Goal: Use online tool/utility: Use online tool/utility

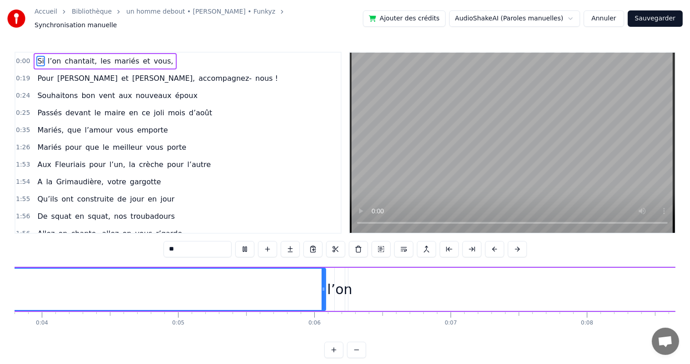
scroll to position [0, 218]
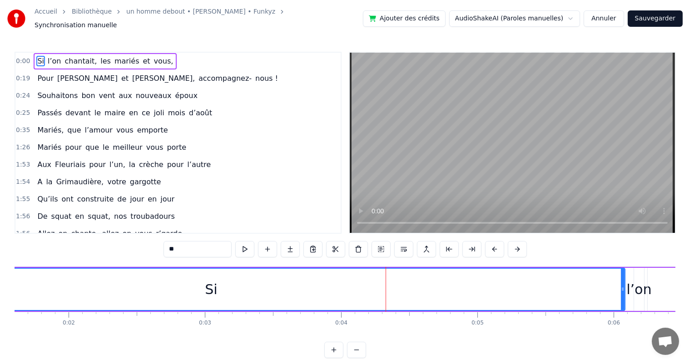
click at [207, 288] on div "Si" at bounding box center [211, 289] width 12 height 20
drag, startPoint x: 208, startPoint y: 286, endPoint x: 225, endPoint y: 287, distance: 16.8
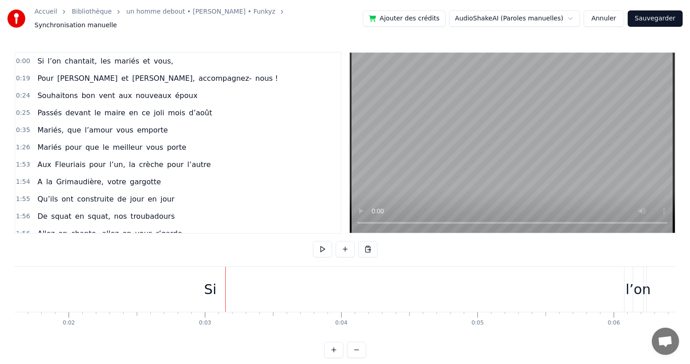
click at [207, 285] on div "Si" at bounding box center [210, 289] width 12 height 20
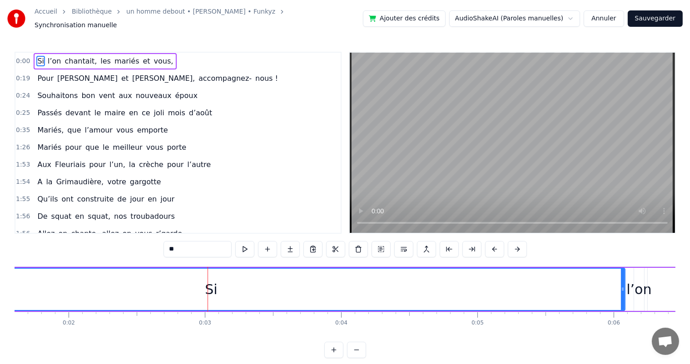
click at [211, 286] on div "Si" at bounding box center [211, 289] width 12 height 20
click at [206, 288] on div "Si" at bounding box center [211, 289] width 12 height 20
click at [185, 290] on div "Si" at bounding box center [211, 289] width 827 height 41
click at [207, 288] on div "Si" at bounding box center [211, 289] width 12 height 20
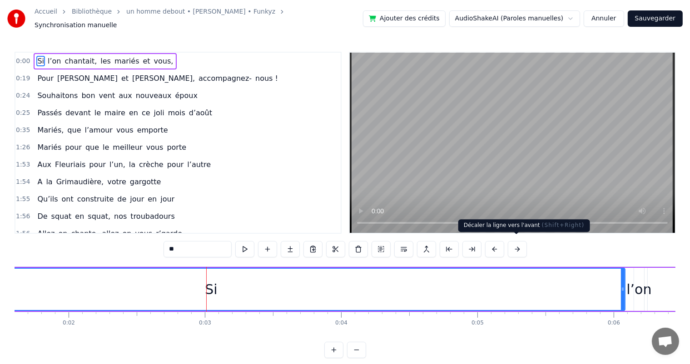
click at [516, 244] on button at bounding box center [517, 249] width 19 height 16
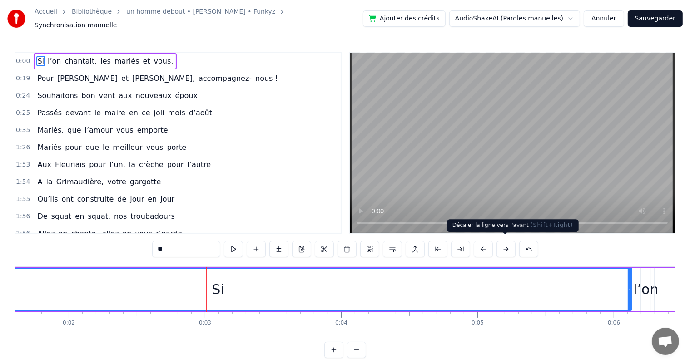
click at [507, 245] on button at bounding box center [505, 249] width 19 height 16
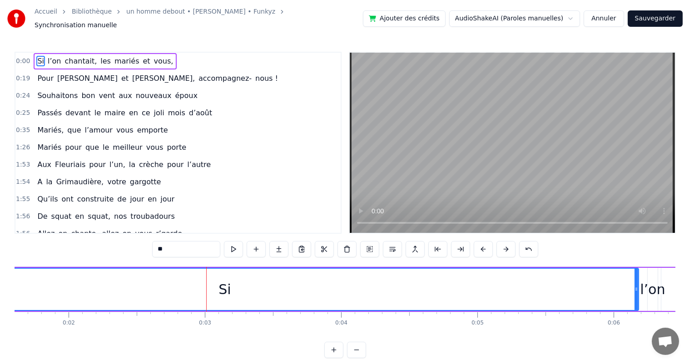
click at [507, 245] on button at bounding box center [505, 249] width 19 height 16
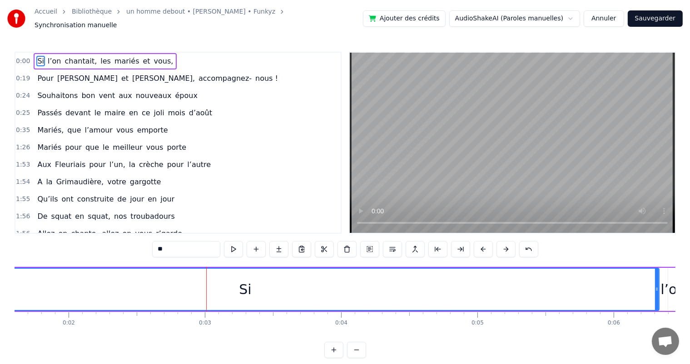
click at [507, 245] on button at bounding box center [505, 249] width 19 height 16
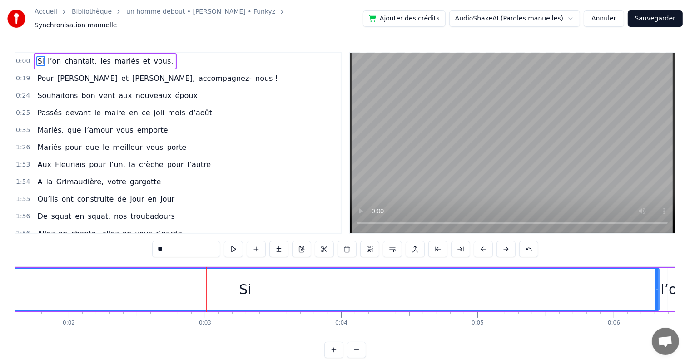
click at [507, 245] on button at bounding box center [505, 249] width 19 height 16
click at [503, 248] on button at bounding box center [505, 249] width 19 height 16
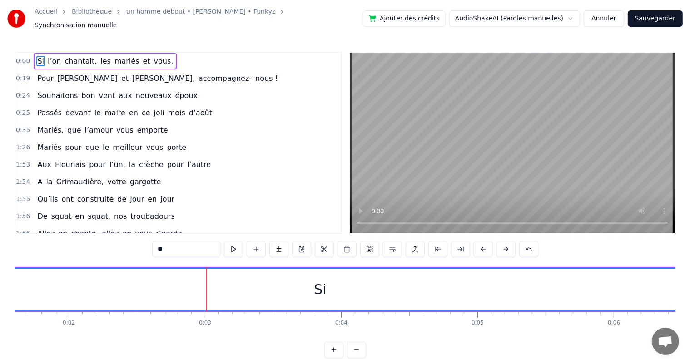
click at [504, 248] on button at bounding box center [505, 249] width 19 height 16
click at [504, 247] on button at bounding box center [505, 249] width 19 height 16
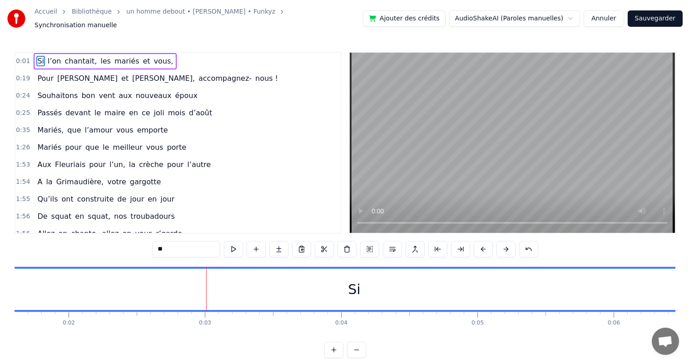
click at [504, 247] on button at bounding box center [505, 249] width 19 height 16
click at [505, 247] on button at bounding box center [505, 249] width 19 height 16
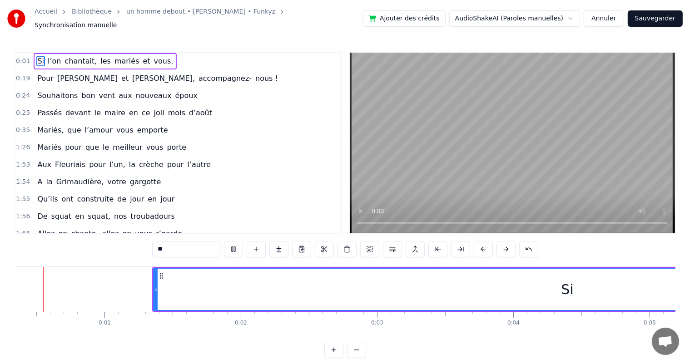
scroll to position [0, 0]
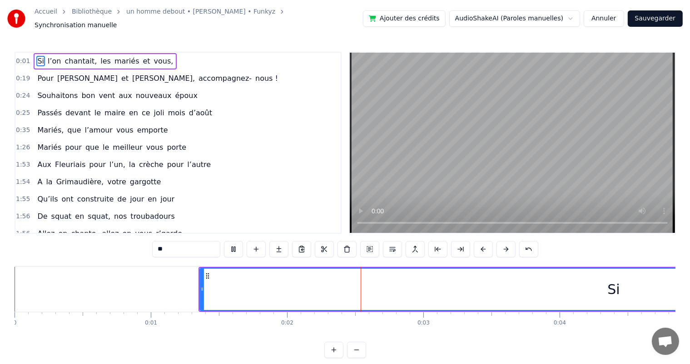
click at [602, 283] on div "Si" at bounding box center [613, 289] width 827 height 41
click at [610, 289] on div "Si" at bounding box center [613, 289] width 12 height 20
click at [505, 244] on button at bounding box center [505, 249] width 19 height 16
click at [505, 243] on button at bounding box center [505, 249] width 19 height 16
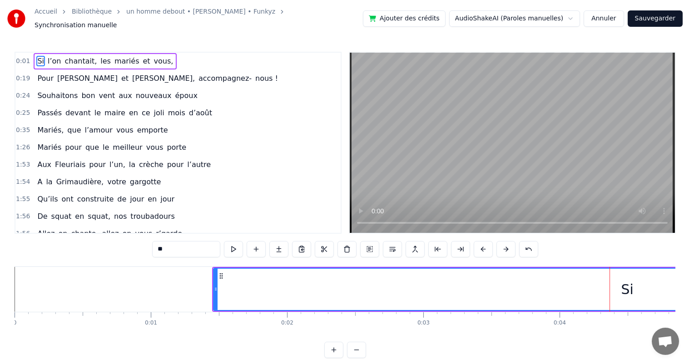
click at [505, 243] on button at bounding box center [505, 249] width 19 height 16
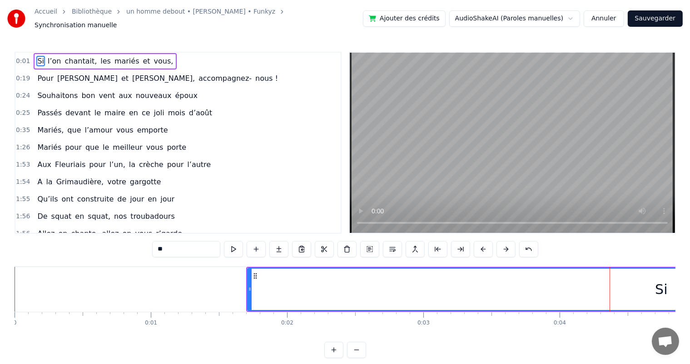
click at [505, 243] on button at bounding box center [505, 249] width 19 height 16
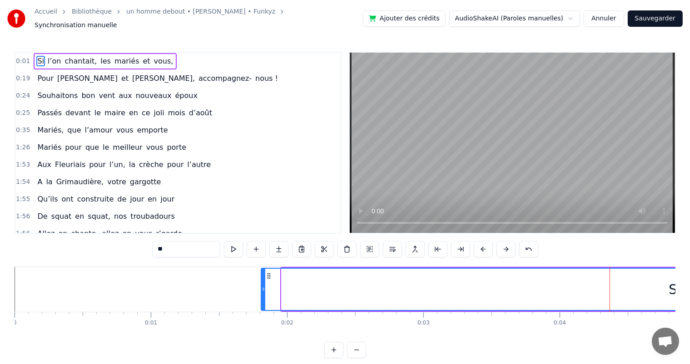
click at [505, 243] on button at bounding box center [505, 249] width 19 height 16
click at [505, 242] on button at bounding box center [505, 249] width 19 height 16
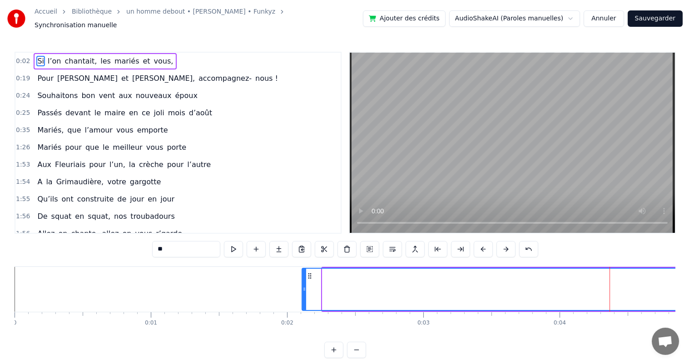
click at [505, 242] on button at bounding box center [505, 249] width 19 height 16
click at [506, 242] on button at bounding box center [505, 249] width 19 height 16
click at [506, 243] on button at bounding box center [505, 249] width 19 height 16
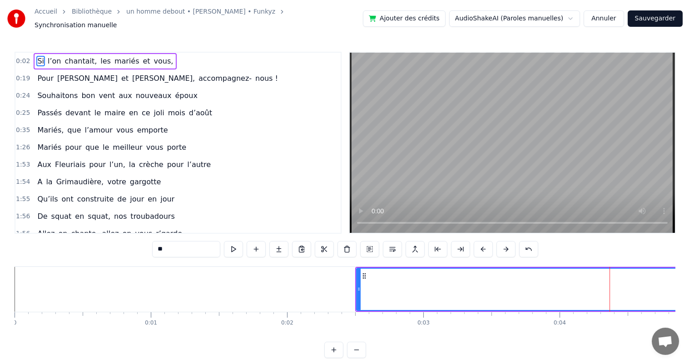
click at [506, 243] on button at bounding box center [505, 249] width 19 height 16
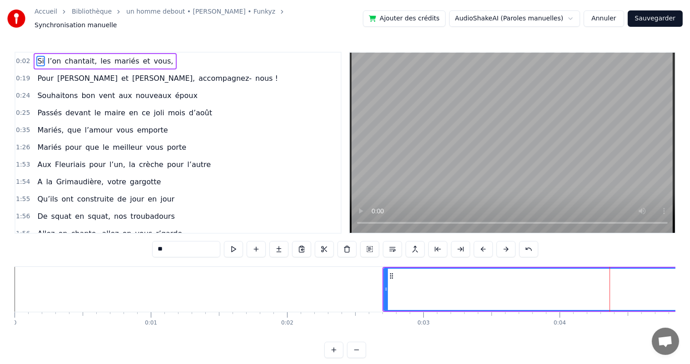
click at [506, 243] on button at bounding box center [505, 249] width 19 height 16
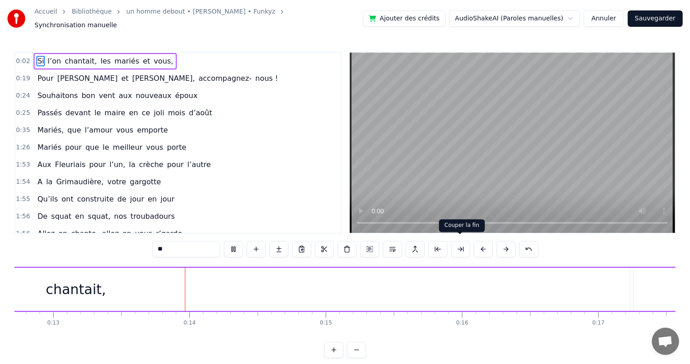
scroll to position [0, 1738]
click at [523, 246] on button at bounding box center [528, 249] width 19 height 16
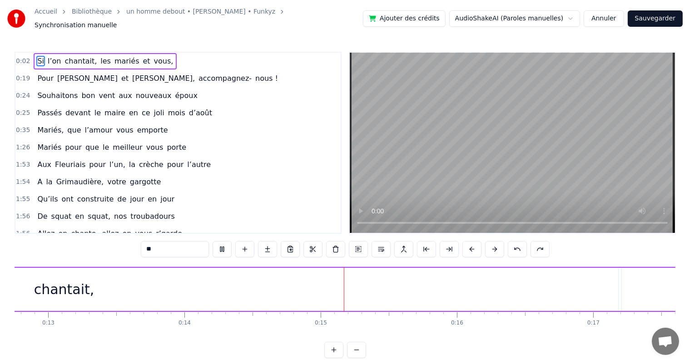
click at [523, 246] on button at bounding box center [517, 249] width 19 height 16
click at [518, 244] on button at bounding box center [517, 249] width 19 height 16
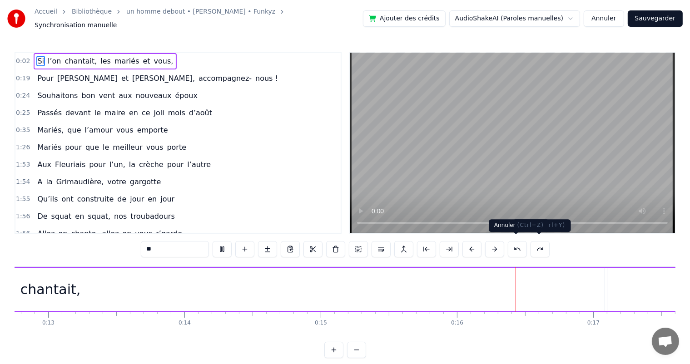
click at [518, 245] on button at bounding box center [517, 249] width 19 height 16
click at [517, 245] on button at bounding box center [517, 249] width 19 height 16
click at [516, 245] on button at bounding box center [517, 249] width 19 height 16
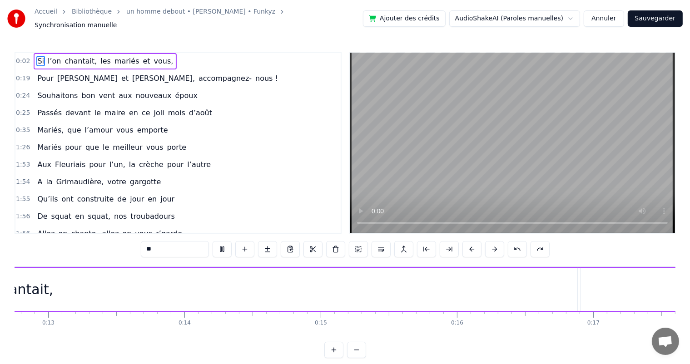
click at [516, 245] on button at bounding box center [517, 249] width 19 height 16
click at [516, 244] on button at bounding box center [517, 249] width 19 height 16
click at [515, 244] on button at bounding box center [517, 249] width 19 height 16
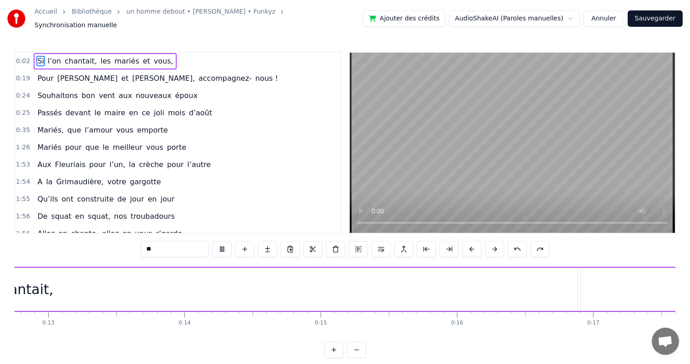
click at [515, 244] on button at bounding box center [517, 249] width 19 height 16
click at [514, 244] on button at bounding box center [517, 249] width 19 height 16
click at [513, 244] on button at bounding box center [517, 249] width 19 height 16
click at [512, 244] on button at bounding box center [517, 249] width 19 height 16
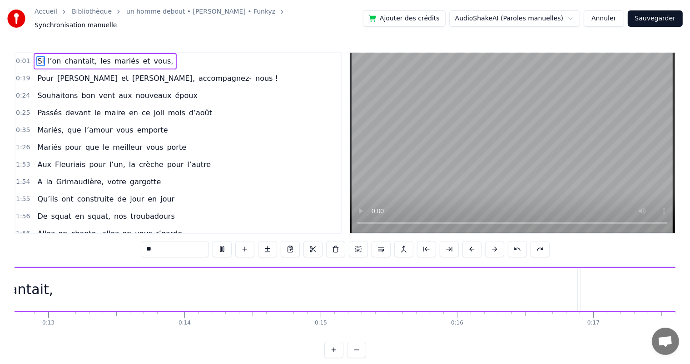
click at [512, 245] on button at bounding box center [517, 249] width 19 height 16
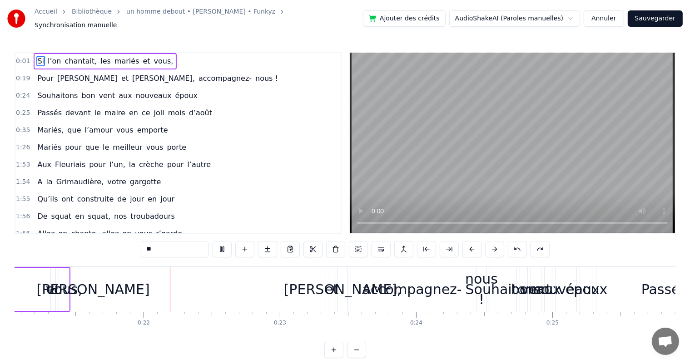
scroll to position [0, 2893]
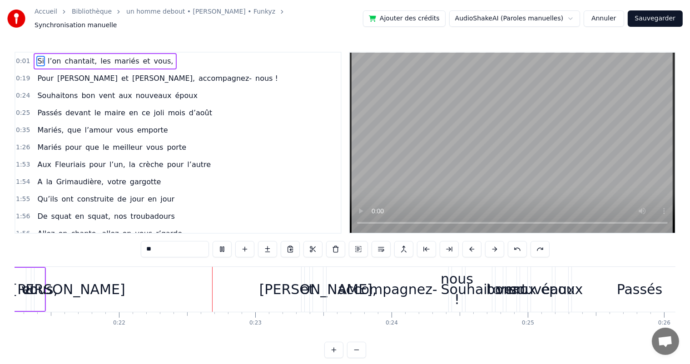
click at [361, 218] on video at bounding box center [512, 143] width 325 height 180
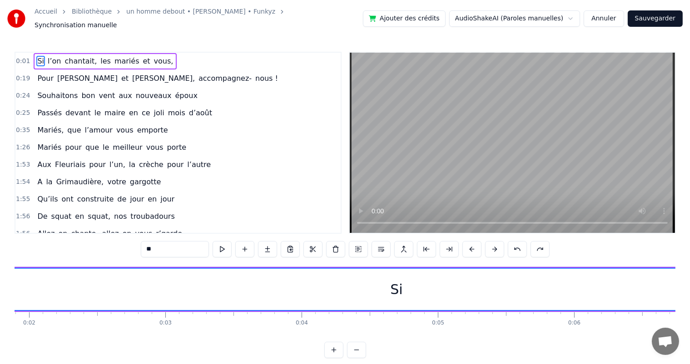
scroll to position [0, 53]
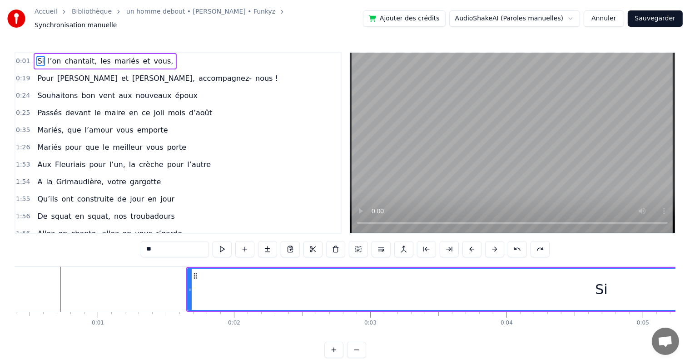
click at [554, 284] on div "Si" at bounding box center [601, 289] width 827 height 41
click at [495, 243] on button at bounding box center [494, 249] width 19 height 16
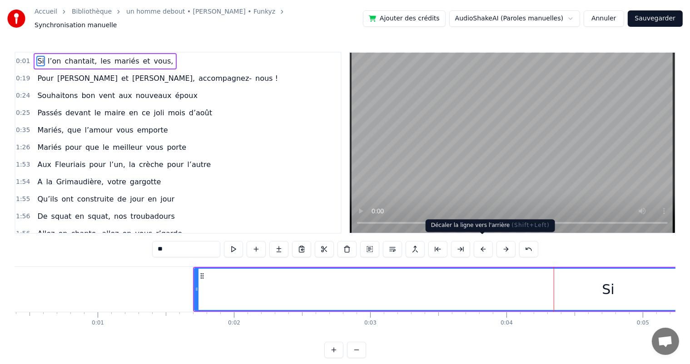
click at [481, 244] on button at bounding box center [483, 249] width 19 height 16
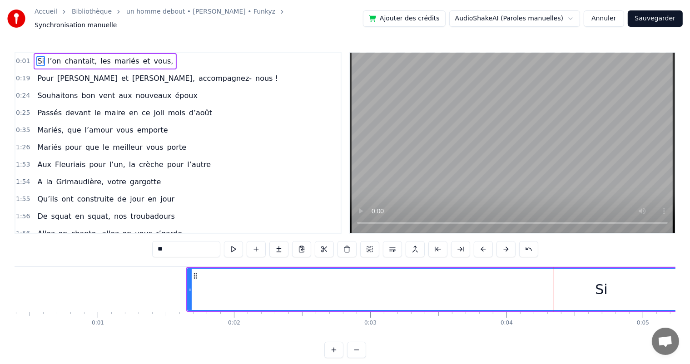
click at [481, 244] on button at bounding box center [483, 249] width 19 height 16
click at [481, 243] on button at bounding box center [483, 249] width 19 height 16
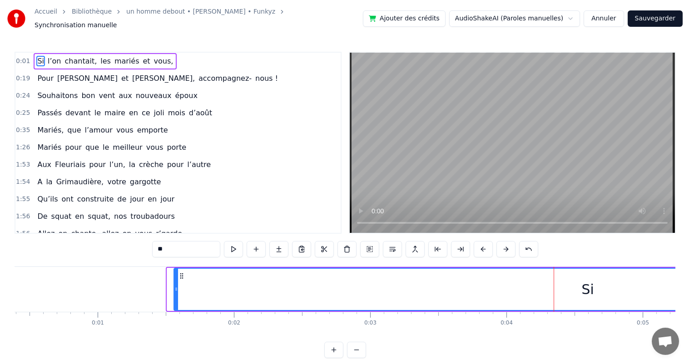
click at [481, 243] on button at bounding box center [483, 249] width 19 height 16
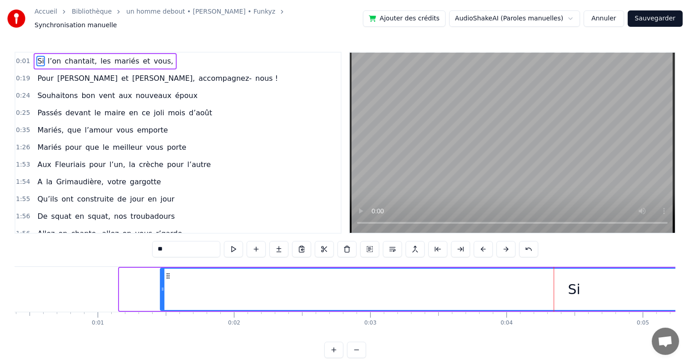
click at [481, 243] on button at bounding box center [483, 249] width 19 height 16
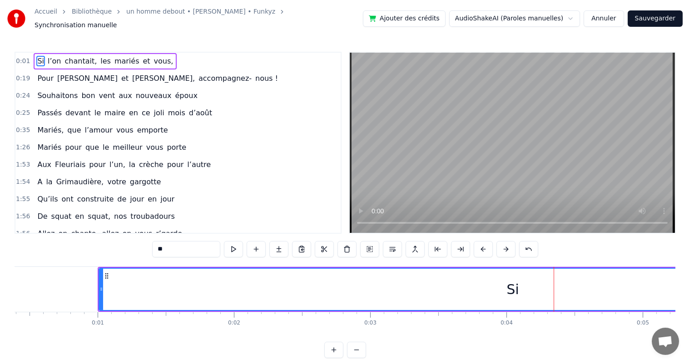
click at [481, 243] on button at bounding box center [483, 249] width 19 height 16
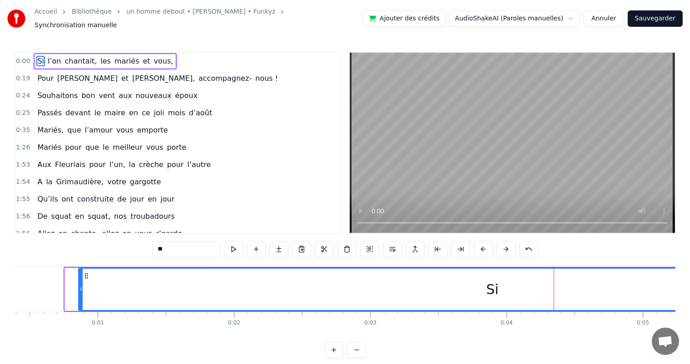
click at [481, 244] on button at bounding box center [483, 249] width 19 height 16
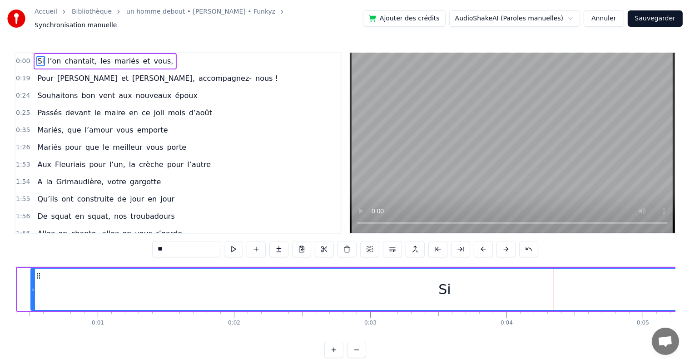
click at [481, 244] on button at bounding box center [483, 249] width 19 height 16
click at [480, 245] on button at bounding box center [483, 249] width 19 height 16
click at [479, 245] on button at bounding box center [483, 249] width 19 height 16
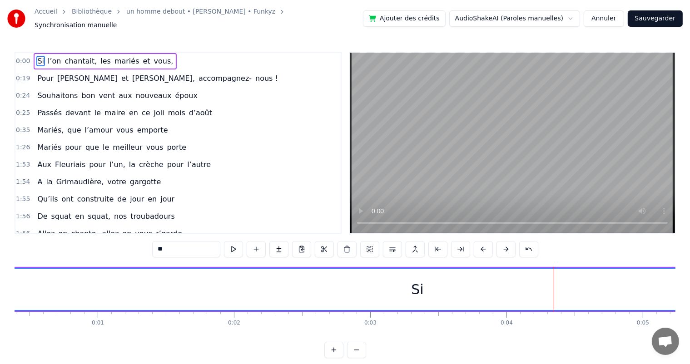
click at [479, 245] on button at bounding box center [483, 249] width 19 height 16
click at [479, 244] on button at bounding box center [483, 249] width 19 height 16
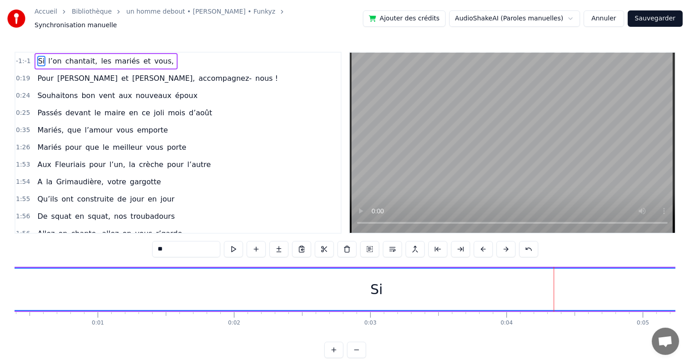
click at [479, 244] on button at bounding box center [483, 249] width 19 height 16
click at [392, 285] on div "Si" at bounding box center [402, 289] width 827 height 41
click at [400, 290] on div "Si" at bounding box center [402, 289] width 12 height 20
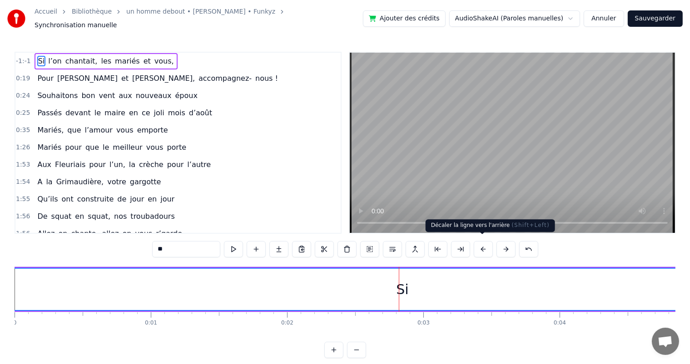
click at [481, 244] on button at bounding box center [483, 249] width 19 height 16
click at [390, 289] on div "Si" at bounding box center [395, 289] width 827 height 41
click at [395, 287] on div "Si" at bounding box center [395, 289] width 12 height 20
click at [21, 57] on span "-1:-1" at bounding box center [23, 61] width 15 height 9
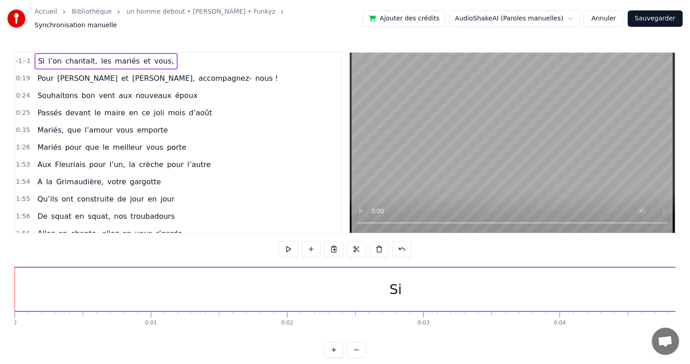
click at [20, 57] on span "-1:-1" at bounding box center [23, 61] width 15 height 9
click at [48, 57] on span "l’on" at bounding box center [54, 61] width 15 height 10
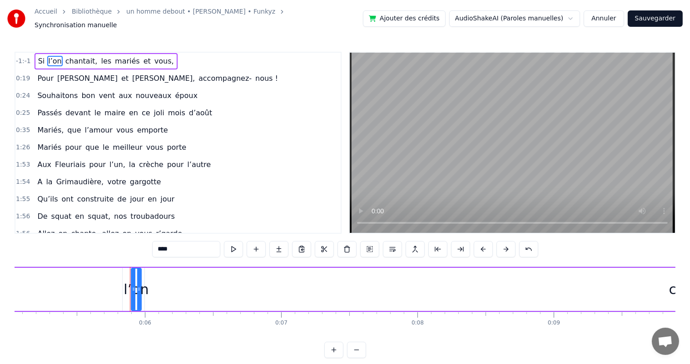
click at [38, 57] on span "Si" at bounding box center [41, 61] width 9 height 10
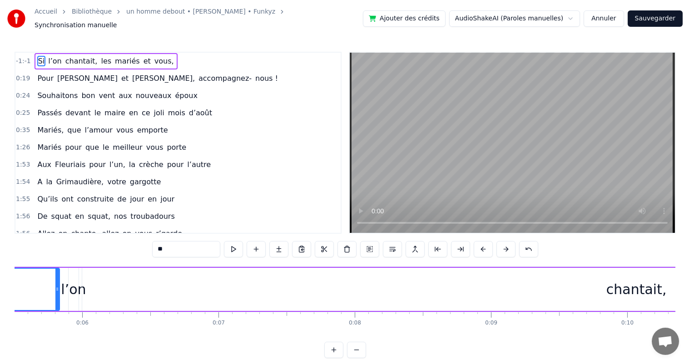
scroll to position [0, 757]
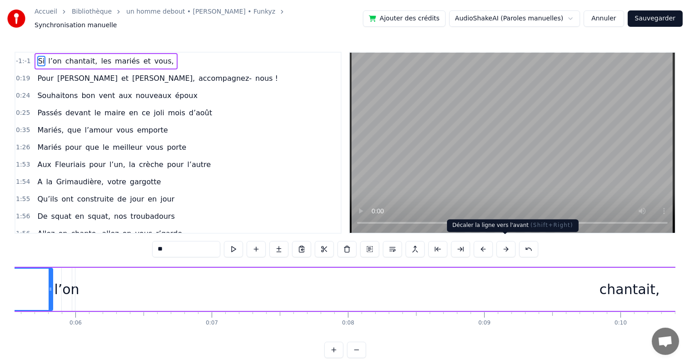
click at [504, 246] on button at bounding box center [505, 249] width 19 height 16
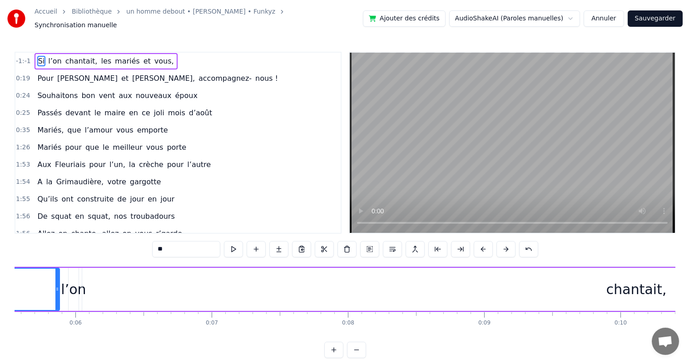
click at [504, 246] on button at bounding box center [505, 249] width 19 height 16
click at [503, 246] on button at bounding box center [505, 249] width 19 height 16
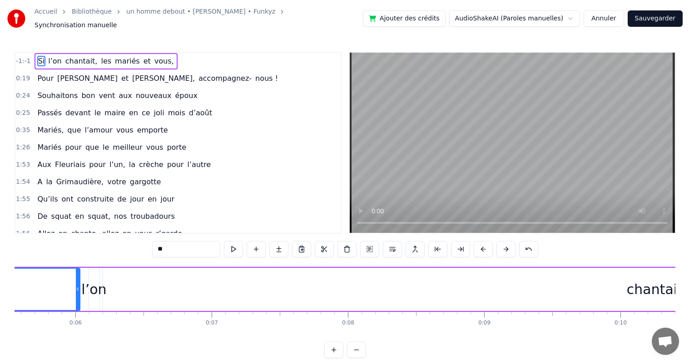
click at [503, 246] on button at bounding box center [505, 249] width 19 height 16
click at [503, 247] on button at bounding box center [505, 249] width 19 height 16
click at [502, 247] on button at bounding box center [505, 249] width 19 height 16
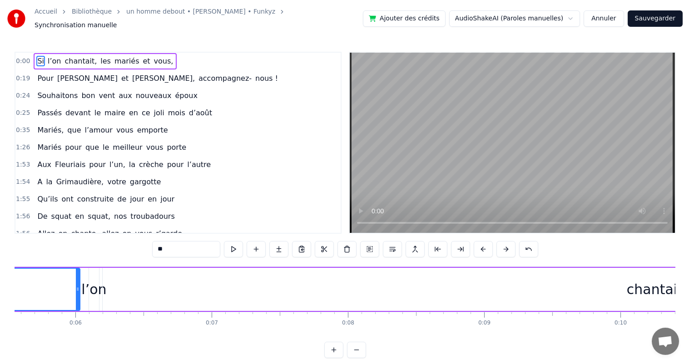
click at [502, 247] on button at bounding box center [505, 249] width 19 height 16
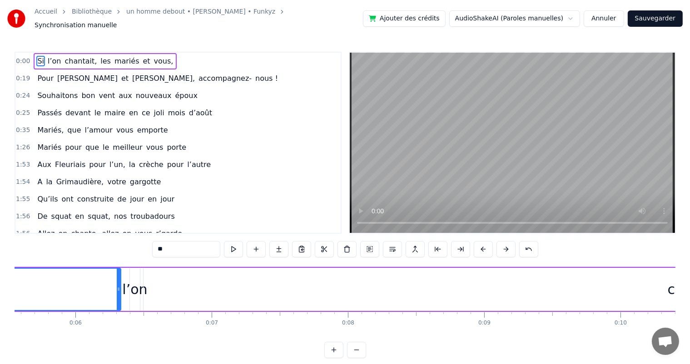
click at [502, 247] on button at bounding box center [505, 249] width 19 height 16
click at [502, 246] on button at bounding box center [505, 249] width 19 height 16
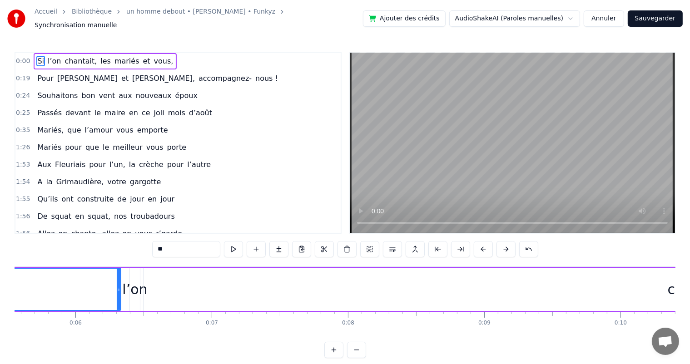
click at [502, 246] on button at bounding box center [505, 249] width 19 height 16
click at [503, 246] on button at bounding box center [505, 249] width 19 height 16
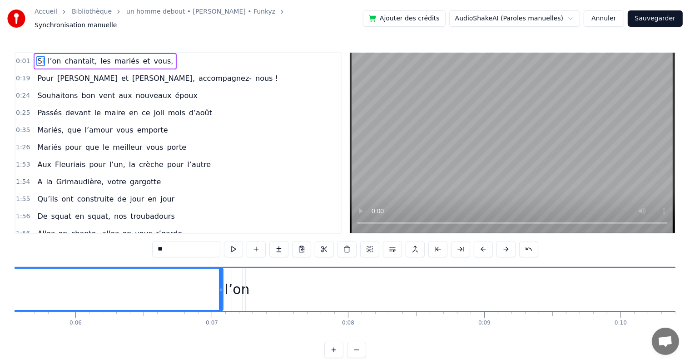
click at [503, 246] on button at bounding box center [505, 249] width 19 height 16
click at [503, 247] on button at bounding box center [505, 249] width 19 height 16
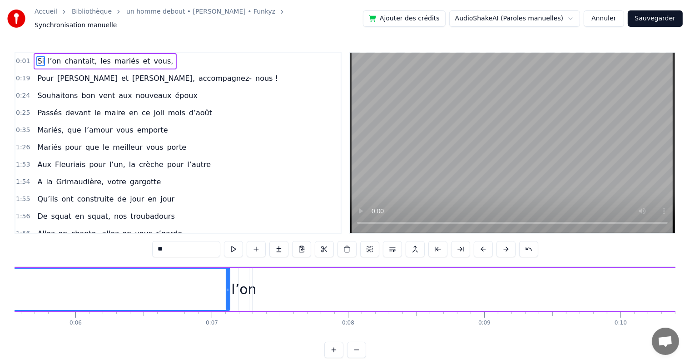
click at [503, 247] on button at bounding box center [505, 249] width 19 height 16
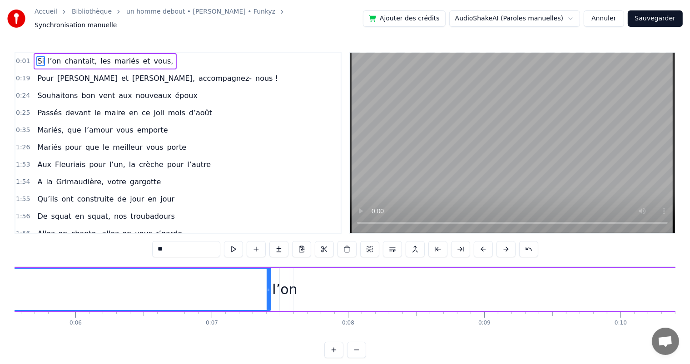
click at [503, 246] on button at bounding box center [505, 249] width 19 height 16
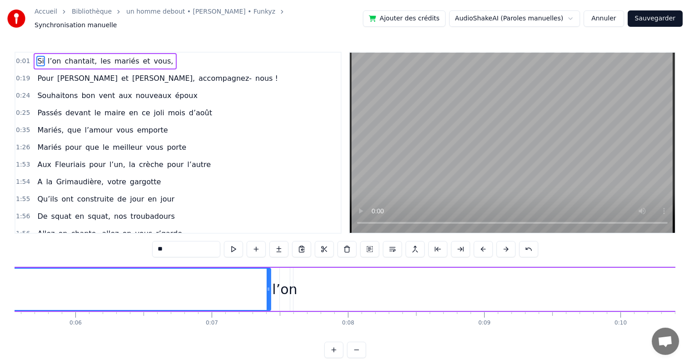
click at [503, 246] on button at bounding box center [505, 249] width 19 height 16
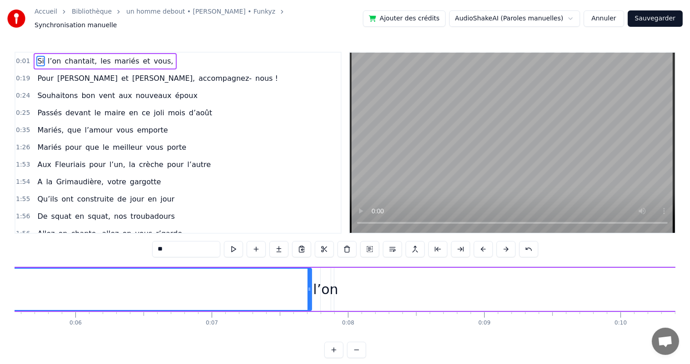
click at [503, 246] on button at bounding box center [505, 249] width 19 height 16
click at [503, 245] on button at bounding box center [505, 249] width 19 height 16
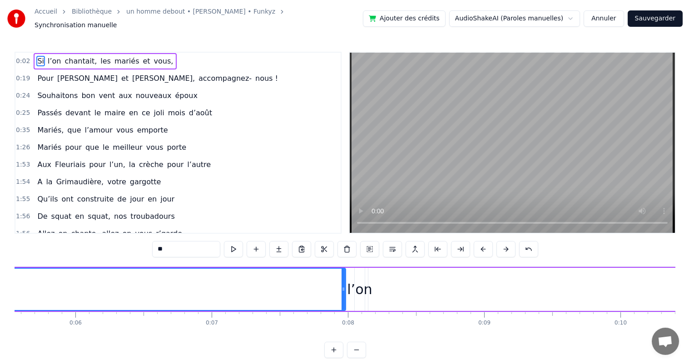
click at [503, 245] on button at bounding box center [505, 249] width 19 height 16
click at [503, 246] on button at bounding box center [505, 249] width 19 height 16
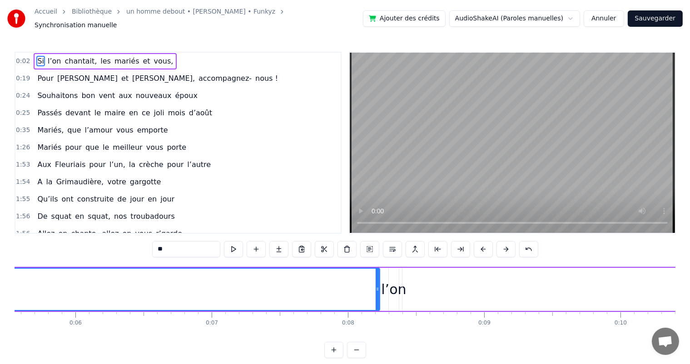
click at [503, 246] on button at bounding box center [505, 249] width 19 height 16
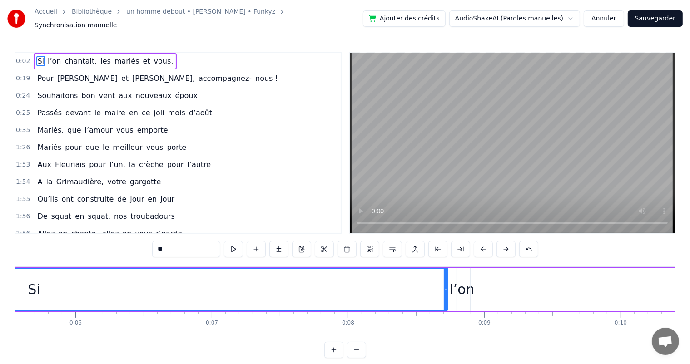
click at [503, 246] on button at bounding box center [505, 249] width 19 height 16
click at [503, 245] on button at bounding box center [505, 249] width 19 height 16
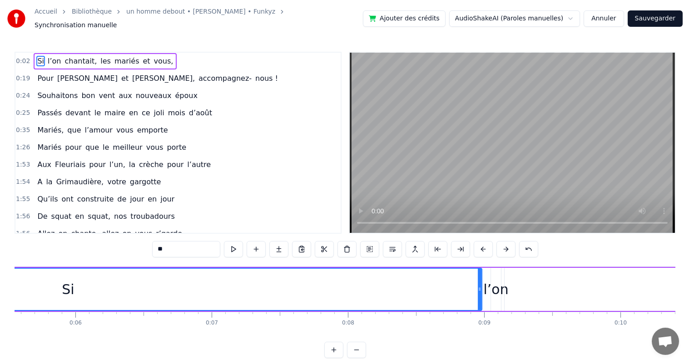
click at [503, 245] on button at bounding box center [505, 249] width 19 height 16
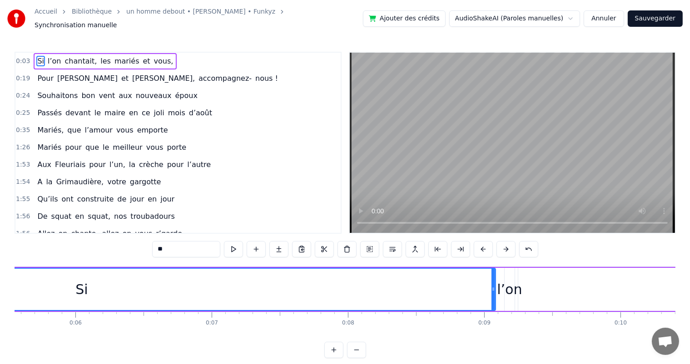
click at [503, 245] on button at bounding box center [505, 249] width 19 height 16
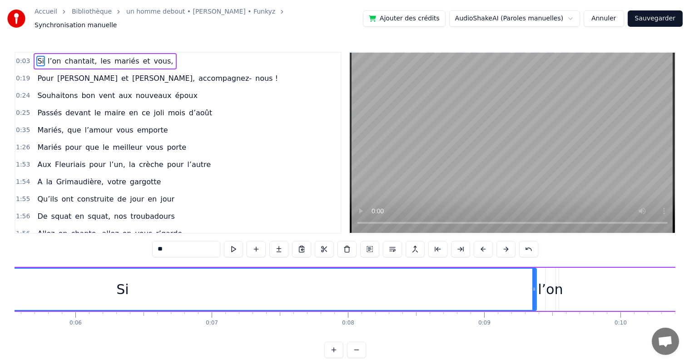
click at [503, 245] on button at bounding box center [505, 249] width 19 height 16
click at [503, 244] on button at bounding box center [505, 249] width 19 height 16
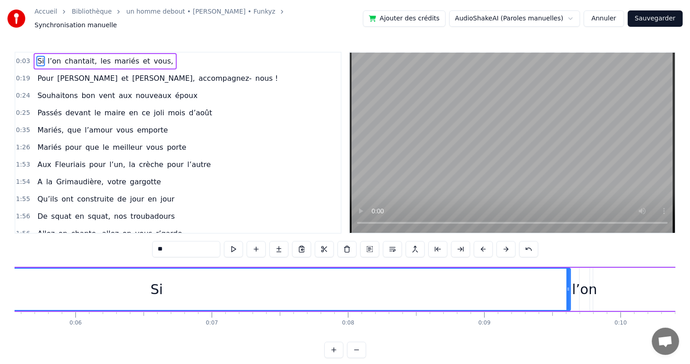
click at [503, 244] on button at bounding box center [505, 249] width 19 height 16
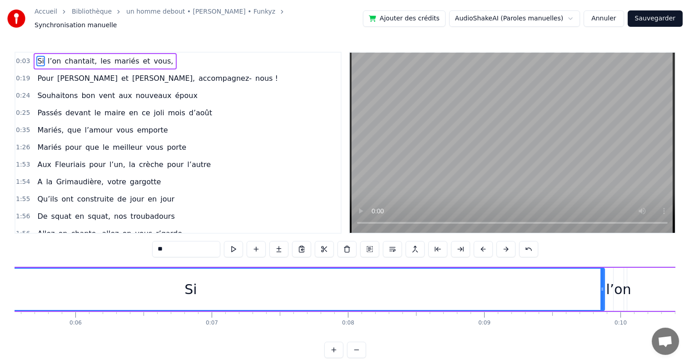
click at [503, 245] on button at bounding box center [505, 249] width 19 height 16
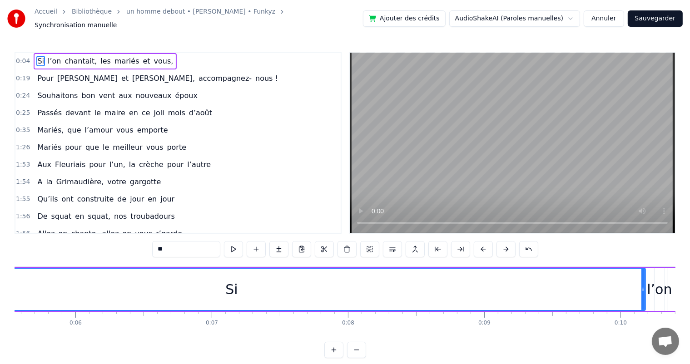
click at [503, 245] on button at bounding box center [505, 249] width 19 height 16
click at [503, 244] on button at bounding box center [505, 249] width 19 height 16
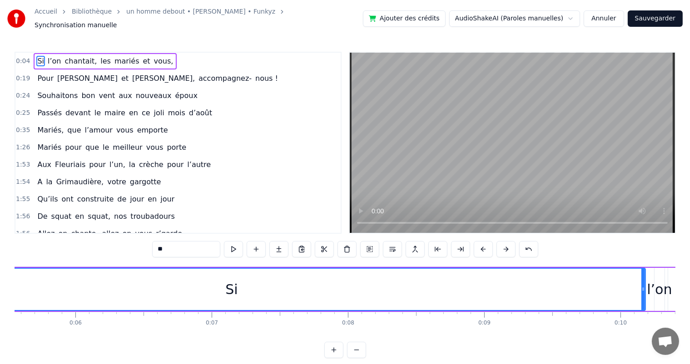
click at [503, 244] on button at bounding box center [505, 249] width 19 height 16
click at [503, 245] on button at bounding box center [505, 249] width 19 height 16
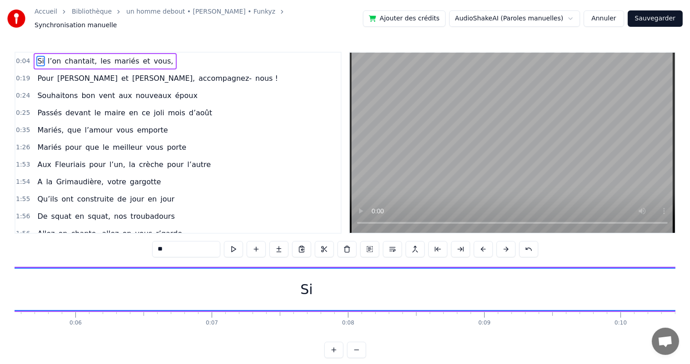
click at [503, 245] on button at bounding box center [505, 249] width 19 height 16
click at [502, 245] on button at bounding box center [505, 249] width 19 height 16
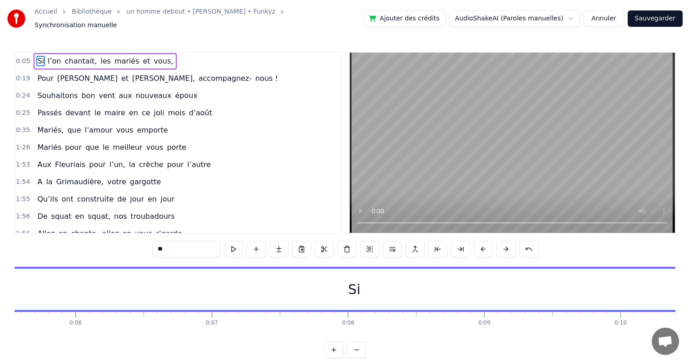
click at [502, 245] on button at bounding box center [505, 249] width 19 height 16
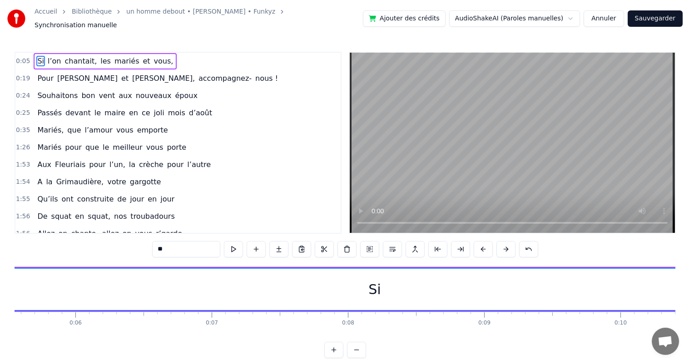
click at [502, 245] on button at bounding box center [505, 249] width 19 height 16
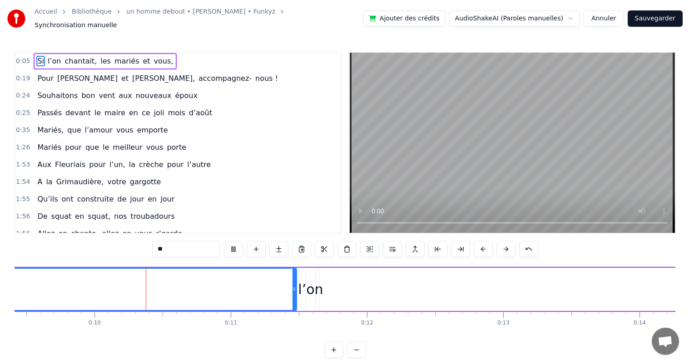
scroll to position [0, 1286]
click at [36, 56] on span "Si" at bounding box center [40, 61] width 9 height 10
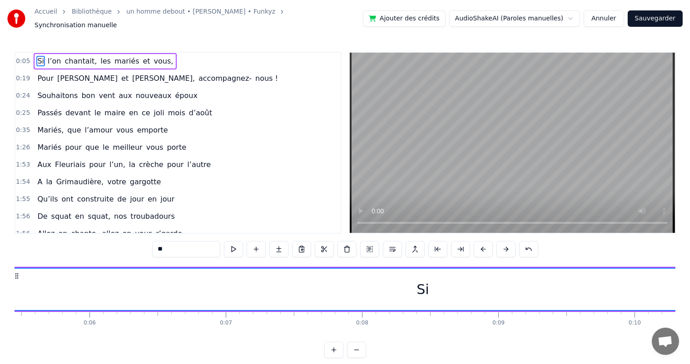
scroll to position [0, 690]
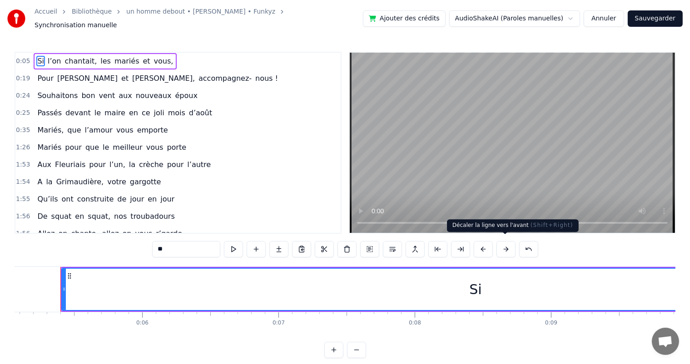
click at [505, 243] on button at bounding box center [505, 249] width 19 height 16
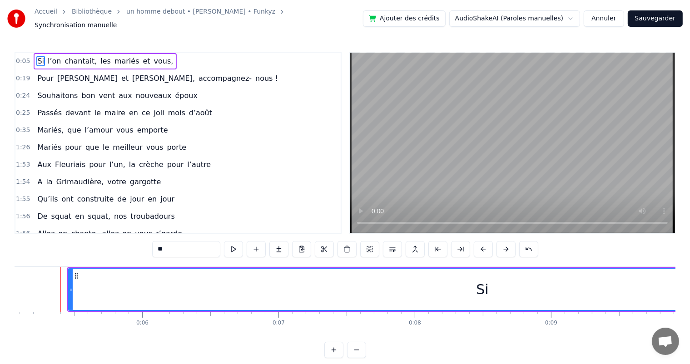
click at [505, 243] on button at bounding box center [505, 249] width 19 height 16
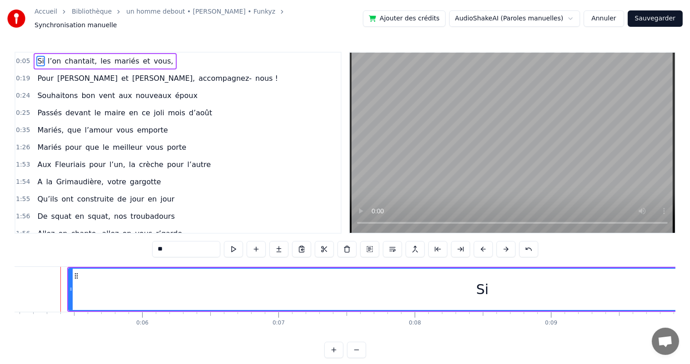
click at [505, 243] on button at bounding box center [505, 249] width 19 height 16
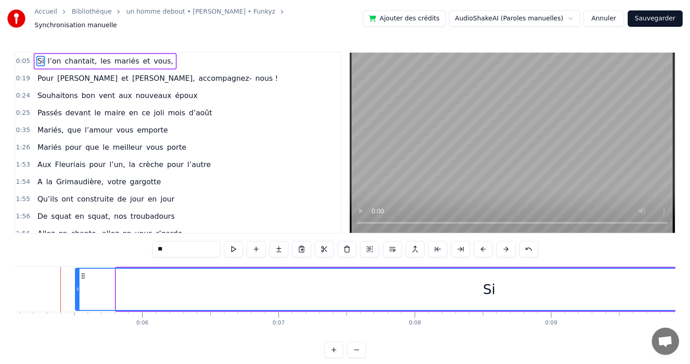
click at [505, 243] on button at bounding box center [505, 249] width 19 height 16
click at [505, 244] on button at bounding box center [505, 249] width 19 height 16
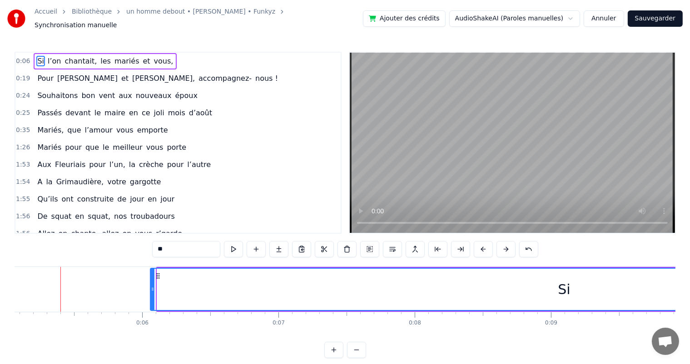
click at [505, 244] on button at bounding box center [505, 249] width 19 height 16
click at [505, 245] on button at bounding box center [505, 249] width 19 height 16
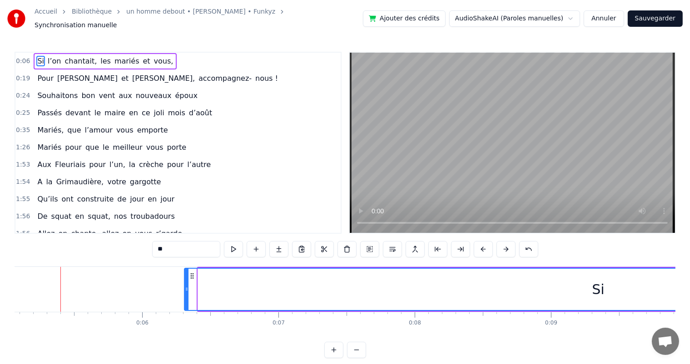
click at [505, 245] on button at bounding box center [505, 249] width 19 height 16
click at [505, 244] on button at bounding box center [505, 249] width 19 height 16
click at [505, 247] on button at bounding box center [505, 249] width 19 height 16
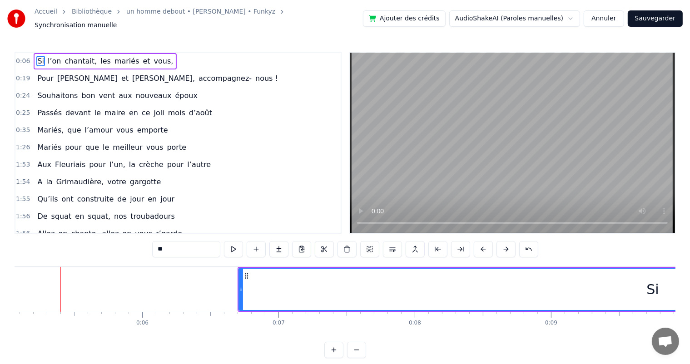
click at [505, 246] on button at bounding box center [505, 249] width 19 height 16
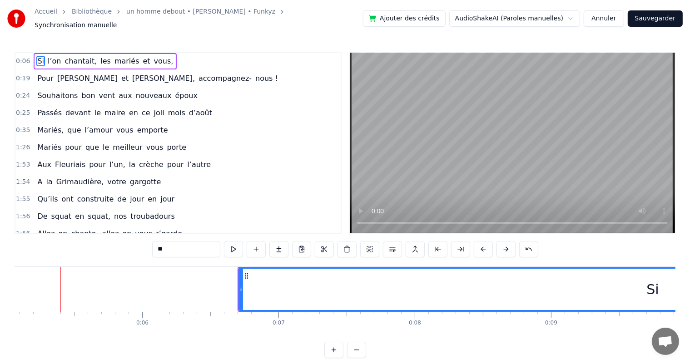
click at [505, 246] on button at bounding box center [505, 249] width 19 height 16
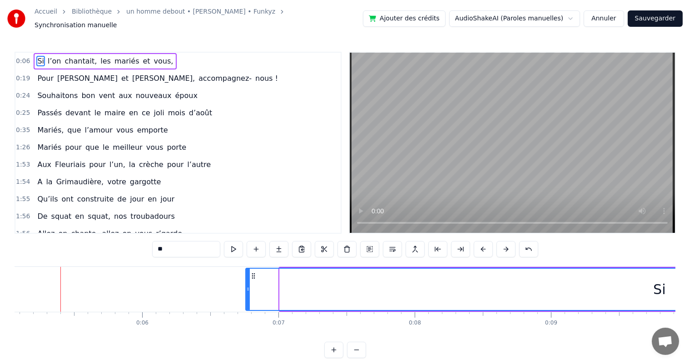
click at [505, 247] on button at bounding box center [505, 249] width 19 height 16
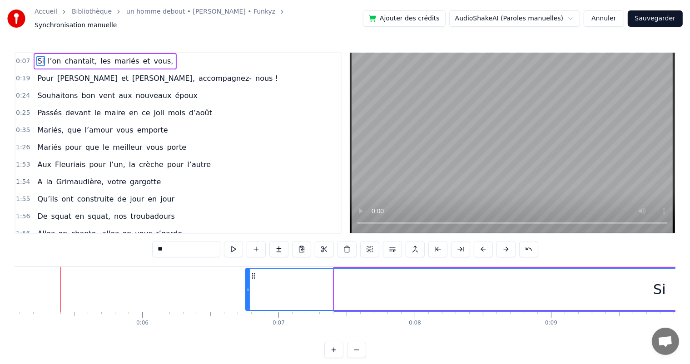
click at [505, 247] on button at bounding box center [505, 249] width 19 height 16
click at [505, 246] on button at bounding box center [505, 249] width 19 height 16
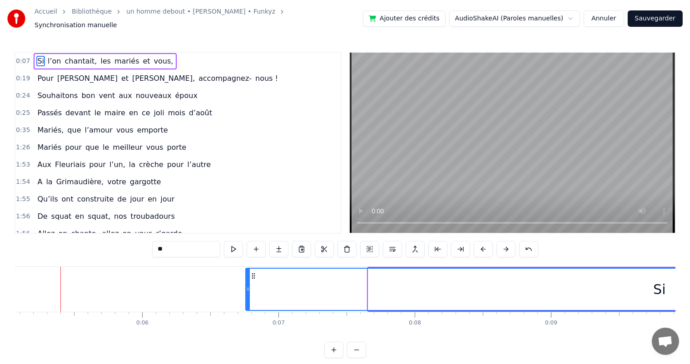
click at [505, 246] on button at bounding box center [505, 249] width 19 height 16
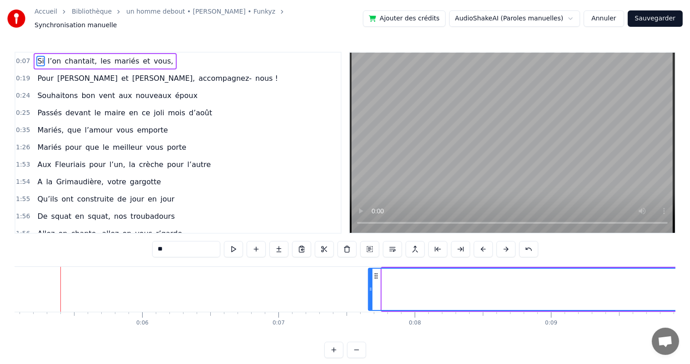
click at [505, 246] on button at bounding box center [505, 249] width 19 height 16
click at [506, 246] on button at bounding box center [505, 249] width 19 height 16
click at [506, 245] on button at bounding box center [505, 249] width 19 height 16
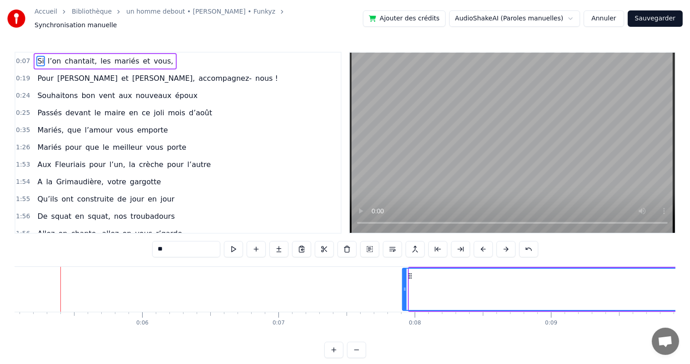
click at [506, 246] on button at bounding box center [505, 249] width 19 height 16
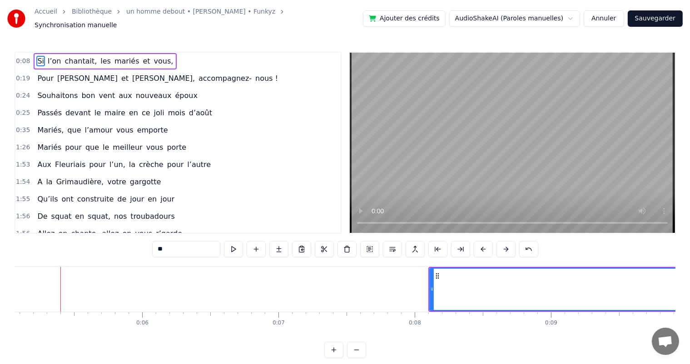
click at [506, 245] on button at bounding box center [505, 249] width 19 height 16
click at [506, 244] on button at bounding box center [505, 249] width 19 height 16
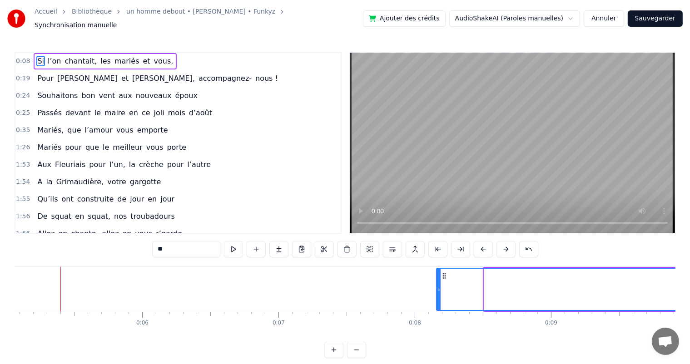
click at [505, 244] on button at bounding box center [505, 249] width 19 height 16
click at [505, 245] on button at bounding box center [505, 249] width 19 height 16
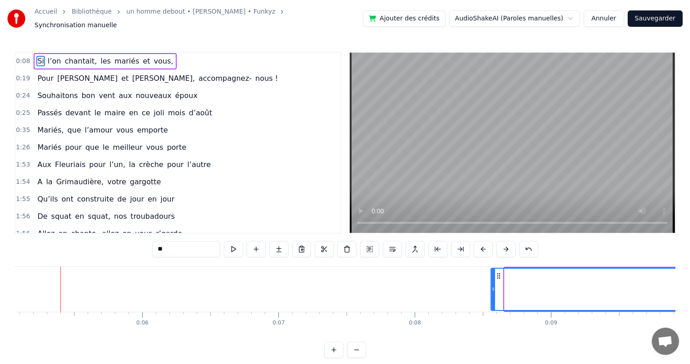
click at [505, 246] on button at bounding box center [505, 249] width 19 height 16
click at [505, 245] on button at bounding box center [505, 249] width 19 height 16
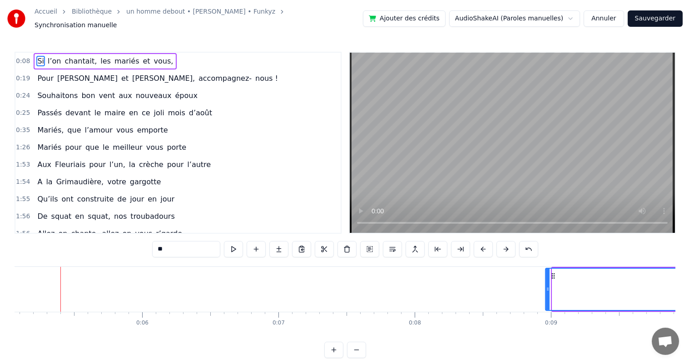
click at [505, 245] on button at bounding box center [505, 249] width 19 height 16
click at [505, 246] on button at bounding box center [505, 249] width 19 height 16
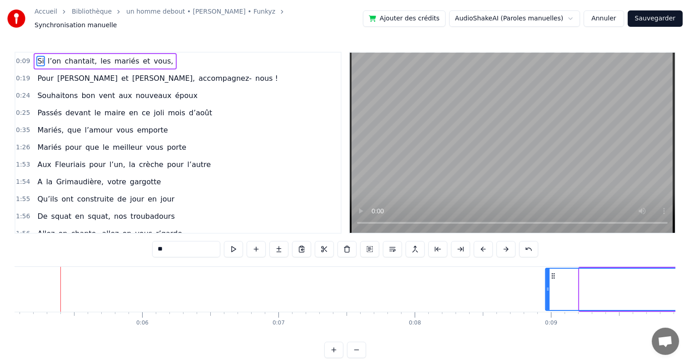
click at [505, 247] on button at bounding box center [505, 249] width 19 height 16
click at [504, 247] on button at bounding box center [505, 249] width 19 height 16
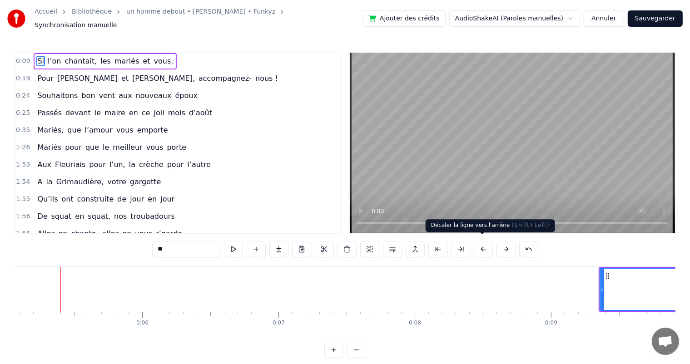
click at [481, 245] on button at bounding box center [483, 249] width 19 height 16
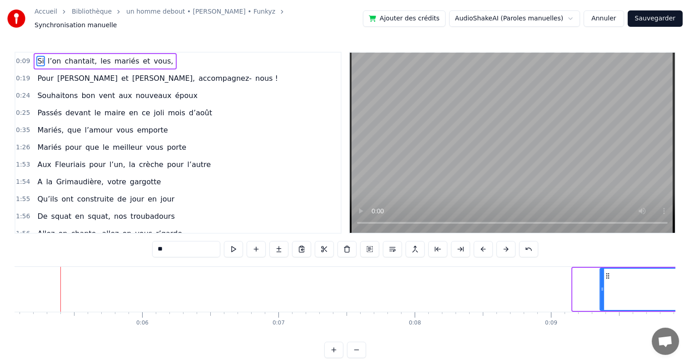
click at [480, 246] on button at bounding box center [483, 249] width 19 height 16
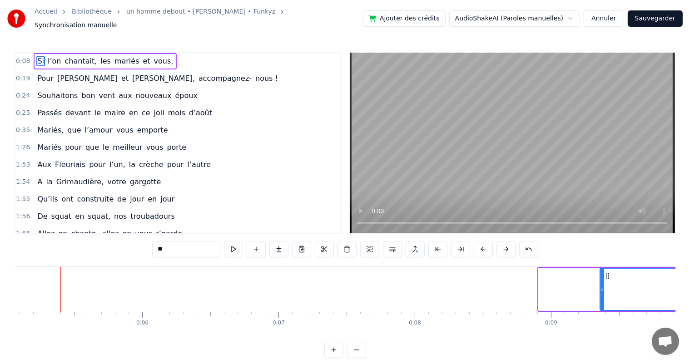
click at [480, 246] on button at bounding box center [483, 249] width 19 height 16
click at [480, 245] on button at bounding box center [483, 249] width 19 height 16
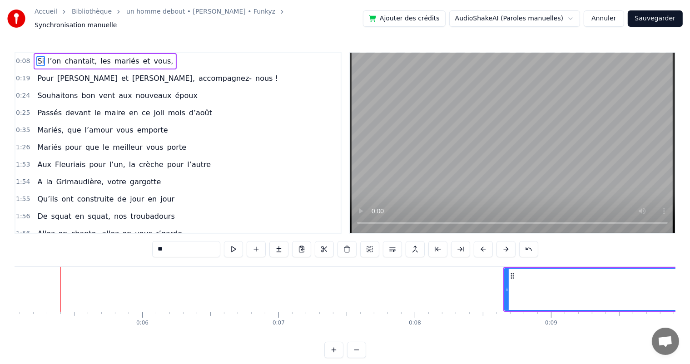
click at [480, 245] on button at bounding box center [483, 249] width 19 height 16
click at [480, 246] on button at bounding box center [483, 249] width 19 height 16
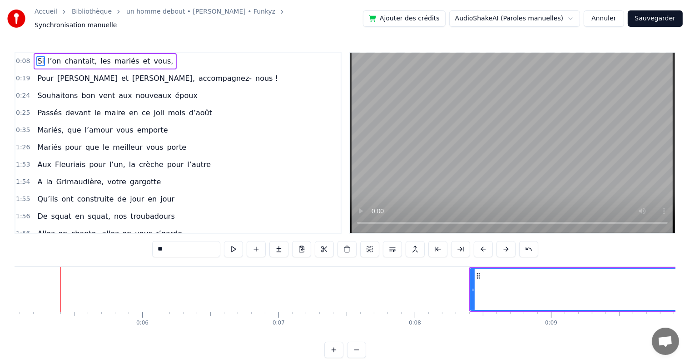
click at [480, 246] on button at bounding box center [483, 249] width 19 height 16
click at [480, 245] on button at bounding box center [483, 249] width 19 height 16
click at [481, 246] on button at bounding box center [483, 249] width 19 height 16
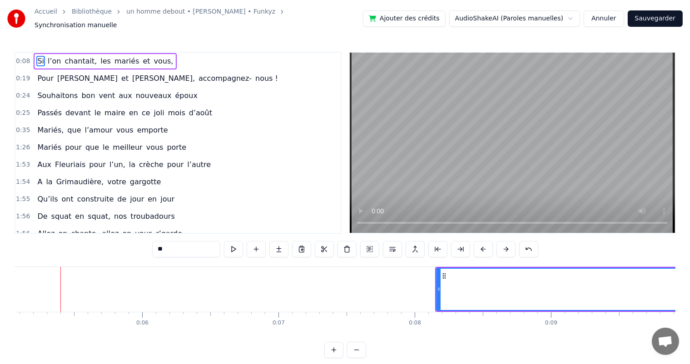
click at [481, 246] on button at bounding box center [483, 249] width 19 height 16
click at [481, 247] on button at bounding box center [483, 249] width 19 height 16
click at [481, 246] on button at bounding box center [483, 249] width 19 height 16
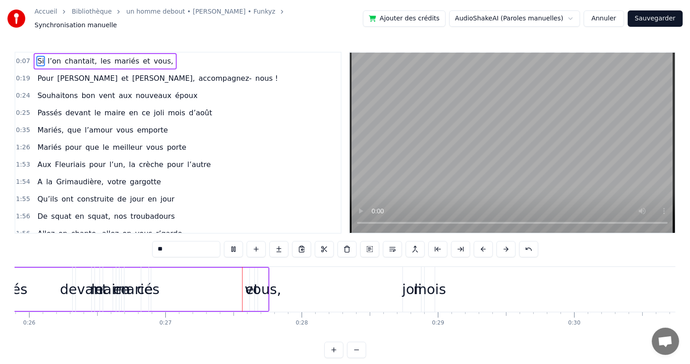
scroll to position [0, 3642]
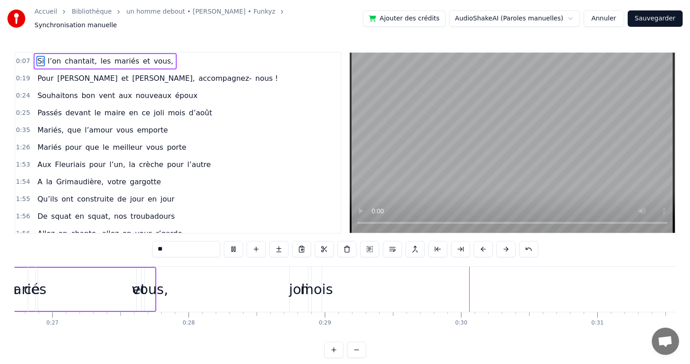
click at [71, 56] on span "chantait," at bounding box center [81, 61] width 34 height 10
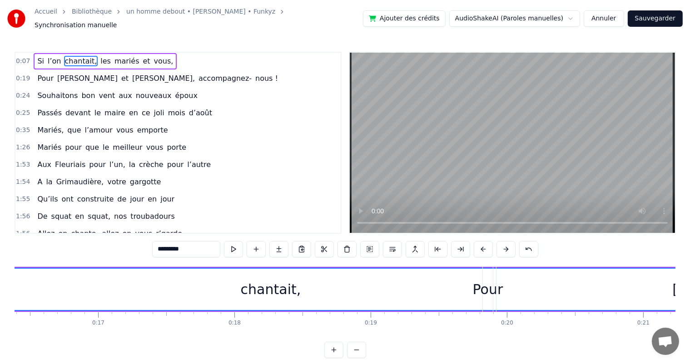
scroll to position [0, 1888]
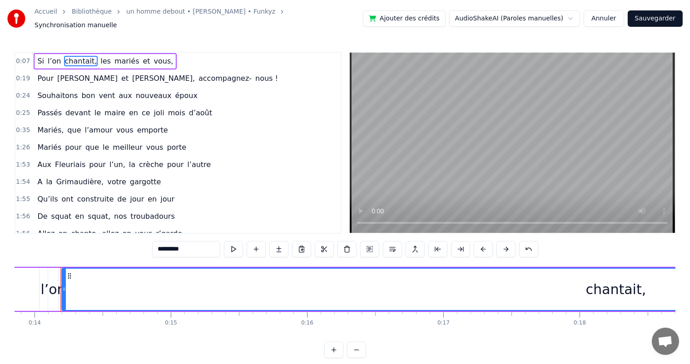
click at [114, 56] on span "mariés" at bounding box center [127, 61] width 27 height 10
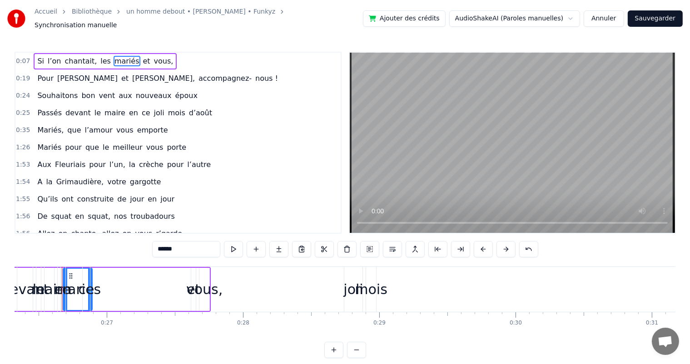
scroll to position [0, 3588]
click at [74, 56] on span "chantait," at bounding box center [81, 61] width 34 height 10
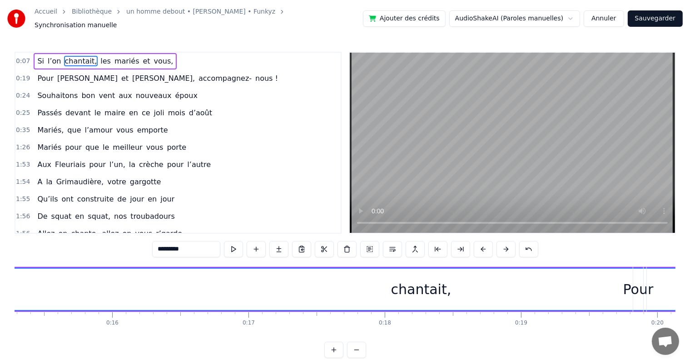
scroll to position [0, 1888]
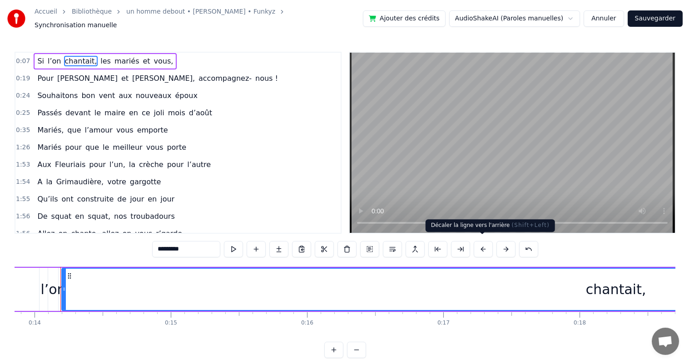
click at [481, 243] on button at bounding box center [483, 249] width 19 height 16
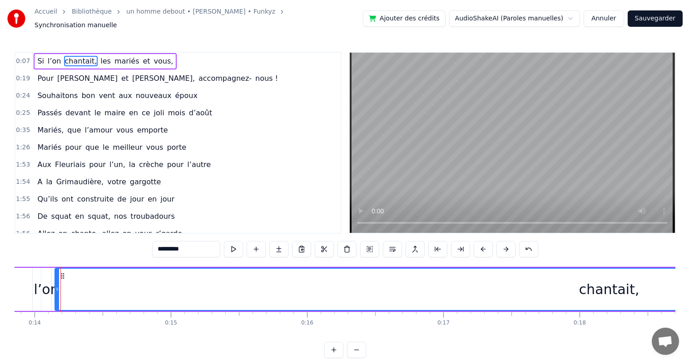
click at [481, 243] on button at bounding box center [483, 249] width 19 height 16
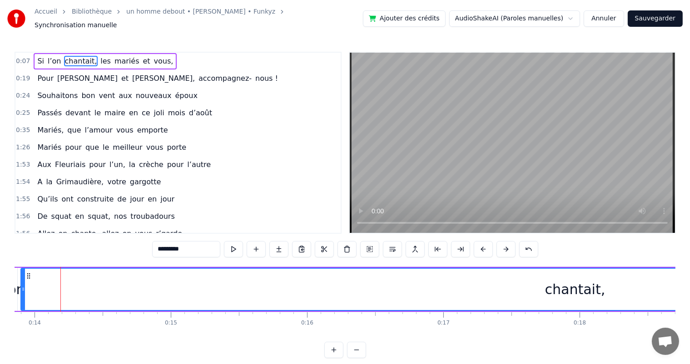
click at [49, 56] on span "l’on" at bounding box center [54, 61] width 15 height 10
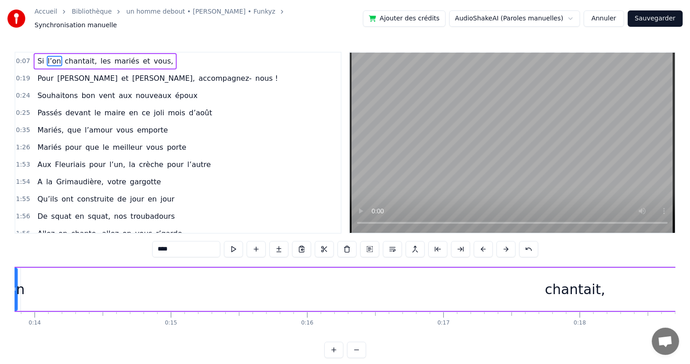
scroll to position [0, 1833]
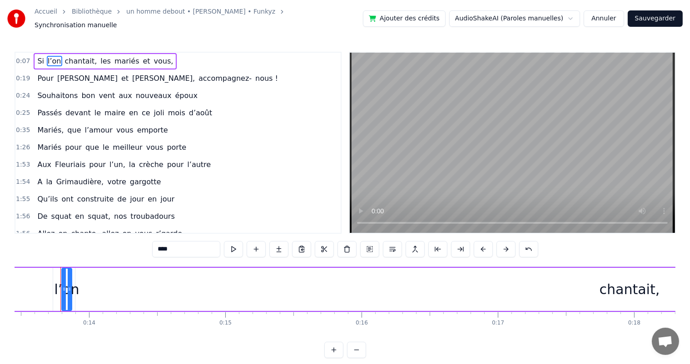
click at [480, 244] on button at bounding box center [483, 249] width 19 height 16
click at [481, 245] on button at bounding box center [483, 249] width 19 height 16
click at [480, 245] on button at bounding box center [483, 249] width 19 height 16
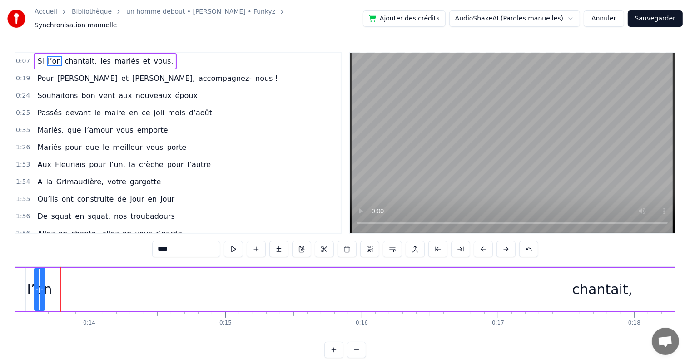
click at [480, 245] on button at bounding box center [483, 249] width 19 height 16
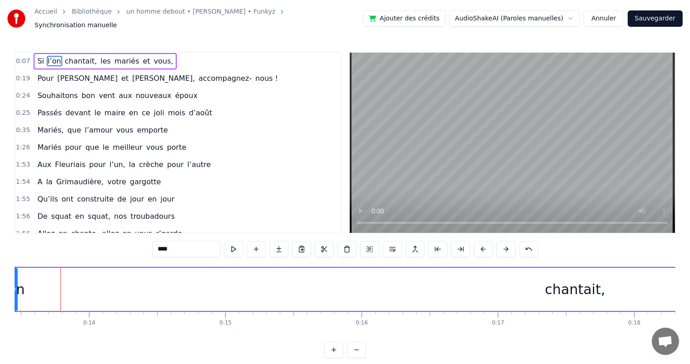
click at [480, 245] on button at bounding box center [483, 249] width 19 height 16
click at [480, 242] on button at bounding box center [483, 249] width 19 height 16
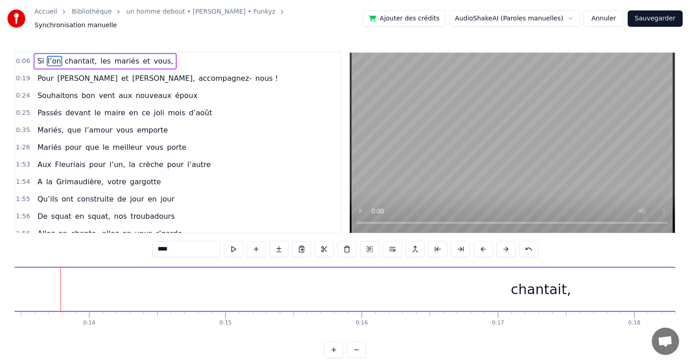
click at [480, 242] on button at bounding box center [483, 249] width 19 height 16
click at [74, 57] on span "chantait," at bounding box center [81, 61] width 34 height 10
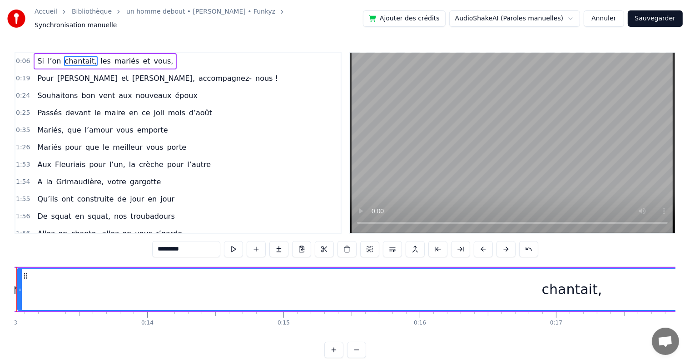
scroll to position [0, 1731]
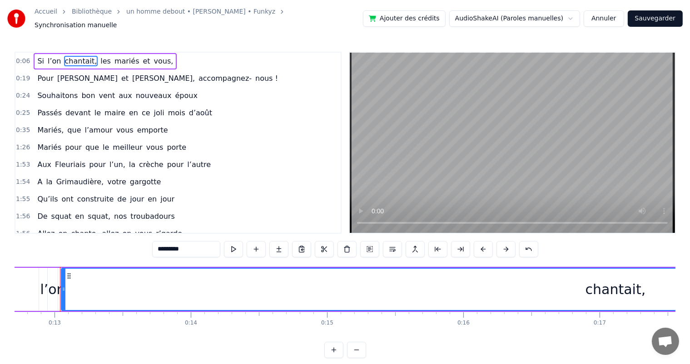
click at [483, 245] on button at bounding box center [483, 249] width 19 height 16
click at [481, 245] on button at bounding box center [483, 249] width 19 height 16
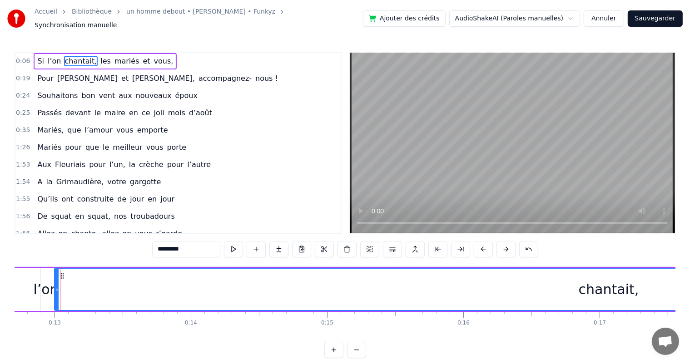
click at [481, 245] on button at bounding box center [483, 249] width 19 height 16
click at [480, 245] on button at bounding box center [483, 249] width 19 height 16
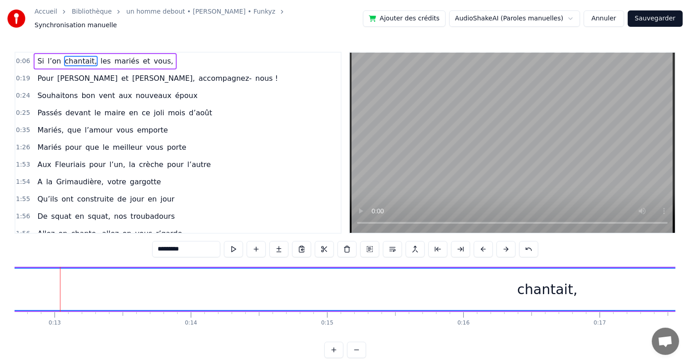
click at [480, 243] on button at bounding box center [483, 249] width 19 height 16
click at [481, 243] on button at bounding box center [483, 249] width 19 height 16
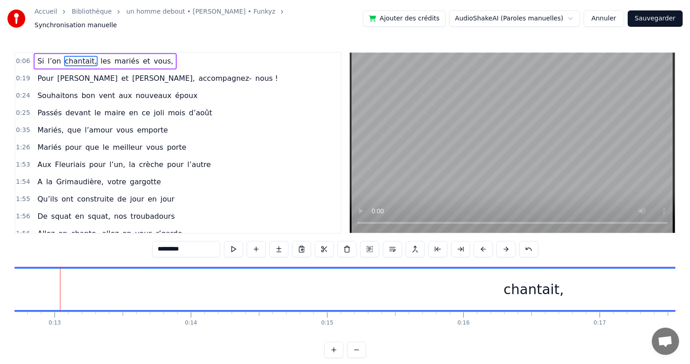
click at [480, 243] on button at bounding box center [483, 249] width 19 height 16
click at [480, 242] on button at bounding box center [483, 249] width 19 height 16
click at [480, 243] on button at bounding box center [483, 249] width 19 height 16
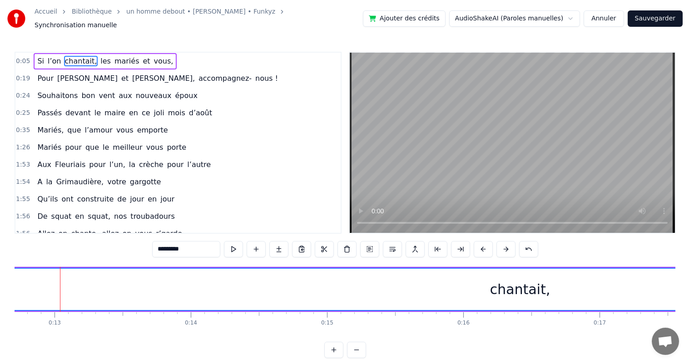
click at [480, 243] on button at bounding box center [483, 249] width 19 height 16
click at [480, 244] on button at bounding box center [483, 249] width 19 height 16
click at [480, 245] on button at bounding box center [483, 249] width 19 height 16
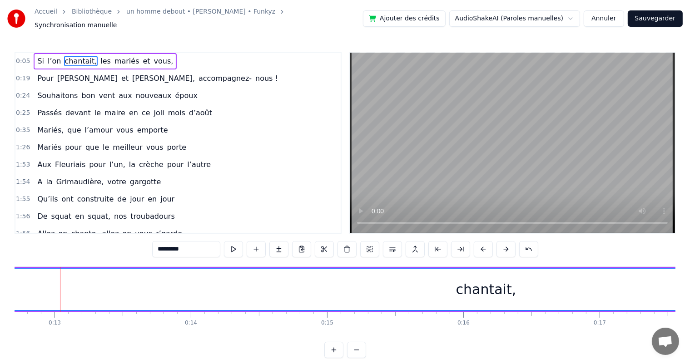
click at [480, 245] on button at bounding box center [483, 249] width 19 height 16
click at [480, 246] on button at bounding box center [483, 249] width 19 height 16
click at [481, 245] on button at bounding box center [483, 249] width 19 height 16
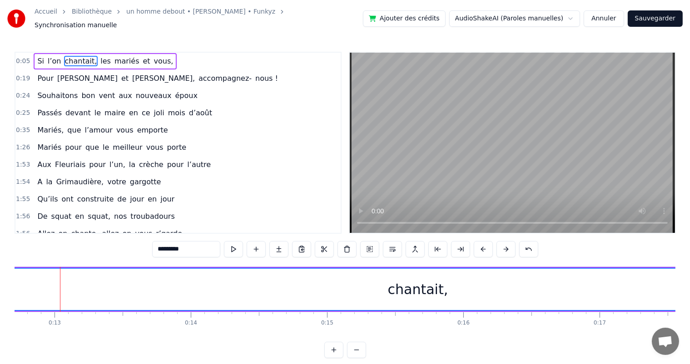
click at [481, 245] on button at bounding box center [483, 249] width 19 height 16
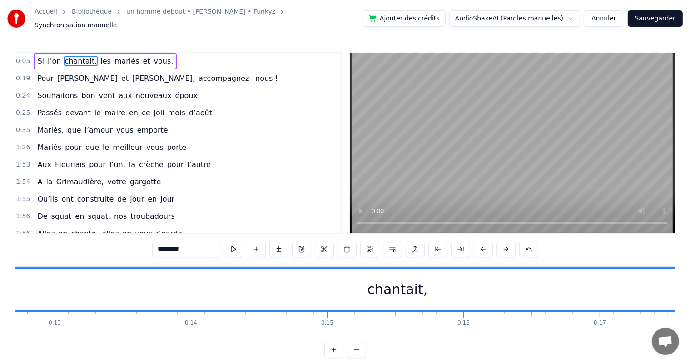
click at [481, 245] on button at bounding box center [483, 249] width 19 height 16
click at [480, 245] on button at bounding box center [483, 249] width 19 height 16
click at [142, 58] on span "et" at bounding box center [146, 61] width 9 height 10
type input "**"
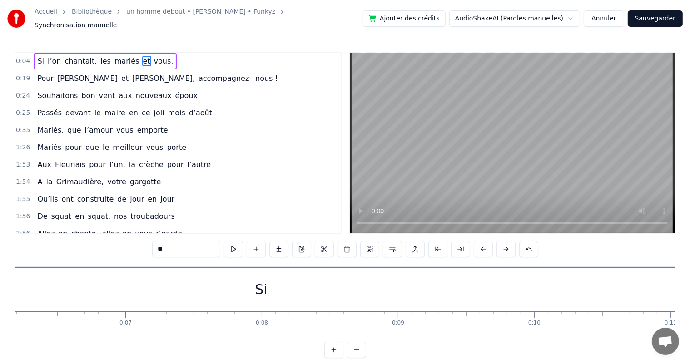
scroll to position [0, 874]
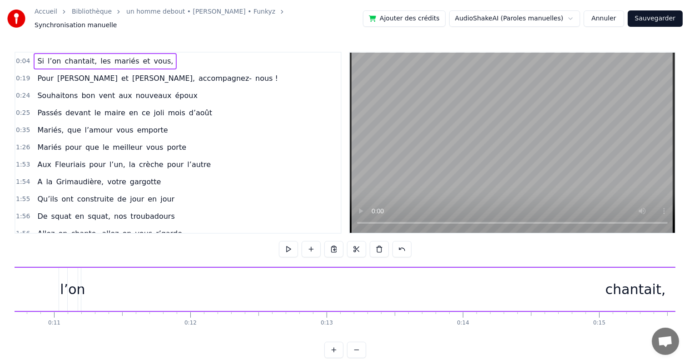
scroll to position [0, 1459]
click at [73, 289] on div "l’on" at bounding box center [72, 289] width 25 height 20
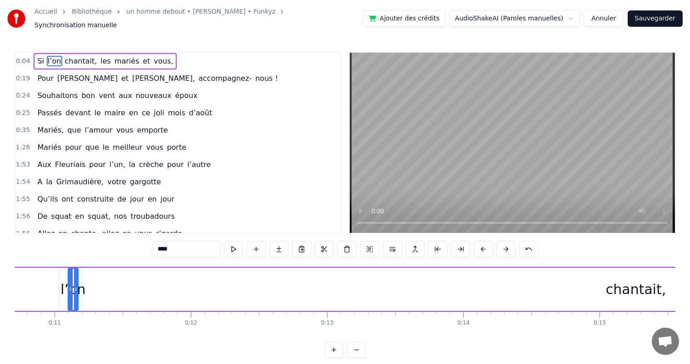
click at [65, 285] on div "l’on" at bounding box center [72, 289] width 25 height 20
click at [61, 288] on div "Si l’on chantait, les mariés et vous," at bounding box center [580, 289] width 2700 height 45
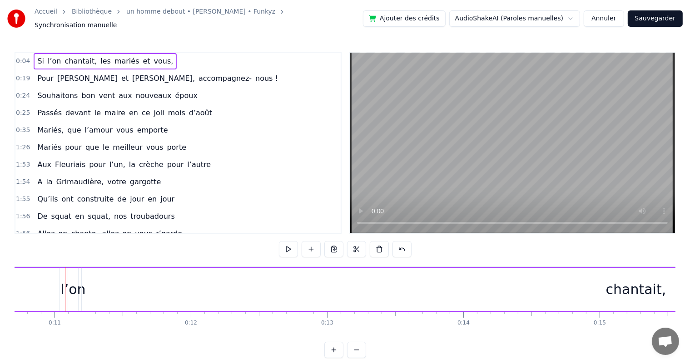
click at [64, 287] on div "l’on" at bounding box center [72, 289] width 25 height 20
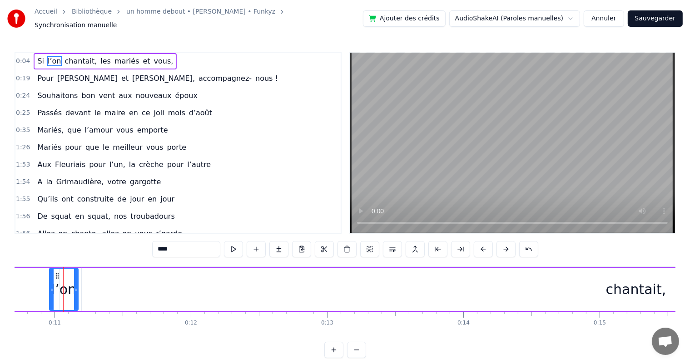
drag, startPoint x: 69, startPoint y: 287, endPoint x: 50, endPoint y: 289, distance: 18.8
click at [50, 289] on div at bounding box center [52, 289] width 4 height 41
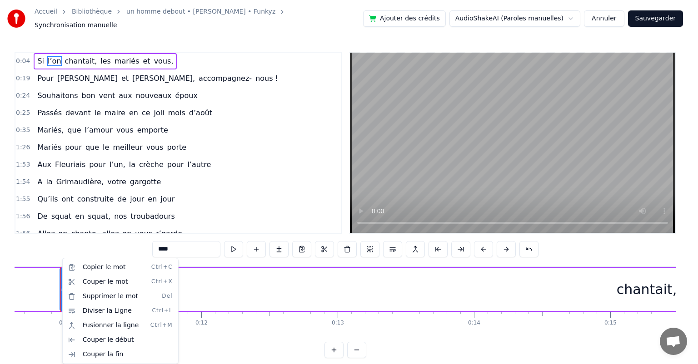
click at [60, 270] on html "Accueil Bibliothèque un homme debout • [PERSON_NAME] • Funkyz Synchronisation m…" at bounding box center [349, 186] width 698 height 373
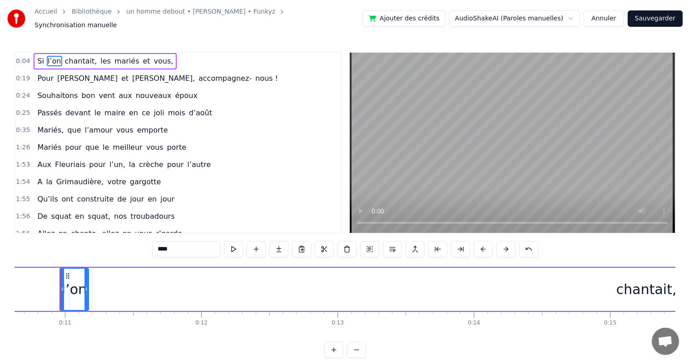
click at [62, 269] on div at bounding box center [62, 289] width 4 height 41
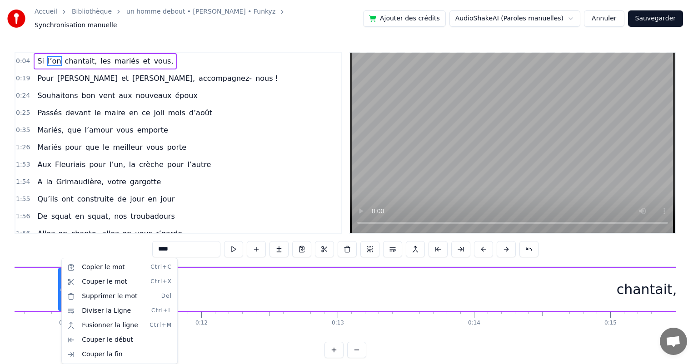
click at [59, 266] on html "Accueil Bibliothèque un homme debout • [PERSON_NAME] • Funkyz Synchronisation m…" at bounding box center [349, 186] width 698 height 373
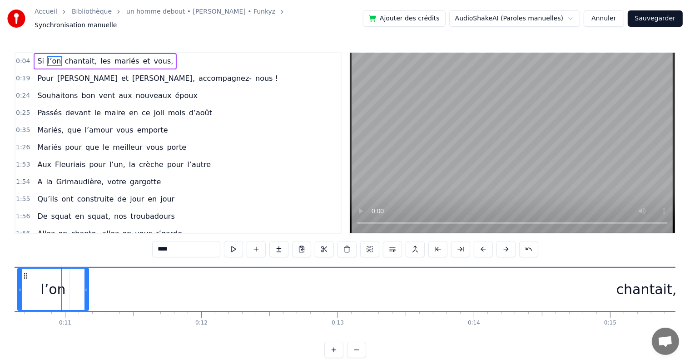
drag, startPoint x: 60, startPoint y: 266, endPoint x: 19, endPoint y: 267, distance: 40.9
click at [19, 269] on div at bounding box center [20, 289] width 4 height 41
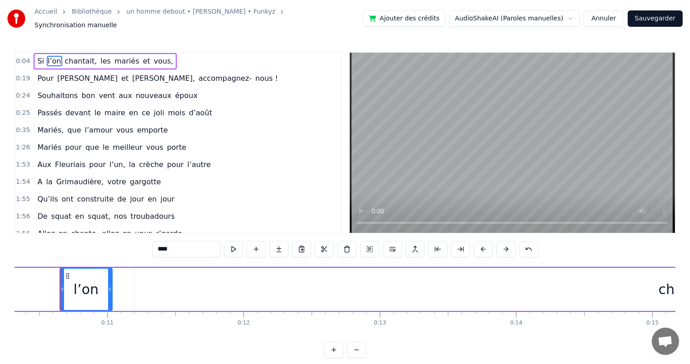
drag, startPoint x: 84, startPoint y: 285, endPoint x: 68, endPoint y: 287, distance: 15.5
click at [68, 287] on div "l’on" at bounding box center [85, 289] width 51 height 41
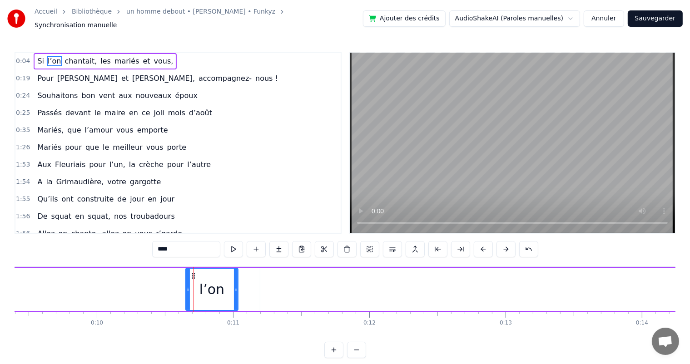
scroll to position [0, 1250]
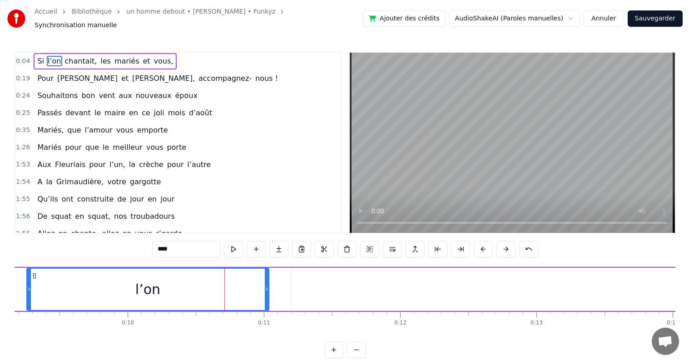
drag, startPoint x: 216, startPoint y: 287, endPoint x: 222, endPoint y: 288, distance: 5.7
click at [27, 286] on icon at bounding box center [29, 289] width 4 height 7
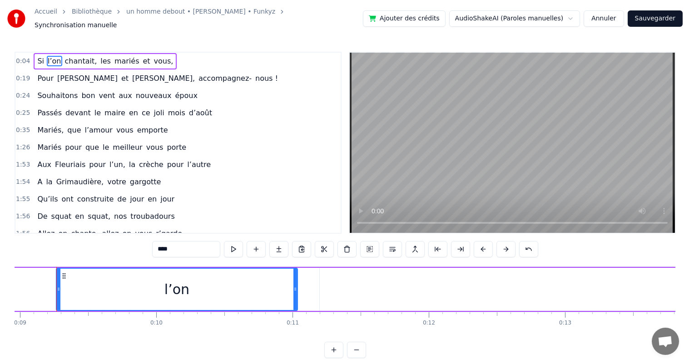
scroll to position [0, 1217]
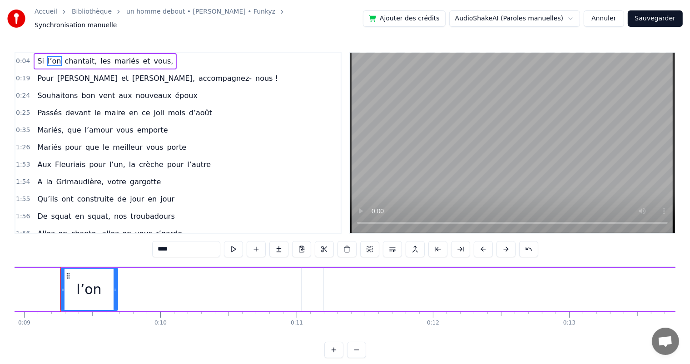
drag, startPoint x: 301, startPoint y: 283, endPoint x: 89, endPoint y: 289, distance: 211.3
click at [116, 287] on icon at bounding box center [116, 289] width 4 height 7
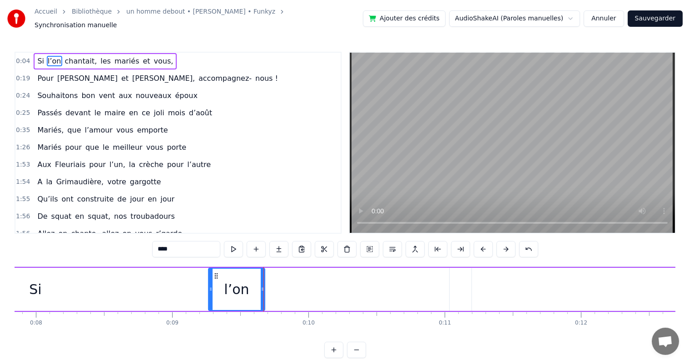
scroll to position [0, 1053]
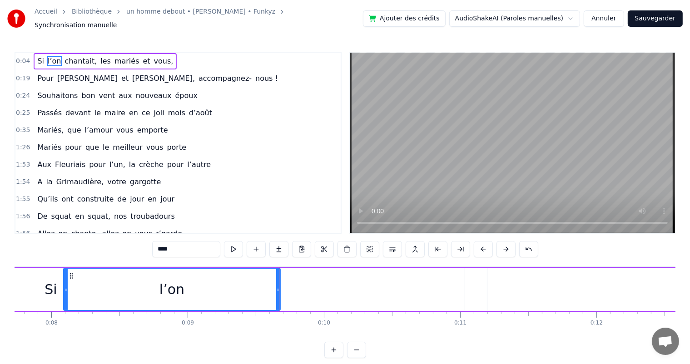
drag, startPoint x: 224, startPoint y: 278, endPoint x: 114, endPoint y: 290, distance: 110.6
click at [65, 285] on div at bounding box center [66, 289] width 4 height 41
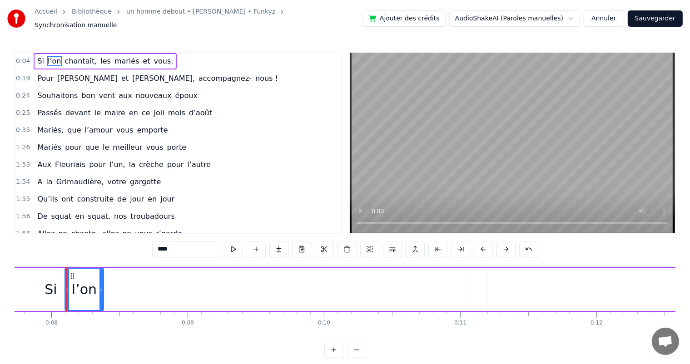
drag, startPoint x: 276, startPoint y: 284, endPoint x: 99, endPoint y: 289, distance: 176.8
click at [99, 289] on div at bounding box center [101, 289] width 4 height 41
click at [174, 282] on div "Si" at bounding box center [51, 289] width 828 height 43
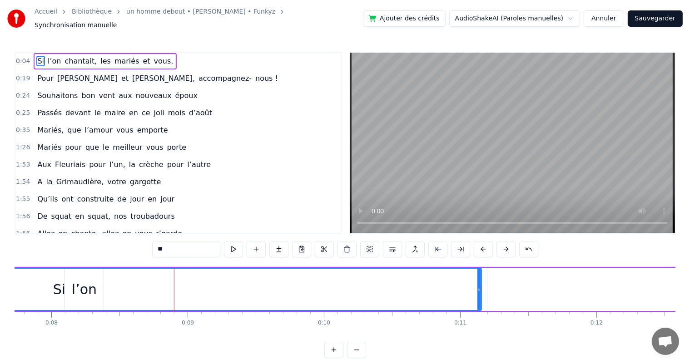
drag, startPoint x: 462, startPoint y: 285, endPoint x: 490, endPoint y: 287, distance: 27.3
click at [479, 286] on icon at bounding box center [479, 289] width 4 height 7
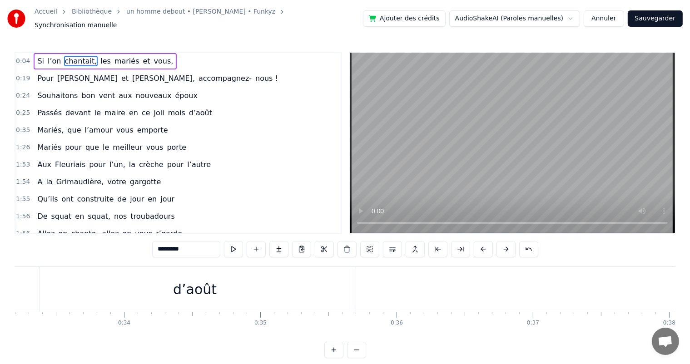
scroll to position [0, 3945]
click at [86, 52] on div "0:04 Si l’on chantait, les mariés et vous, 0:19 Pour [PERSON_NAME] et [PERSON_N…" at bounding box center [178, 143] width 327 height 182
click at [37, 60] on span "Si" at bounding box center [40, 61] width 9 height 10
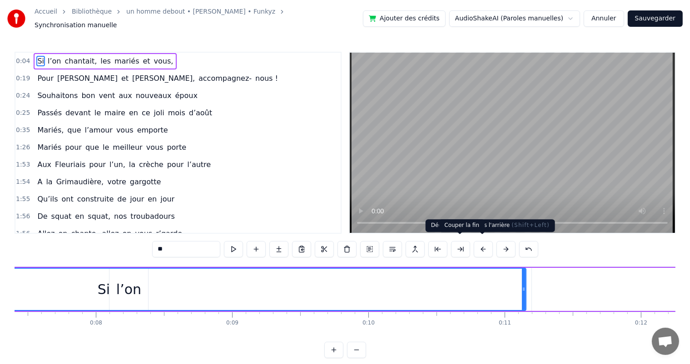
scroll to position [0, 629]
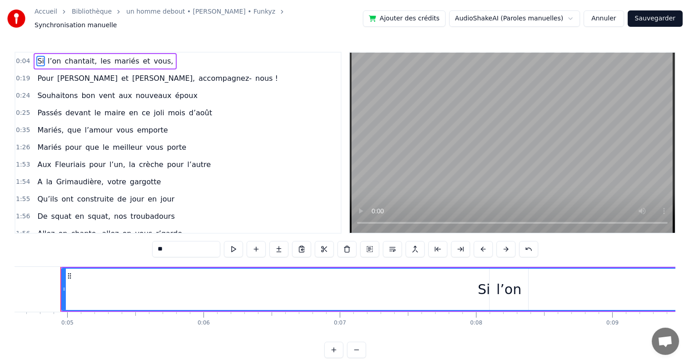
click at [416, 246] on button at bounding box center [415, 249] width 19 height 16
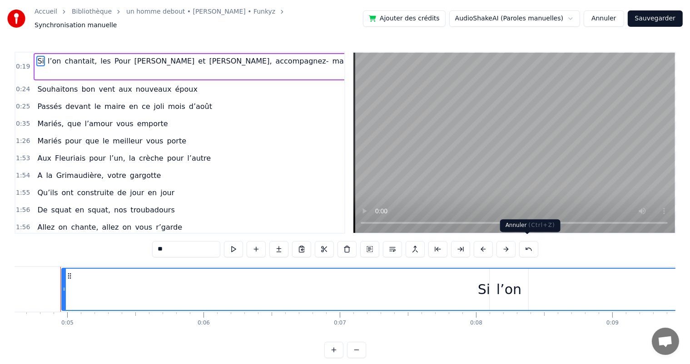
click at [523, 244] on button at bounding box center [528, 249] width 19 height 16
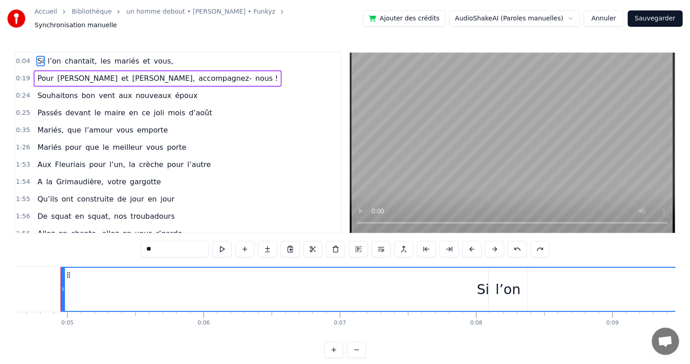
click at [67, 58] on span "chantait," at bounding box center [81, 61] width 34 height 10
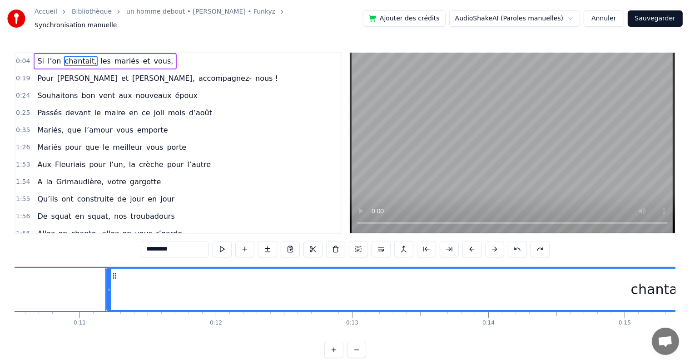
scroll to position [0, 1479]
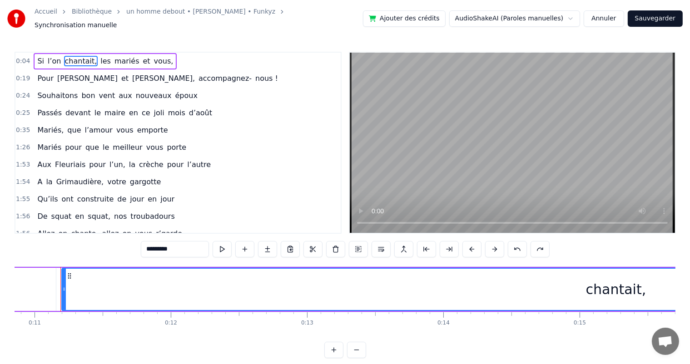
click at [592, 290] on div "chantait," at bounding box center [616, 289] width 60 height 20
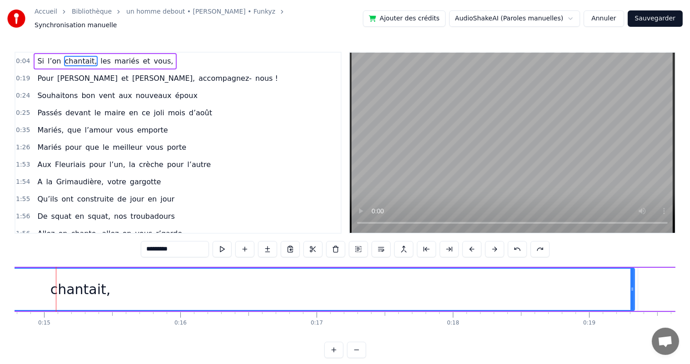
scroll to position [0, 2046]
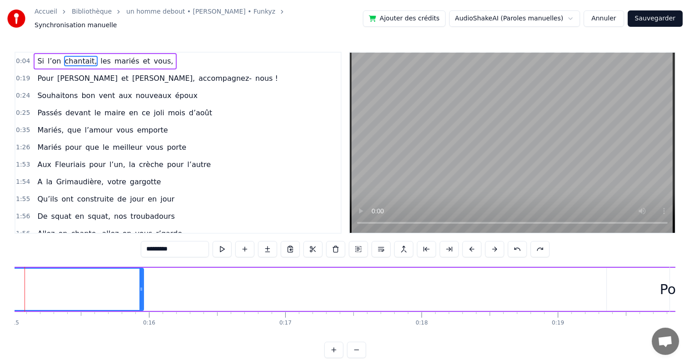
drag, startPoint x: 600, startPoint y: 284, endPoint x: 140, endPoint y: 294, distance: 459.8
click at [140, 294] on div at bounding box center [141, 289] width 4 height 41
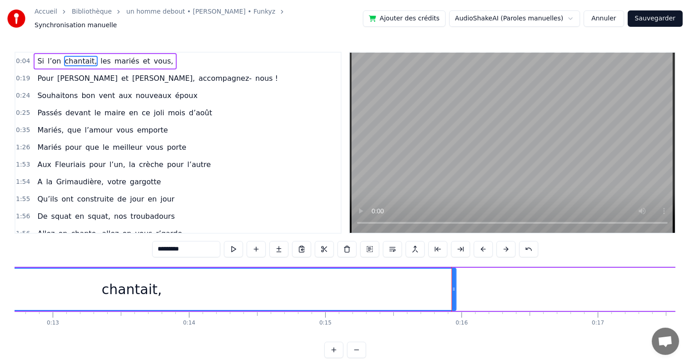
scroll to position [0, 1749]
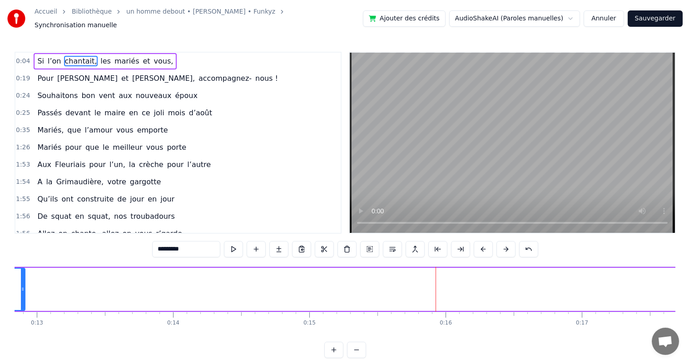
drag, startPoint x: 437, startPoint y: 284, endPoint x: 41, endPoint y: 322, distance: 397.5
click at [22, 292] on div at bounding box center [23, 289] width 4 height 41
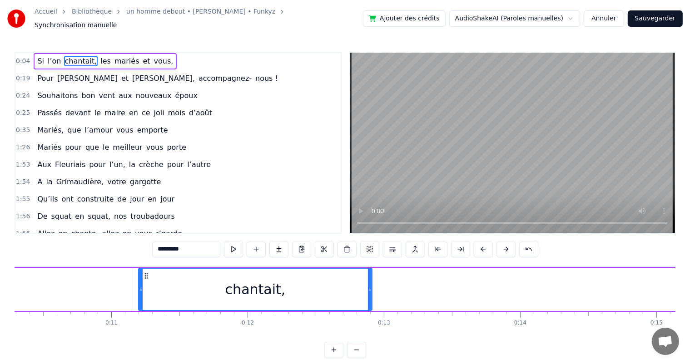
scroll to position [0, 1401]
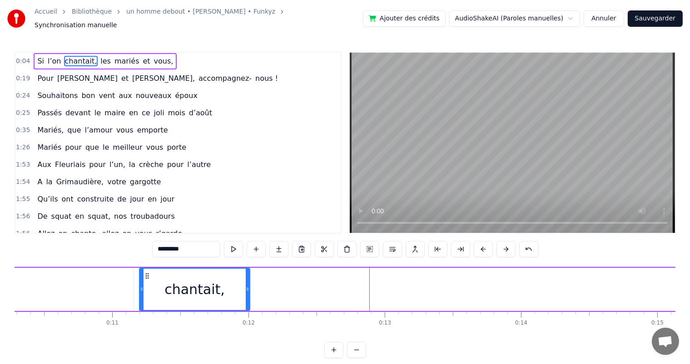
drag, startPoint x: 371, startPoint y: 283, endPoint x: 288, endPoint y: 289, distance: 83.3
click at [247, 289] on div at bounding box center [248, 289] width 4 height 41
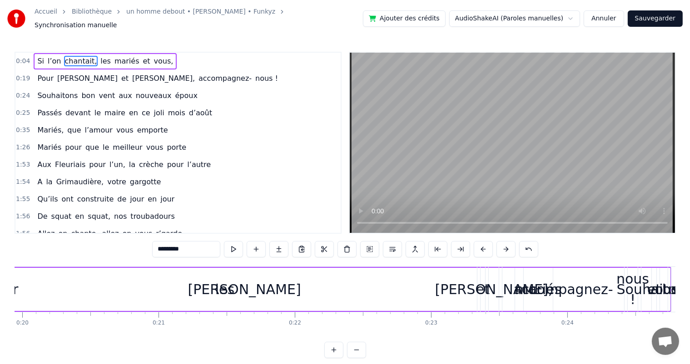
scroll to position [0, 2733]
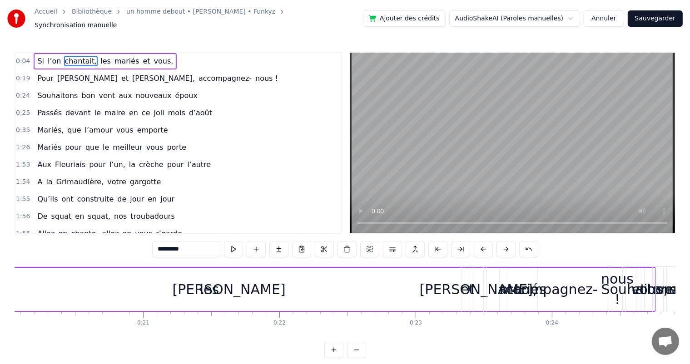
click at [99, 57] on span "les" at bounding box center [105, 61] width 12 height 10
type input "***"
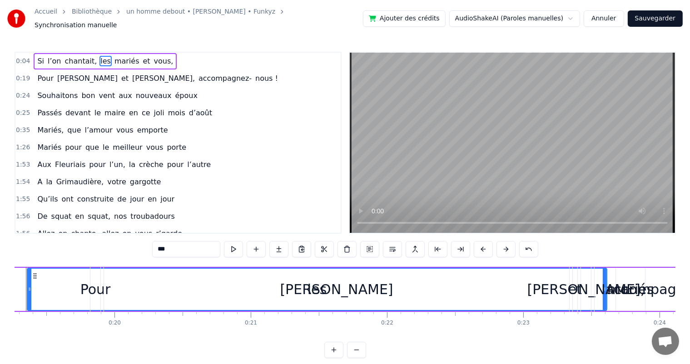
scroll to position [0, 2591]
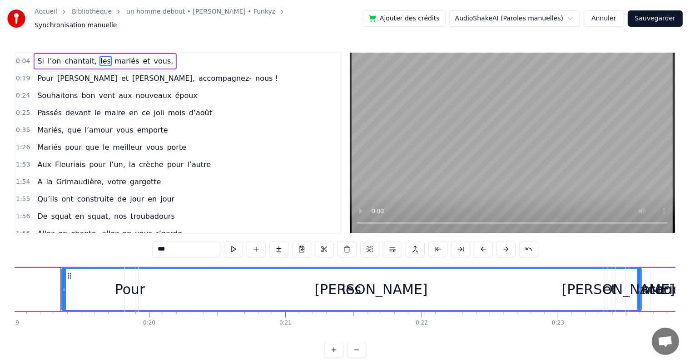
click at [625, 290] on div "Pour [PERSON_NAME] et [PERSON_NAME], accompagnez- nous !" at bounding box center [445, 289] width 642 height 45
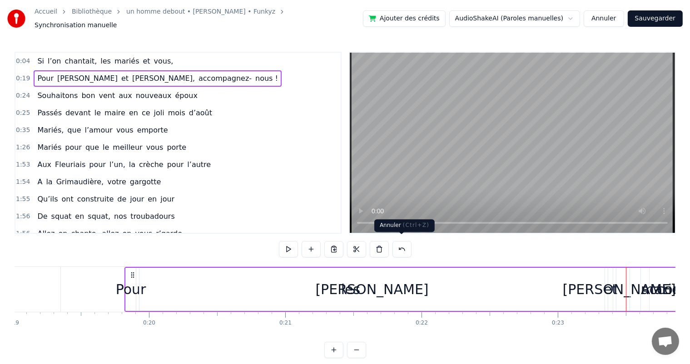
click at [400, 247] on button at bounding box center [401, 249] width 19 height 16
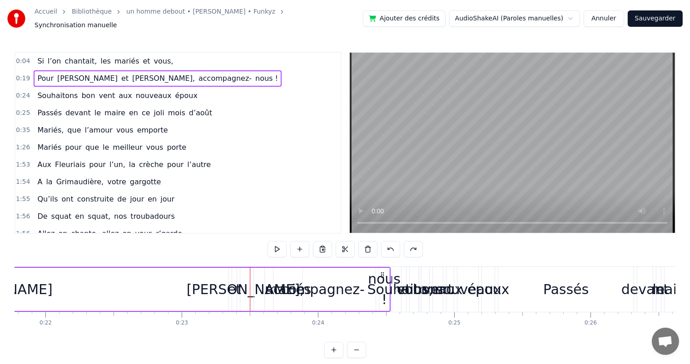
scroll to position [0, 2998]
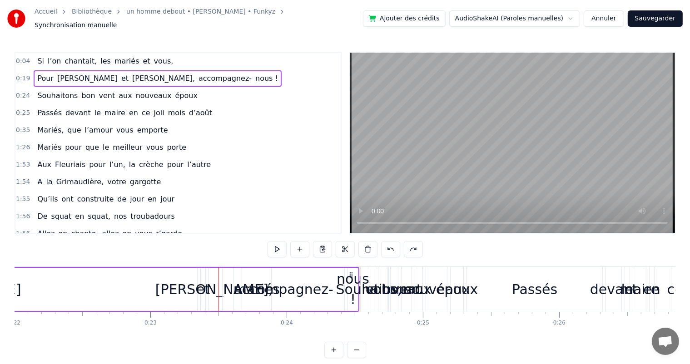
click at [99, 56] on span "les" at bounding box center [105, 61] width 12 height 10
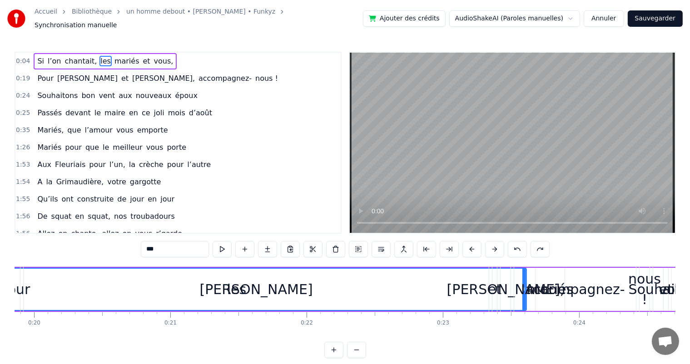
scroll to position [0, 2591]
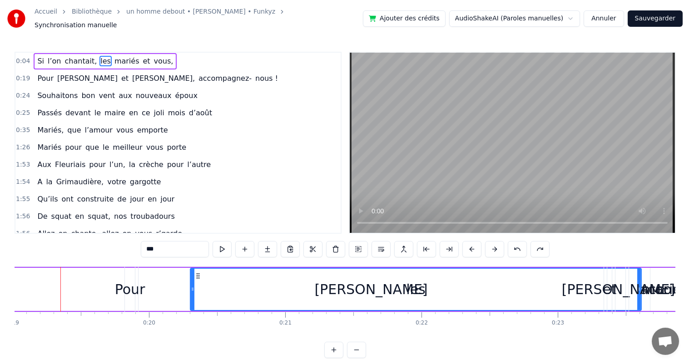
drag, startPoint x: 63, startPoint y: 285, endPoint x: 191, endPoint y: 294, distance: 128.9
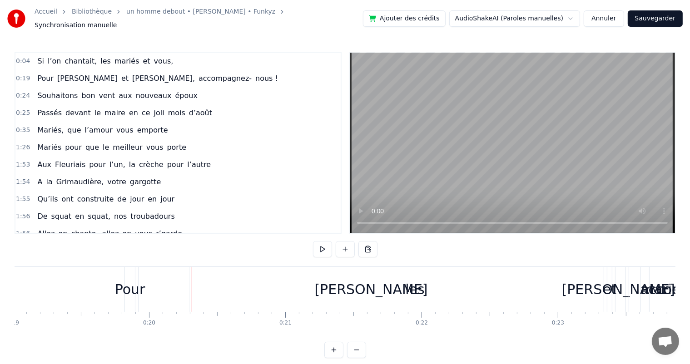
drag, startPoint x: 496, startPoint y: 263, endPoint x: 486, endPoint y: 276, distance: 17.2
click at [413, 274] on div "[PERSON_NAME]" at bounding box center [371, 289] width 466 height 45
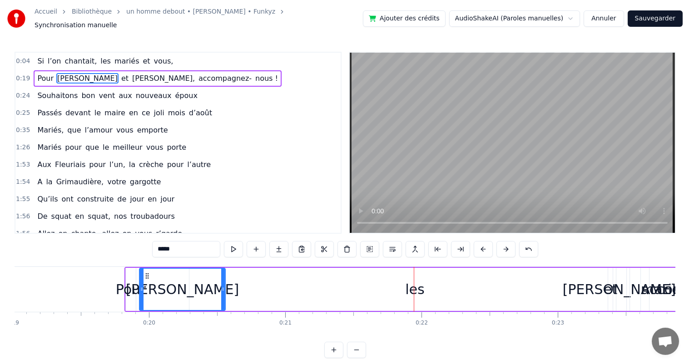
drag, startPoint x: 601, startPoint y: 278, endPoint x: 256, endPoint y: 310, distance: 346.3
click at [223, 309] on div "Si l’on chantait, les mariés et vous, Pour [PERSON_NAME] et [PERSON_NAME], acco…" at bounding box center [345, 301] width 661 height 68
click at [99, 56] on span "les" at bounding box center [105, 61] width 12 height 10
type input "***"
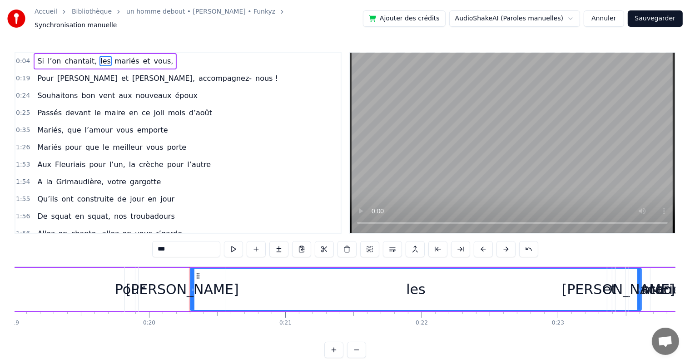
drag, startPoint x: 640, startPoint y: 286, endPoint x: 547, endPoint y: 293, distance: 92.4
click at [547, 293] on div "Pour [PERSON_NAME] et [PERSON_NAME], accompagnez- nous !" at bounding box center [445, 289] width 642 height 45
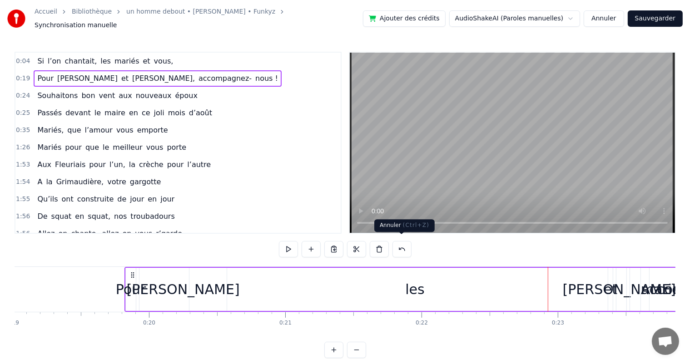
click at [397, 245] on button at bounding box center [401, 249] width 19 height 16
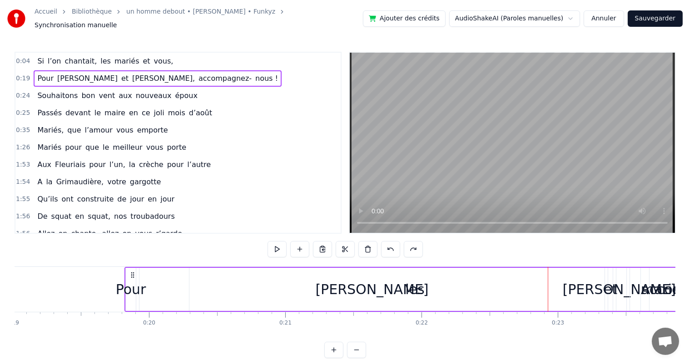
click at [99, 56] on span "les" at bounding box center [105, 61] width 12 height 10
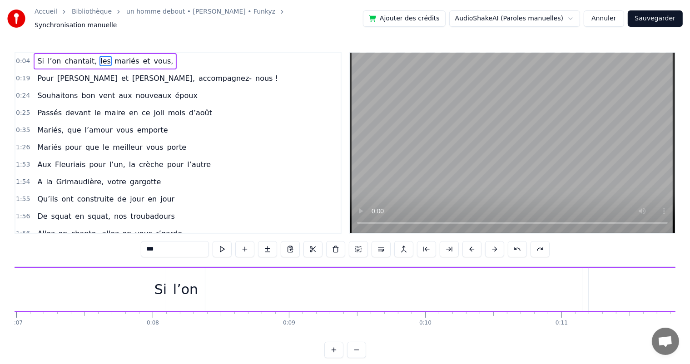
scroll to position [0, 953]
click at [234, 293] on div "Si" at bounding box center [160, 289] width 844 height 43
type input "**"
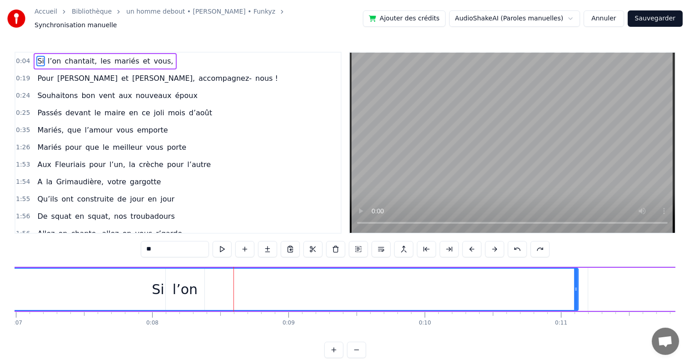
drag, startPoint x: 580, startPoint y: 285, endPoint x: 576, endPoint y: 287, distance: 4.7
click at [576, 287] on icon at bounding box center [576, 289] width 4 height 7
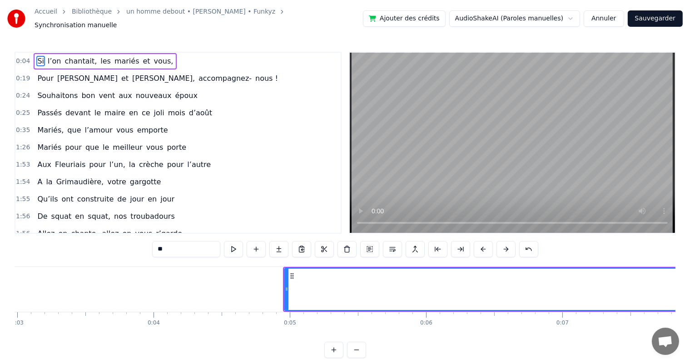
scroll to position [0, 437]
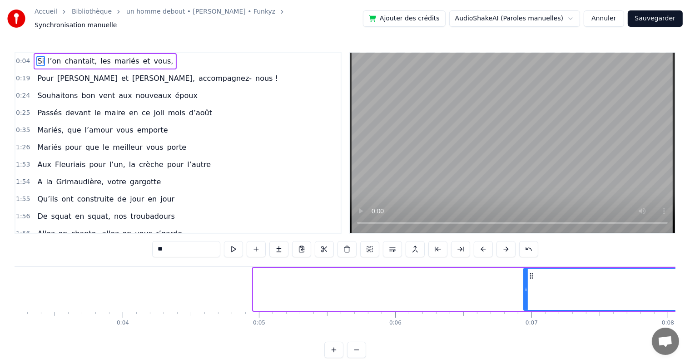
drag, startPoint x: 254, startPoint y: 284, endPoint x: 525, endPoint y: 291, distance: 270.3
click at [525, 291] on div at bounding box center [526, 289] width 4 height 41
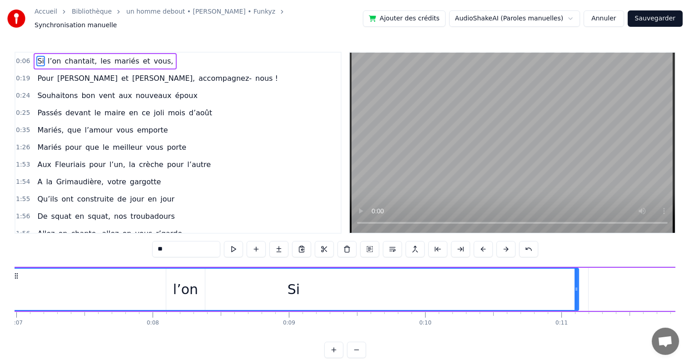
scroll to position [0, 984]
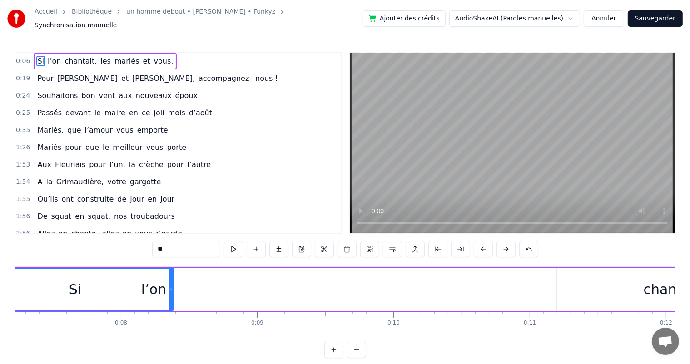
drag, startPoint x: 545, startPoint y: 284, endPoint x: 206, endPoint y: 328, distance: 342.2
click at [174, 300] on div "Si" at bounding box center [75, 289] width 198 height 43
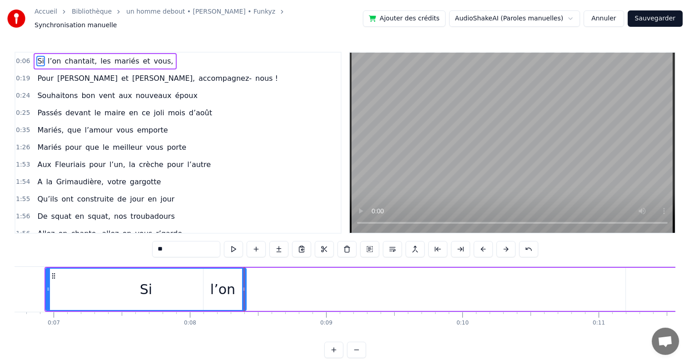
scroll to position [0, 911]
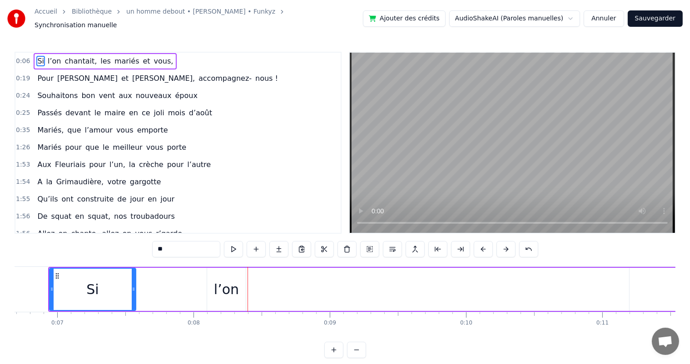
drag, startPoint x: 248, startPoint y: 285, endPoint x: 134, endPoint y: 288, distance: 114.0
click at [134, 288] on icon at bounding box center [134, 289] width 4 height 7
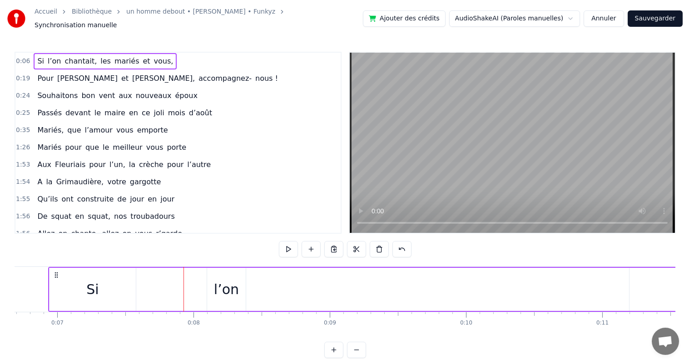
click at [219, 279] on div "l’on" at bounding box center [226, 289] width 25 height 20
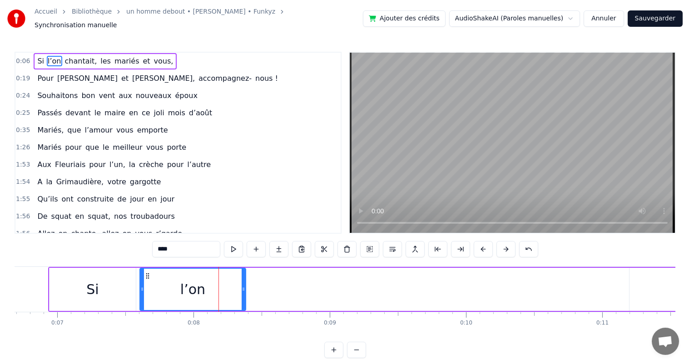
drag, startPoint x: 207, startPoint y: 285, endPoint x: 198, endPoint y: 295, distance: 13.5
click at [140, 291] on div at bounding box center [142, 289] width 4 height 41
drag, startPoint x: 244, startPoint y: 285, endPoint x: 198, endPoint y: 287, distance: 45.9
click at [198, 287] on icon at bounding box center [198, 289] width 4 height 7
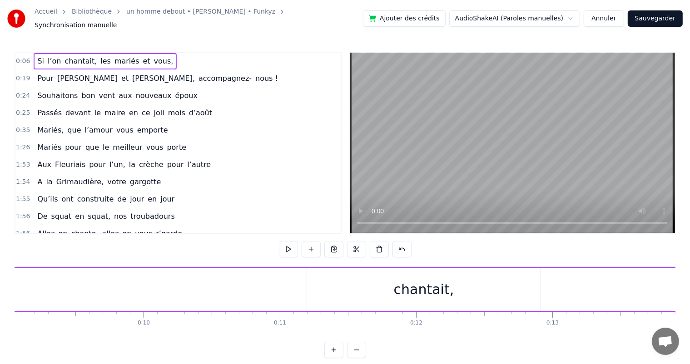
scroll to position [0, 1249]
click at [325, 289] on div "chantait," at bounding box center [408, 289] width 233 height 43
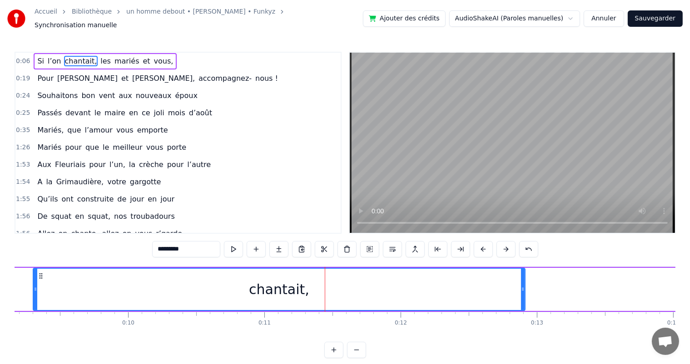
drag, startPoint x: 291, startPoint y: 284, endPoint x: 33, endPoint y: 282, distance: 258.5
click at [33, 282] on div "chantait," at bounding box center [279, 289] width 493 height 43
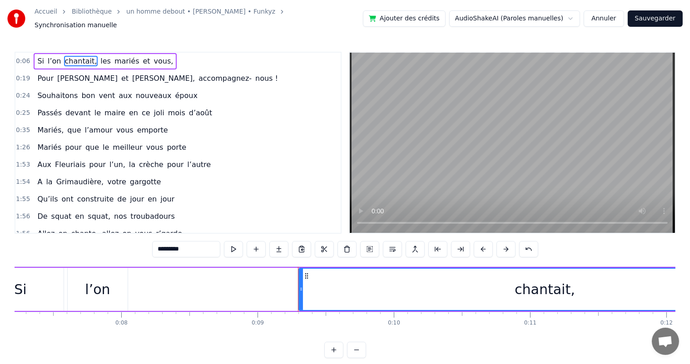
scroll to position [0, 1015]
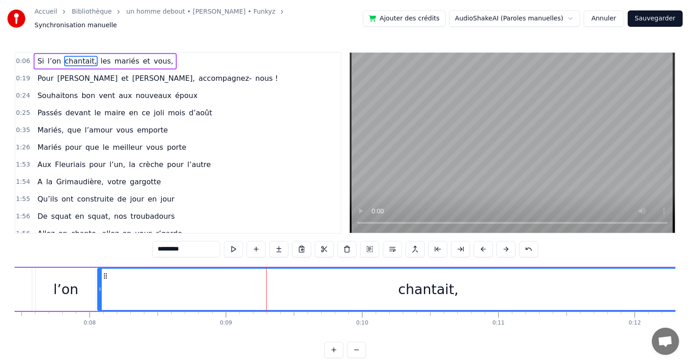
drag, startPoint x: 267, startPoint y: 283, endPoint x: 98, endPoint y: 283, distance: 169.4
click at [98, 286] on icon at bounding box center [100, 289] width 4 height 7
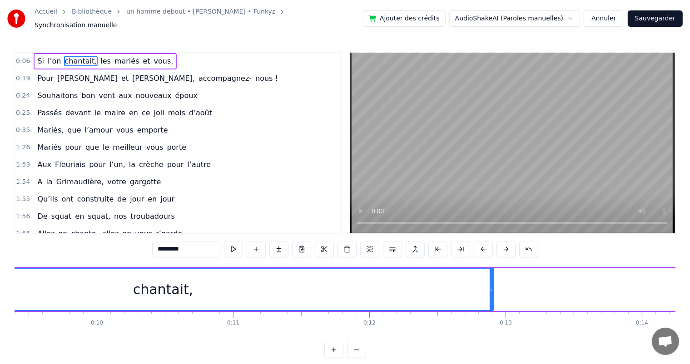
scroll to position [0, 1296]
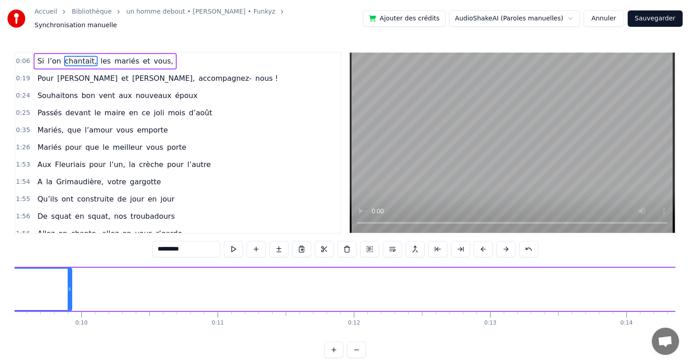
drag, startPoint x: 475, startPoint y: 285, endPoint x: 72, endPoint y: 322, distance: 404.1
click at [68, 303] on div at bounding box center [70, 289] width 4 height 41
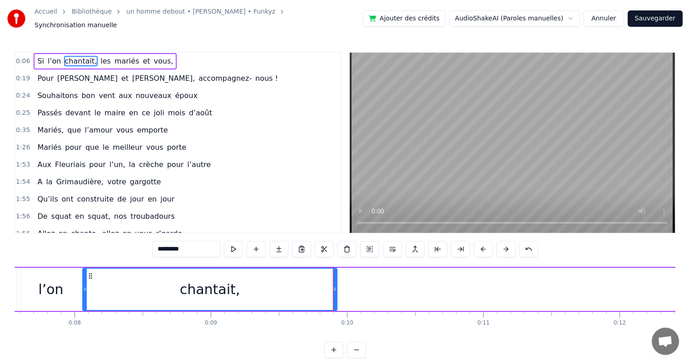
scroll to position [0, 984]
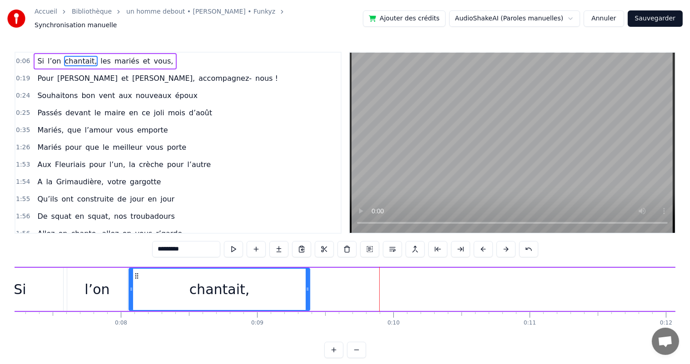
drag, startPoint x: 381, startPoint y: 285, endPoint x: 307, endPoint y: 285, distance: 73.6
click at [307, 286] on icon at bounding box center [308, 289] width 4 height 7
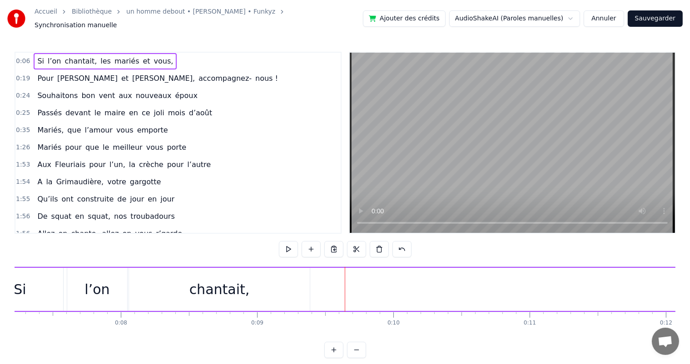
click at [99, 56] on span "les" at bounding box center [105, 61] width 12 height 10
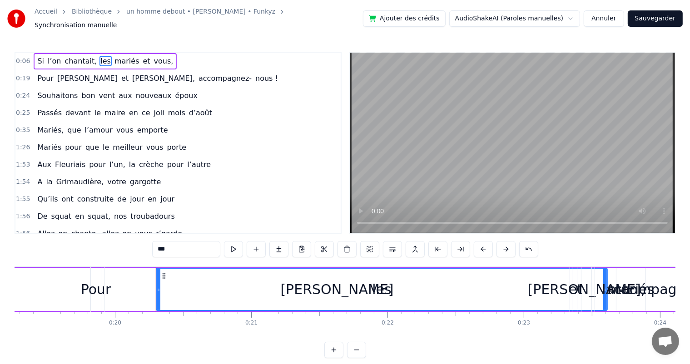
scroll to position [0, 2720]
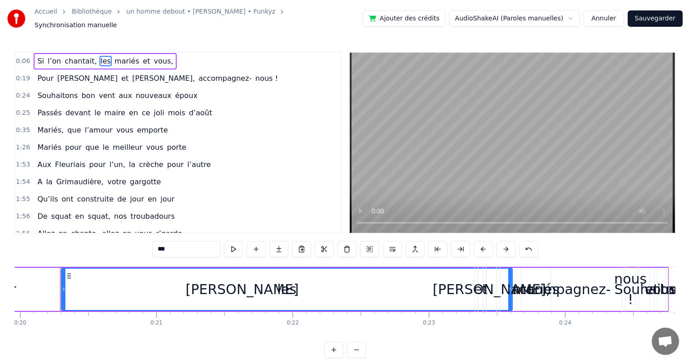
drag, startPoint x: 63, startPoint y: 284, endPoint x: 47, endPoint y: 292, distance: 17.7
click at [1, 284] on div "Accueil Bibliothèque un homme debout • [PERSON_NAME] • Funkyz Synchronisation m…" at bounding box center [345, 179] width 690 height 358
click at [99, 56] on span "les" at bounding box center [105, 61] width 12 height 10
click at [288, 287] on div "[PERSON_NAME]" at bounding box center [242, 289] width 465 height 45
type input "*****"
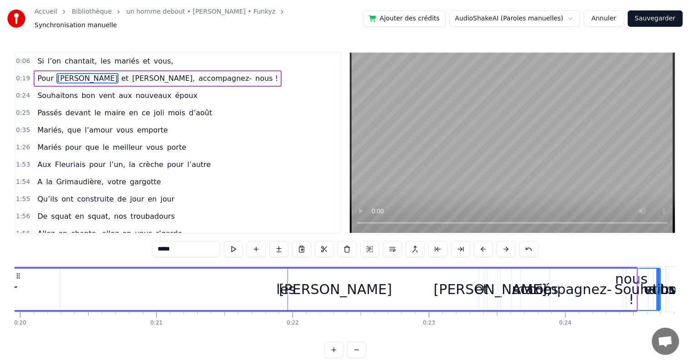
drag, startPoint x: 473, startPoint y: 285, endPoint x: 114, endPoint y: 362, distance: 367.8
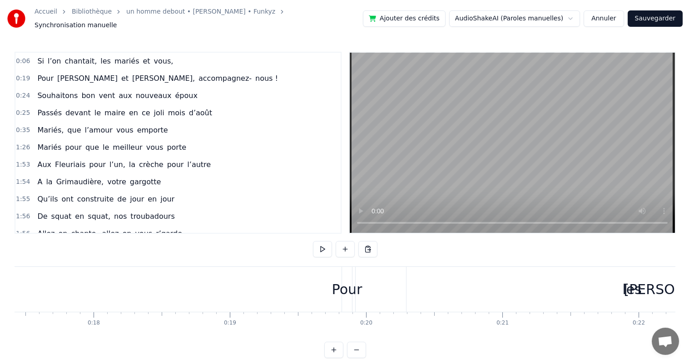
scroll to position [0, 2421]
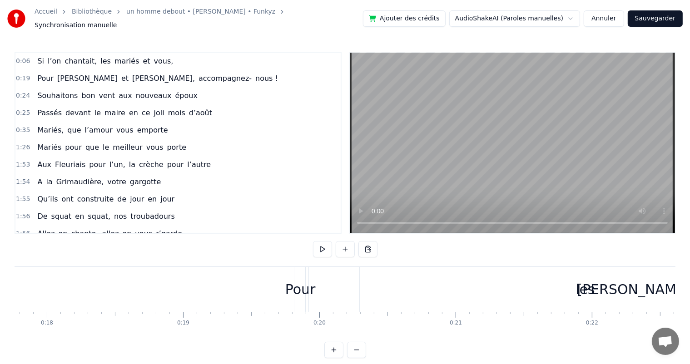
click at [365, 277] on div "[PERSON_NAME]" at bounding box center [634, 289] width 650 height 45
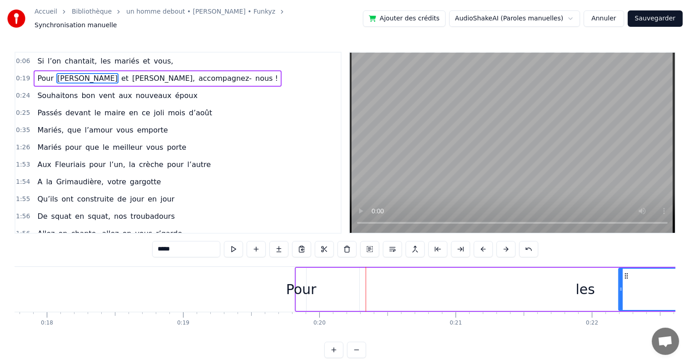
drag, startPoint x: 311, startPoint y: 295, endPoint x: 612, endPoint y: 307, distance: 301.4
click at [619, 292] on div at bounding box center [621, 289] width 4 height 41
click at [99, 56] on span "les" at bounding box center [105, 61] width 12 height 10
type input "***"
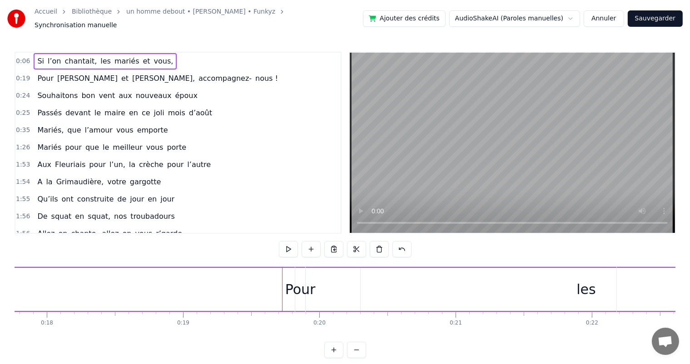
click at [40, 75] on span "Pour" at bounding box center [45, 78] width 18 height 10
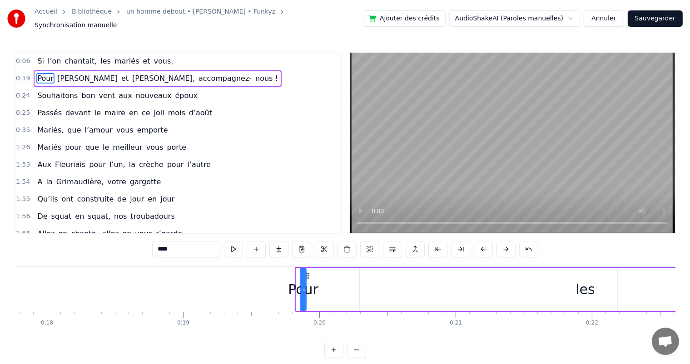
drag, startPoint x: 298, startPoint y: 287, endPoint x: 314, endPoint y: 293, distance: 16.8
click at [302, 296] on div "Pour" at bounding box center [303, 289] width 5 height 41
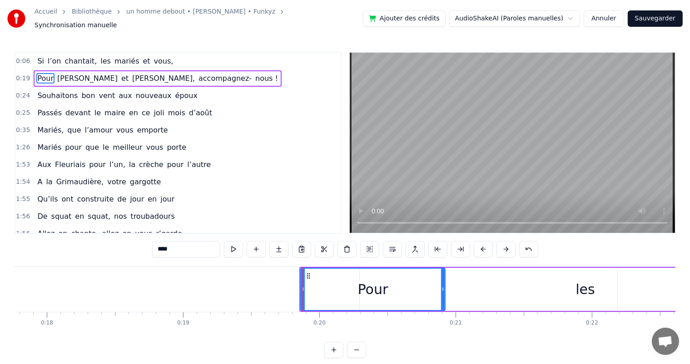
drag, startPoint x: 303, startPoint y: 283, endPoint x: 442, endPoint y: 289, distance: 139.1
click at [442, 289] on div at bounding box center [443, 289] width 4 height 41
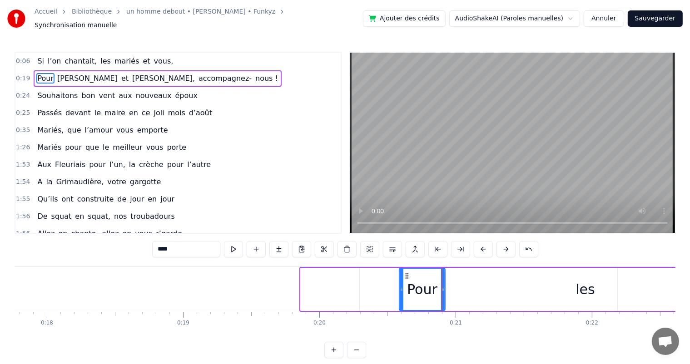
drag, startPoint x: 303, startPoint y: 285, endPoint x: 448, endPoint y: 296, distance: 145.8
click at [401, 286] on icon at bounding box center [402, 289] width 4 height 7
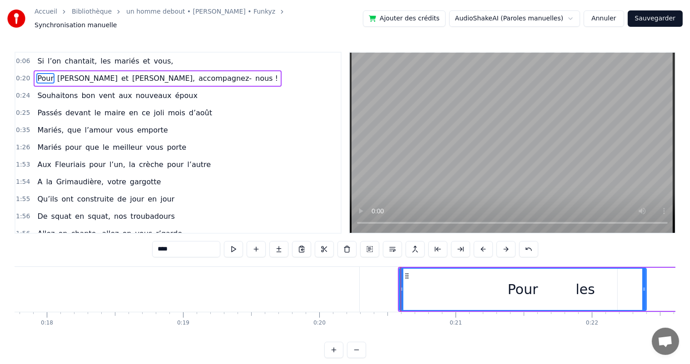
drag, startPoint x: 442, startPoint y: 285, endPoint x: 492, endPoint y: 292, distance: 49.9
click at [643, 287] on icon at bounding box center [644, 289] width 4 height 7
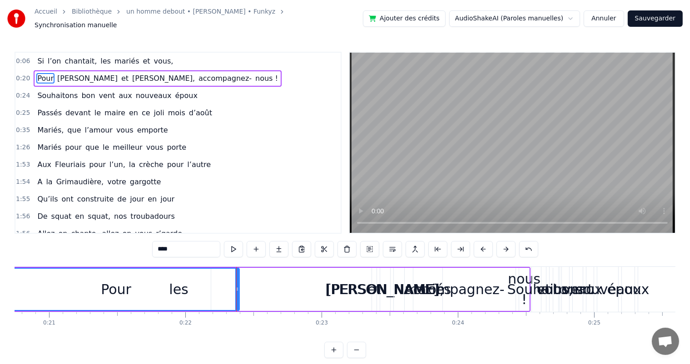
scroll to position [0, 2780]
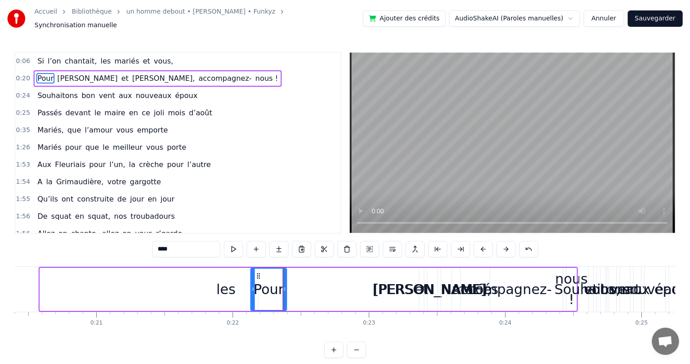
drag, startPoint x: 42, startPoint y: 285, endPoint x: 253, endPoint y: 290, distance: 210.8
click at [253, 290] on div at bounding box center [253, 289] width 4 height 41
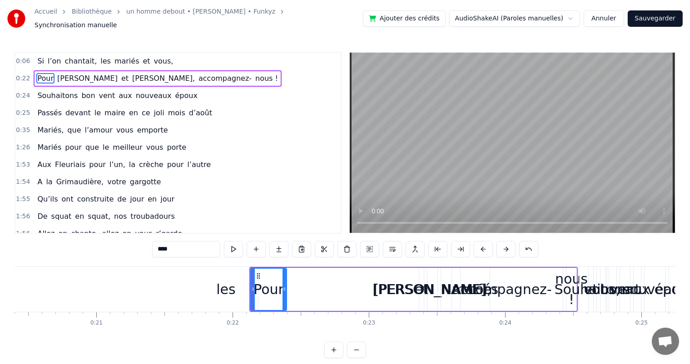
click at [99, 56] on span "les" at bounding box center [105, 61] width 12 height 10
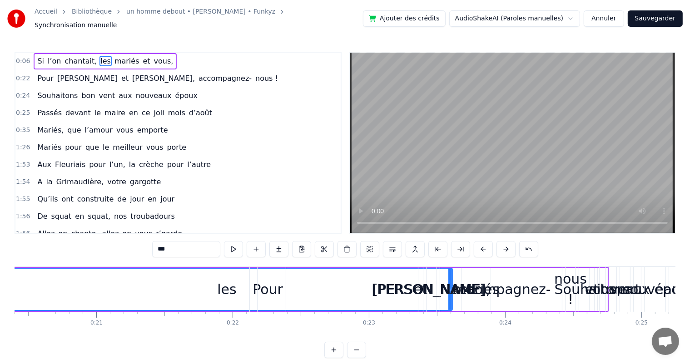
scroll to position [0, 2720]
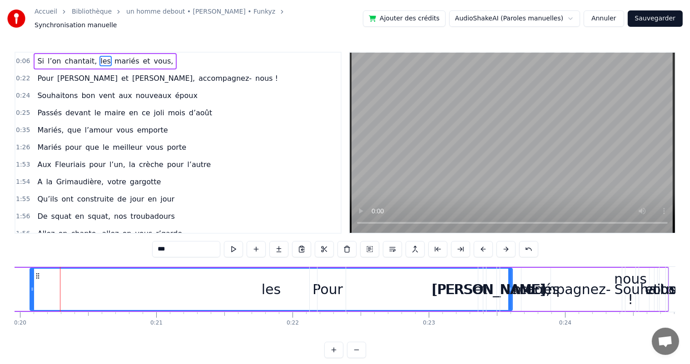
drag, startPoint x: 63, startPoint y: 283, endPoint x: 547, endPoint y: 308, distance: 485.3
click at [35, 297] on div "les" at bounding box center [270, 289] width 481 height 41
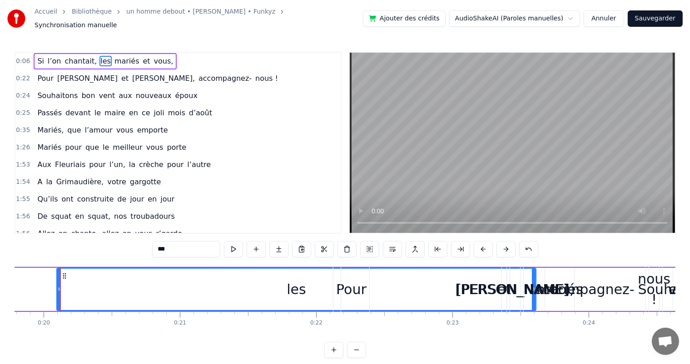
click at [114, 56] on span "mariés" at bounding box center [127, 61] width 27 height 10
type input "******"
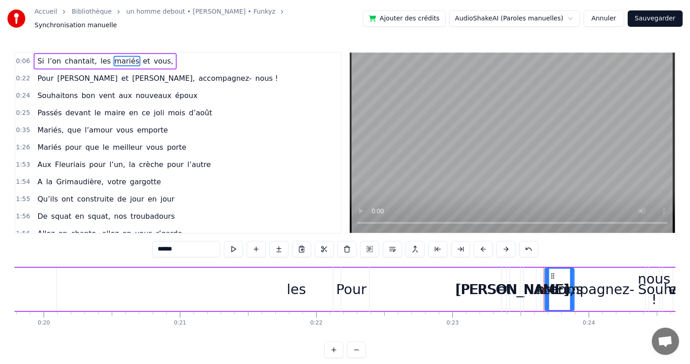
drag, startPoint x: 545, startPoint y: 291, endPoint x: 547, endPoint y: 299, distance: 8.5
click at [494, 294] on div "Pour [PERSON_NAME] et [PERSON_NAME], accompagnez- nous !" at bounding box center [497, 289] width 328 height 45
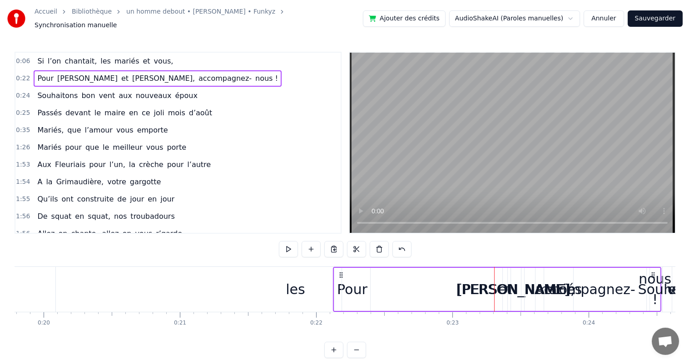
click at [288, 284] on div "les" at bounding box center [295, 289] width 19 height 20
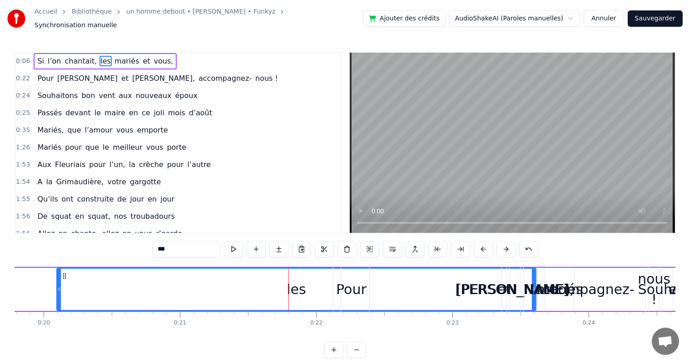
drag, startPoint x: 534, startPoint y: 285, endPoint x: 506, endPoint y: 288, distance: 27.8
click at [506, 288] on div "Pour [PERSON_NAME] et [PERSON_NAME], accompagnez- nous !" at bounding box center [497, 289] width 328 height 45
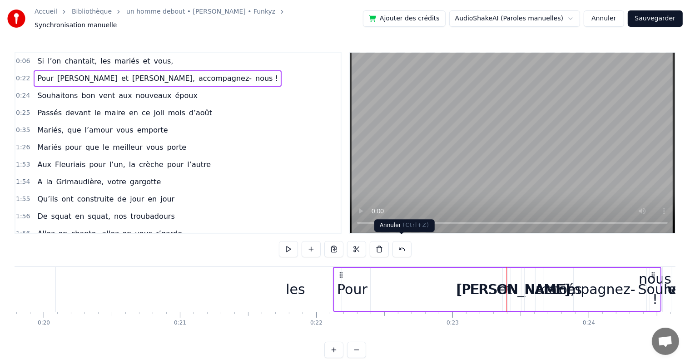
click at [398, 245] on button at bounding box center [401, 249] width 19 height 16
click at [99, 56] on span "les" at bounding box center [105, 61] width 12 height 10
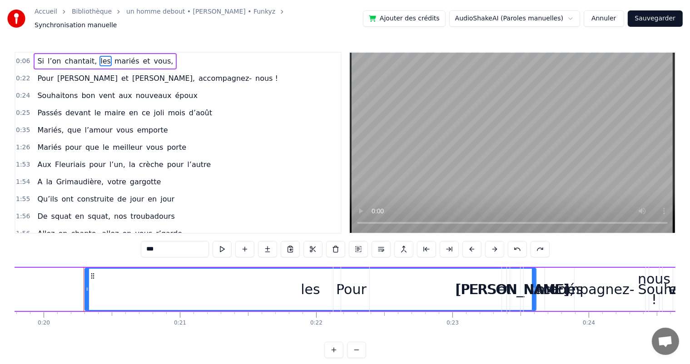
click at [533, 284] on div "accompagnez-" at bounding box center [585, 289] width 122 height 45
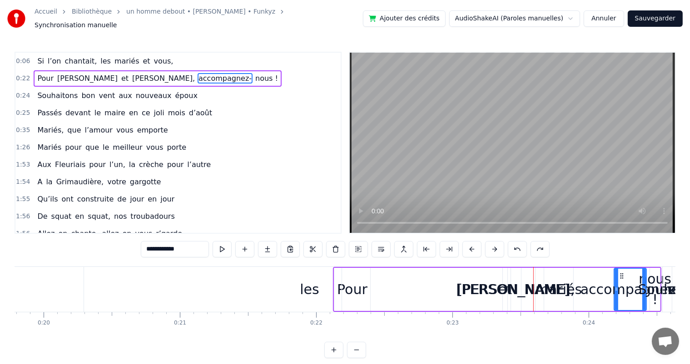
drag, startPoint x: 525, startPoint y: 286, endPoint x: 529, endPoint y: 298, distance: 12.7
click at [614, 306] on div "accompagnez-" at bounding box center [630, 289] width 33 height 43
click at [338, 279] on div "Pour" at bounding box center [352, 289] width 30 height 20
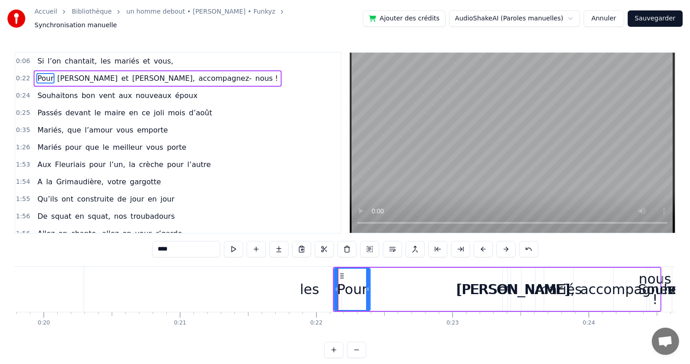
click at [99, 56] on span "les" at bounding box center [105, 61] width 12 height 10
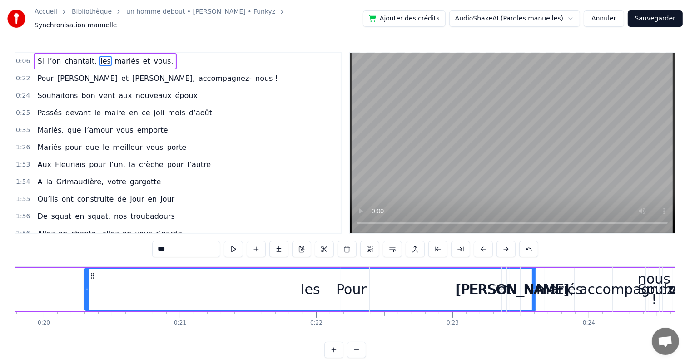
click at [74, 57] on span "chantait," at bounding box center [81, 61] width 34 height 10
type input "*********"
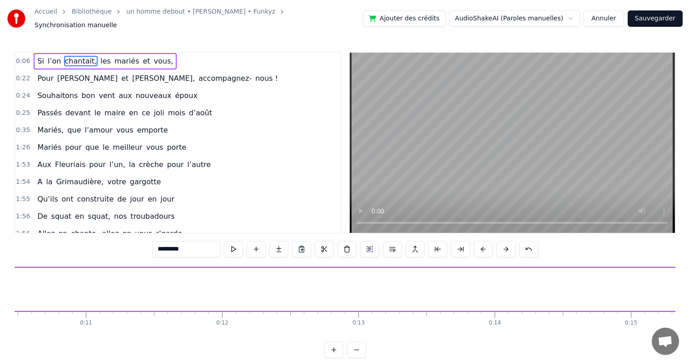
scroll to position [0, 1051]
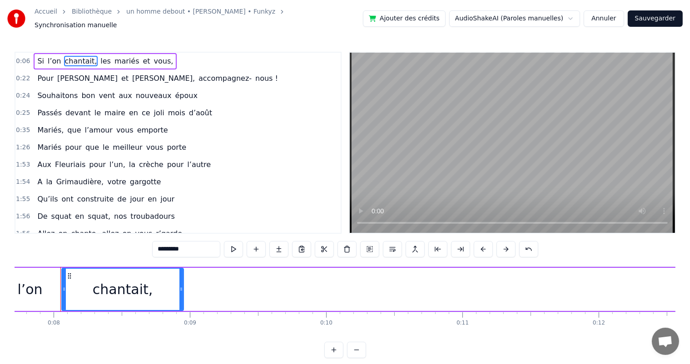
drag, startPoint x: 240, startPoint y: 284, endPoint x: 181, endPoint y: 284, distance: 59.1
click at [181, 286] on icon at bounding box center [181, 289] width 4 height 7
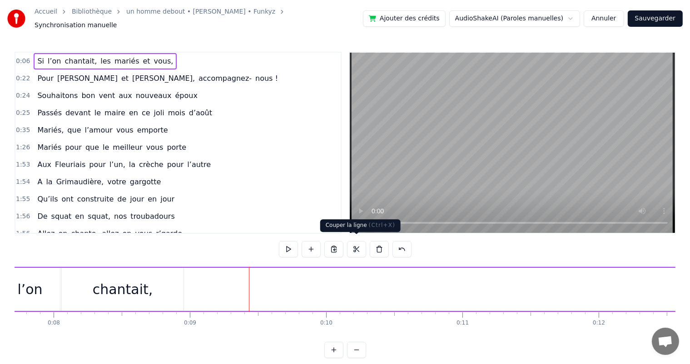
click at [355, 246] on button at bounding box center [356, 249] width 19 height 16
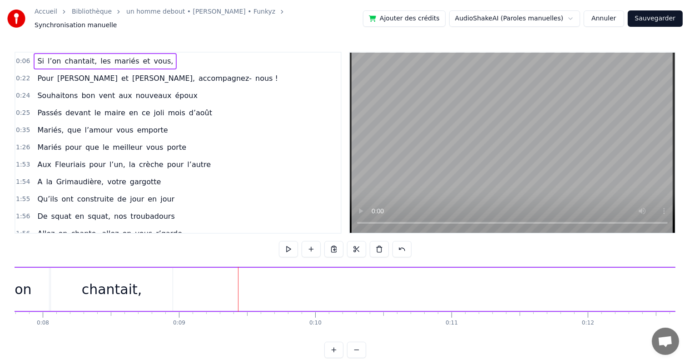
scroll to position [0, 1047]
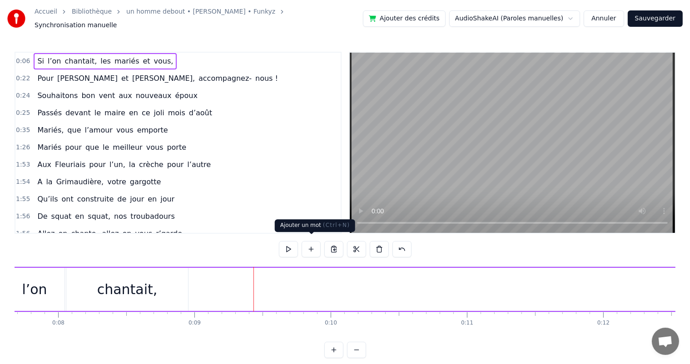
click at [313, 245] on button at bounding box center [311, 249] width 19 height 16
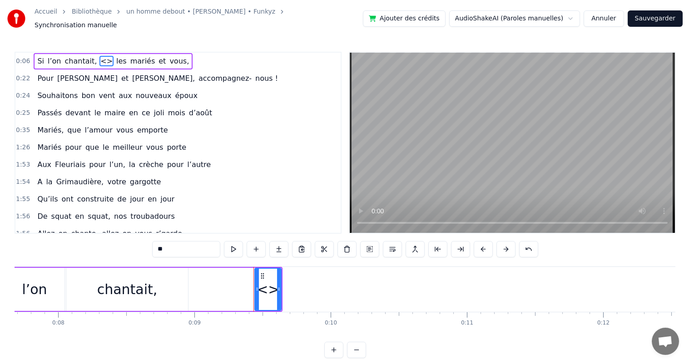
click at [269, 291] on div "<>" at bounding box center [268, 289] width 23 height 20
click at [259, 245] on button at bounding box center [256, 249] width 19 height 16
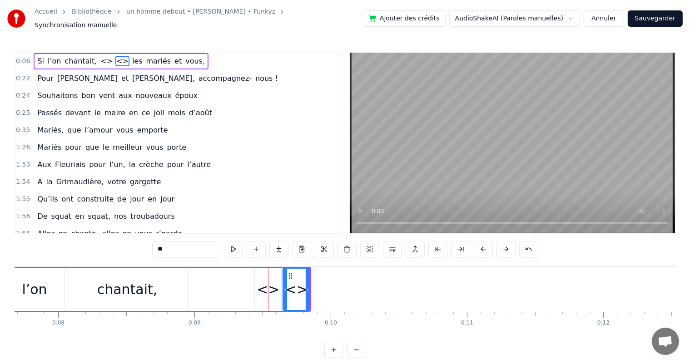
click at [285, 286] on icon at bounding box center [285, 289] width 4 height 7
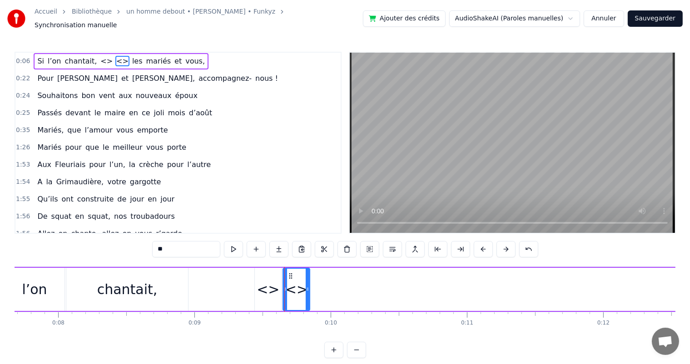
type input "***"
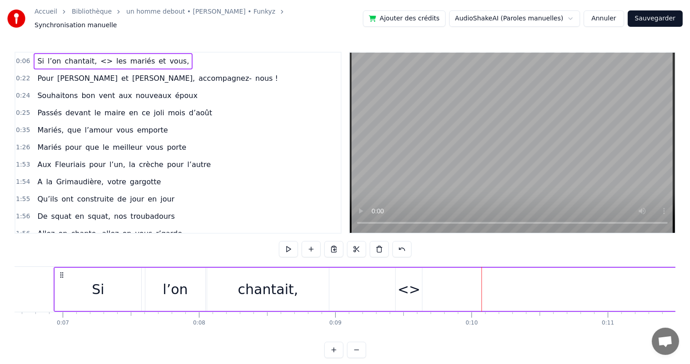
scroll to position [0, 921]
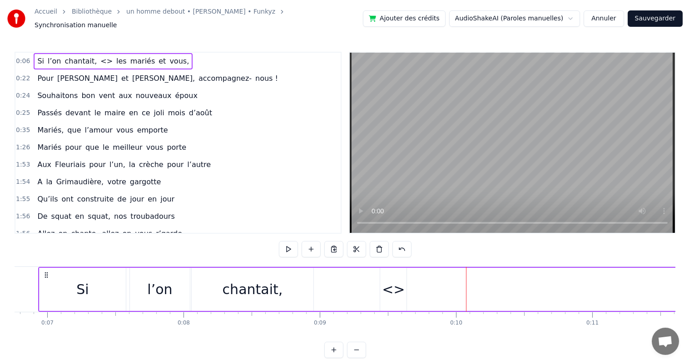
click at [396, 288] on div "<>" at bounding box center [393, 289] width 23 height 20
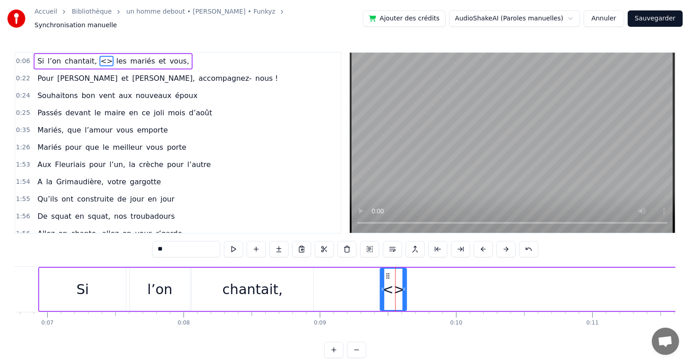
click at [176, 247] on input "**" at bounding box center [186, 249] width 68 height 16
type input "*"
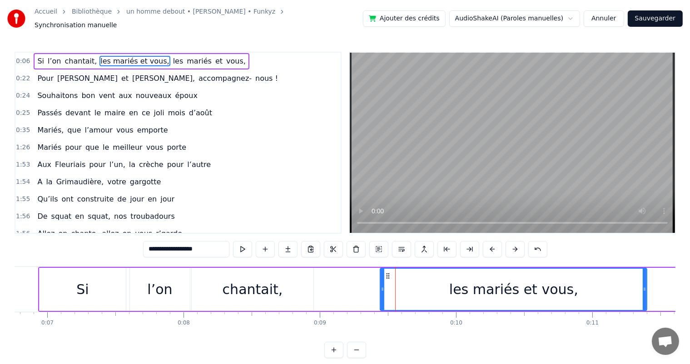
drag, startPoint x: 403, startPoint y: 286, endPoint x: 635, endPoint y: 318, distance: 234.3
click at [643, 296] on div at bounding box center [645, 289] width 4 height 41
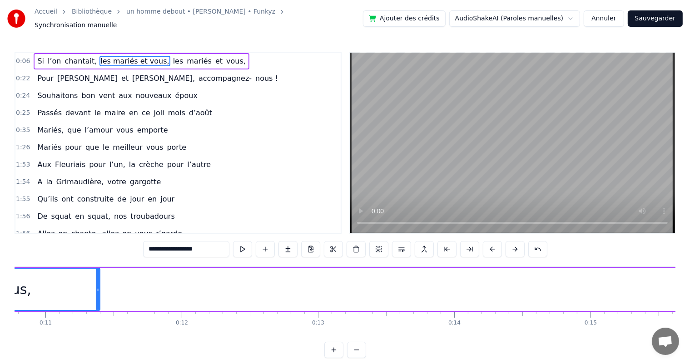
scroll to position [0, 1504]
click at [172, 56] on span "les" at bounding box center [178, 61] width 12 height 10
type input "***"
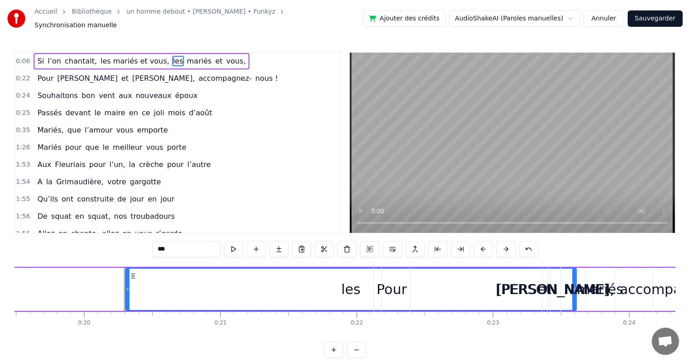
scroll to position [0, 2720]
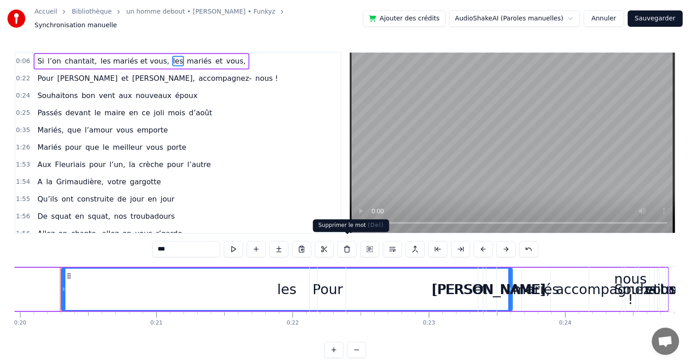
click at [348, 246] on button at bounding box center [346, 249] width 19 height 16
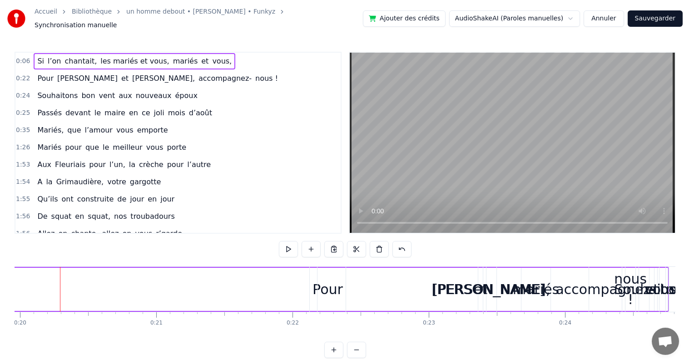
click at [172, 58] on span "mariés" at bounding box center [185, 61] width 27 height 10
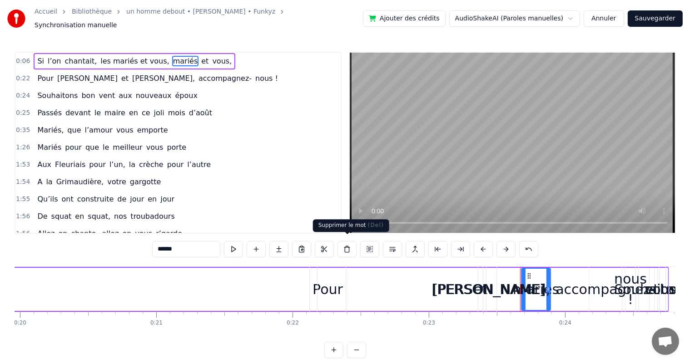
click at [348, 245] on button at bounding box center [346, 249] width 19 height 16
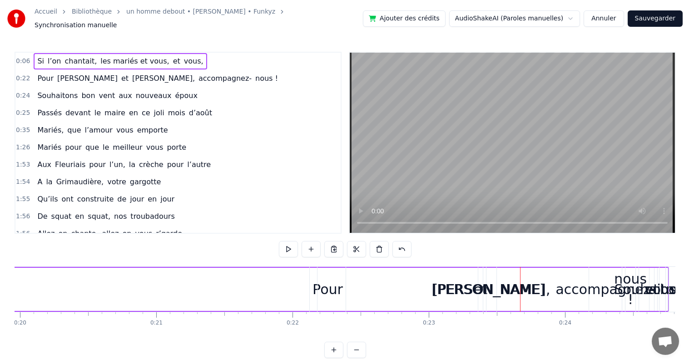
click at [172, 57] on span "et" at bounding box center [176, 61] width 9 height 10
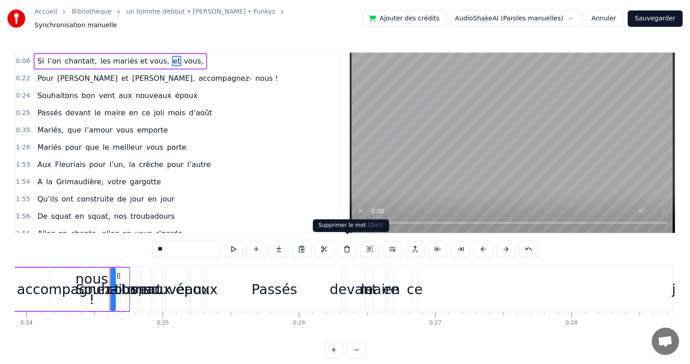
scroll to position [0, 3308]
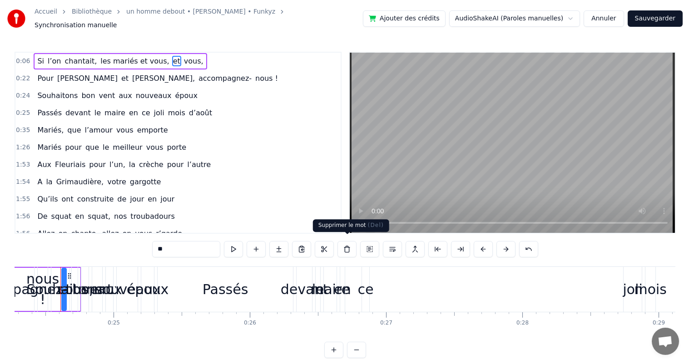
click at [347, 244] on button at bounding box center [346, 249] width 19 height 16
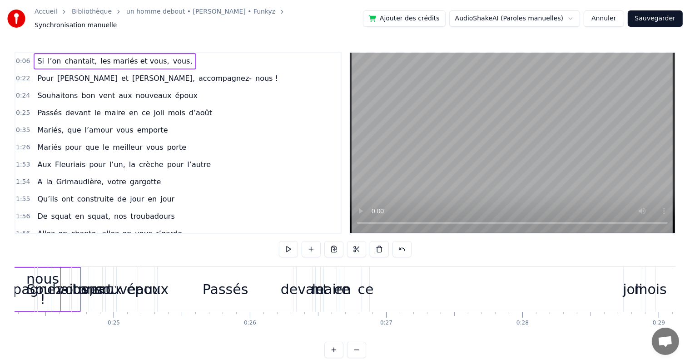
click at [172, 56] on span "vous," at bounding box center [182, 61] width 21 height 10
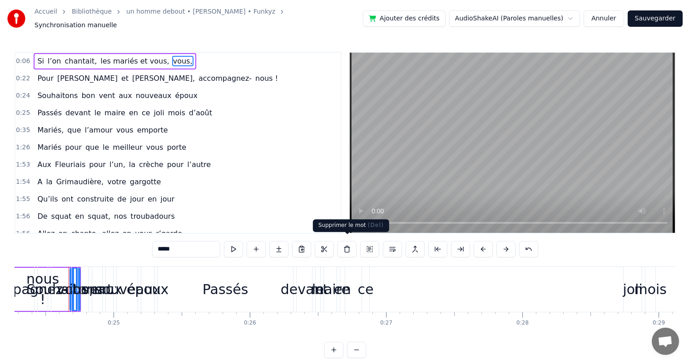
click at [348, 243] on button at bounding box center [346, 249] width 19 height 16
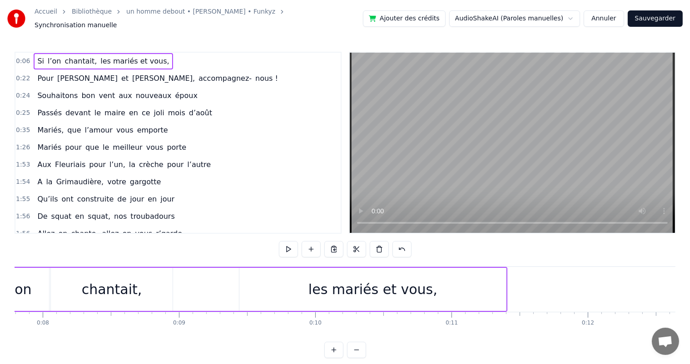
scroll to position [0, 640]
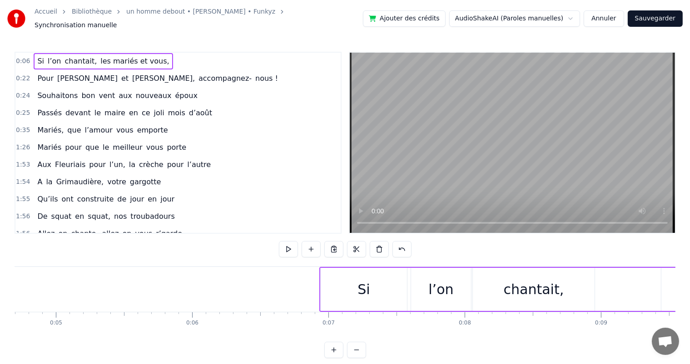
click at [337, 268] on div "Si" at bounding box center [364, 289] width 86 height 43
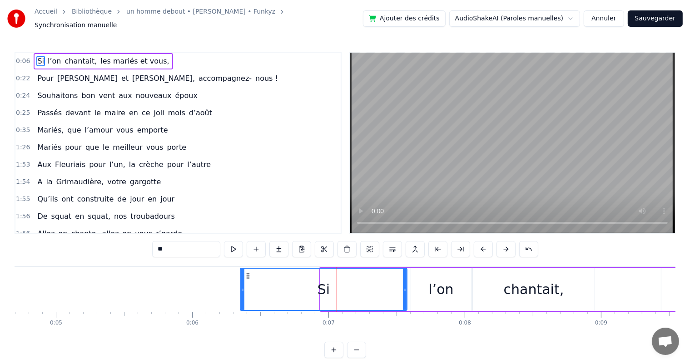
drag, startPoint x: 320, startPoint y: 283, endPoint x: 327, endPoint y: 291, distance: 10.3
click at [241, 286] on icon at bounding box center [243, 289] width 4 height 7
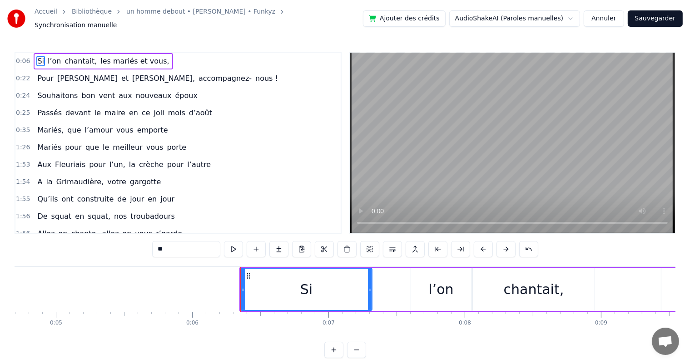
drag, startPoint x: 403, startPoint y: 285, endPoint x: 368, endPoint y: 286, distance: 35.0
click at [368, 286] on icon at bounding box center [370, 289] width 4 height 7
click at [541, 274] on div "chantait," at bounding box center [534, 289] width 122 height 43
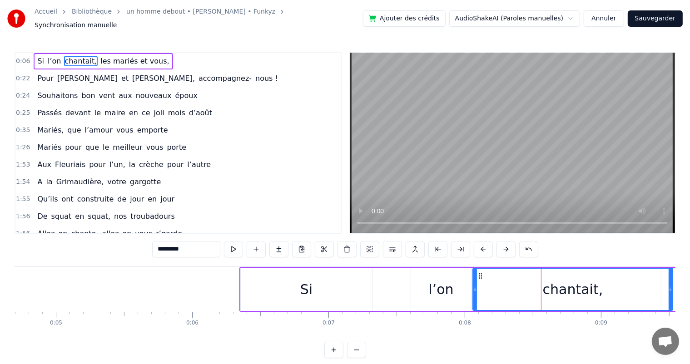
drag, startPoint x: 592, startPoint y: 285, endPoint x: 670, endPoint y: 283, distance: 78.1
click at [670, 286] on icon at bounding box center [671, 289] width 4 height 7
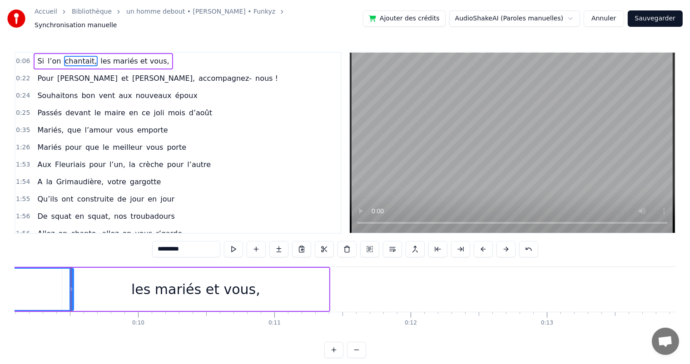
scroll to position [0, 1250]
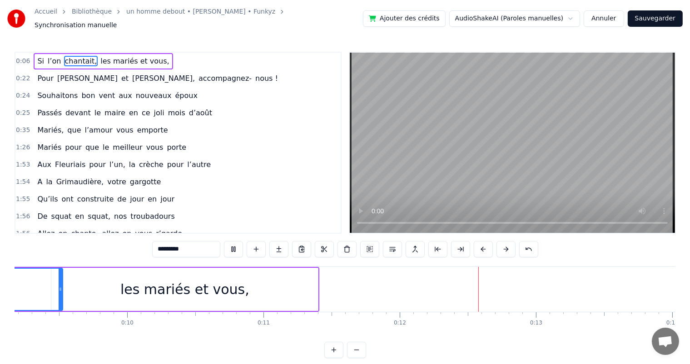
click at [367, 219] on video at bounding box center [512, 143] width 325 height 180
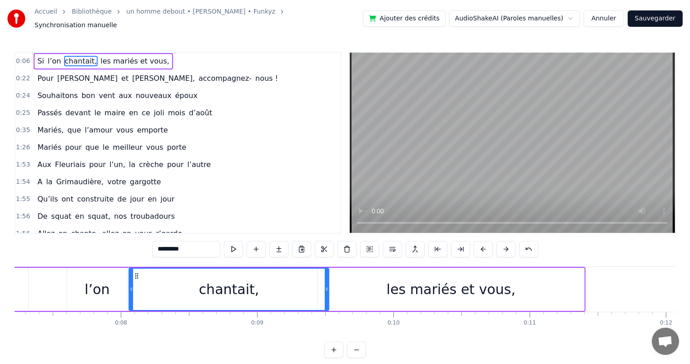
scroll to position [0, 952]
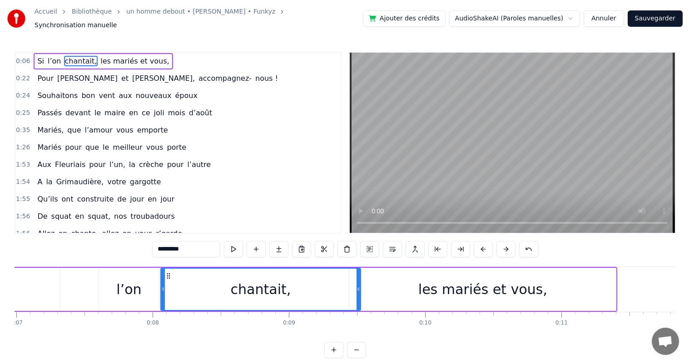
click at [480, 280] on div "les mariés et vous," at bounding box center [482, 289] width 129 height 20
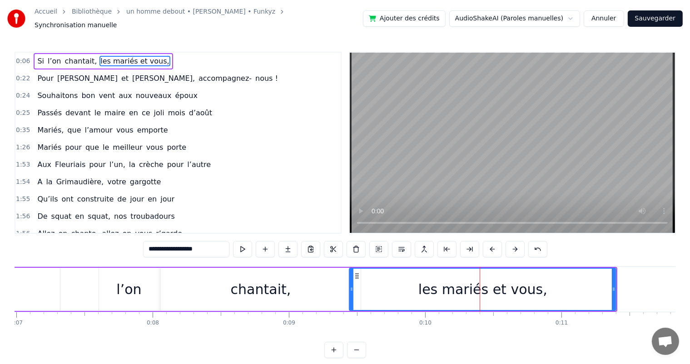
click at [228, 288] on div "chantait," at bounding box center [261, 289] width 200 height 43
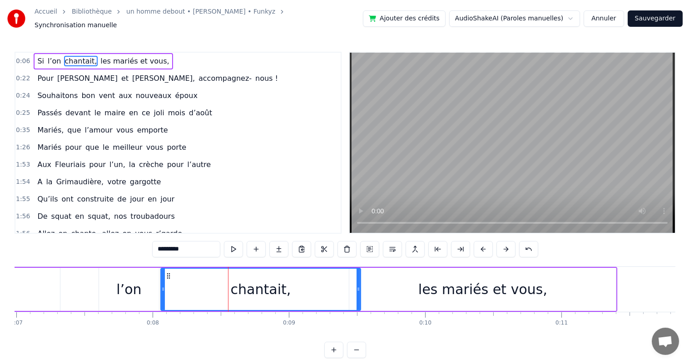
click at [110, 278] on div "l’on" at bounding box center [129, 289] width 60 height 43
type input "****"
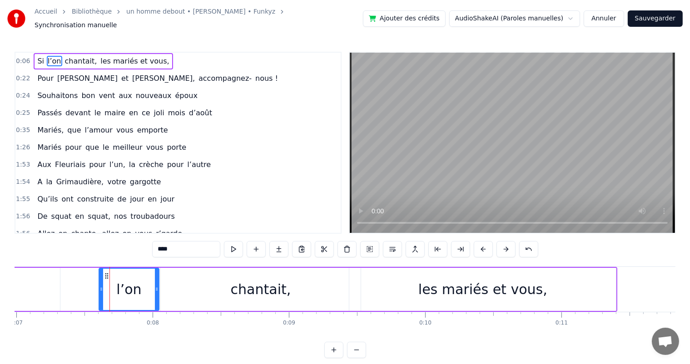
click at [20, 57] on span "0:06" at bounding box center [23, 61] width 14 height 9
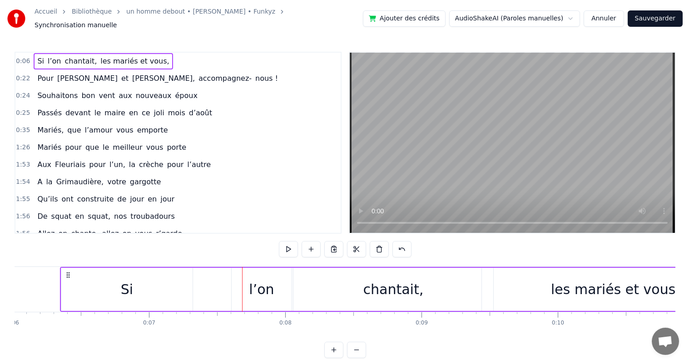
click at [22, 57] on span "0:06" at bounding box center [23, 61] width 14 height 9
click at [174, 282] on div "Si" at bounding box center [127, 289] width 131 height 43
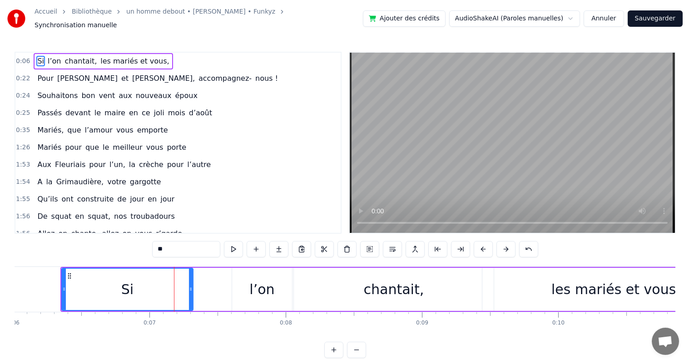
click at [64, 286] on icon at bounding box center [64, 289] width 4 height 7
click at [602, 285] on div "les mariés et vous," at bounding box center [615, 289] width 129 height 20
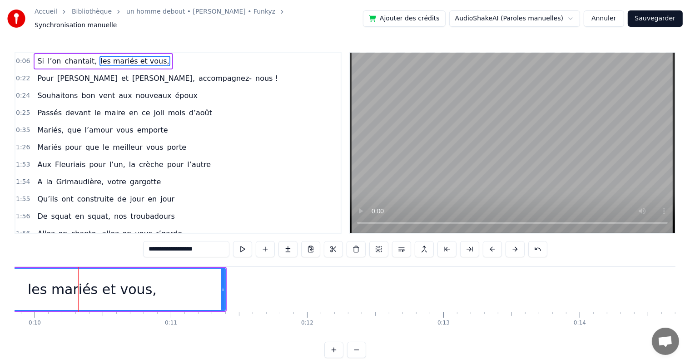
scroll to position [0, 1202]
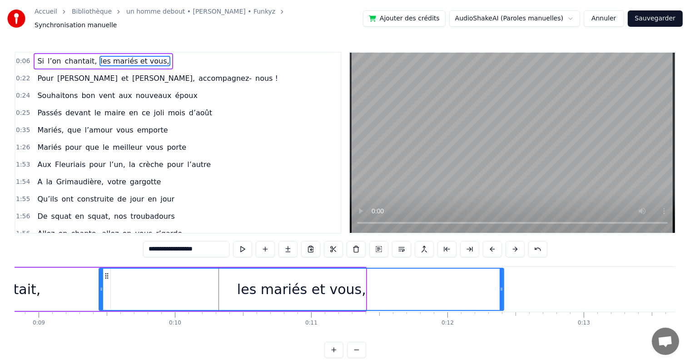
drag, startPoint x: 363, startPoint y: 285, endPoint x: 501, endPoint y: 287, distance: 138.1
click at [501, 287] on icon at bounding box center [502, 289] width 4 height 7
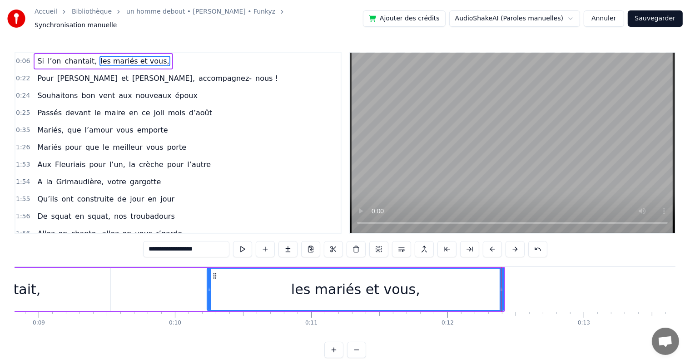
drag, startPoint x: 99, startPoint y: 285, endPoint x: 207, endPoint y: 286, distance: 108.1
click at [208, 286] on icon at bounding box center [210, 289] width 4 height 7
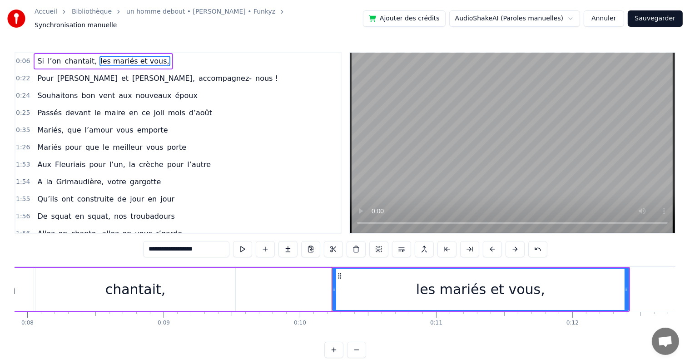
scroll to position [0, 1047]
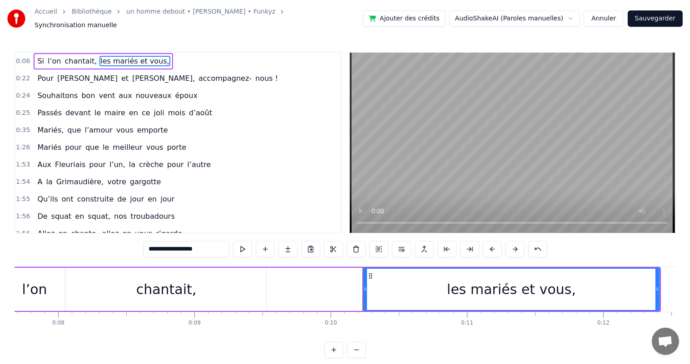
click at [109, 284] on div "chantait," at bounding box center [166, 289] width 200 height 43
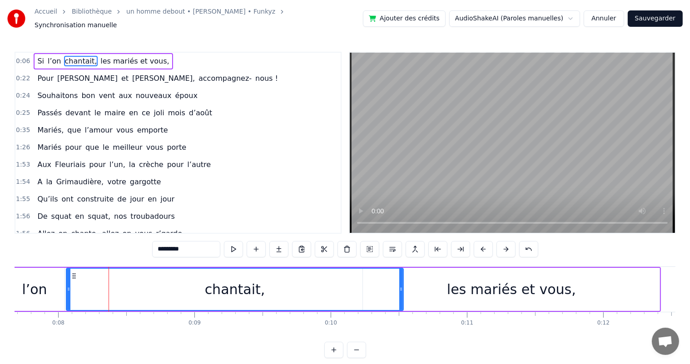
drag, startPoint x: 265, startPoint y: 286, endPoint x: 136, endPoint y: 290, distance: 129.5
click at [402, 288] on div at bounding box center [401, 289] width 4 height 41
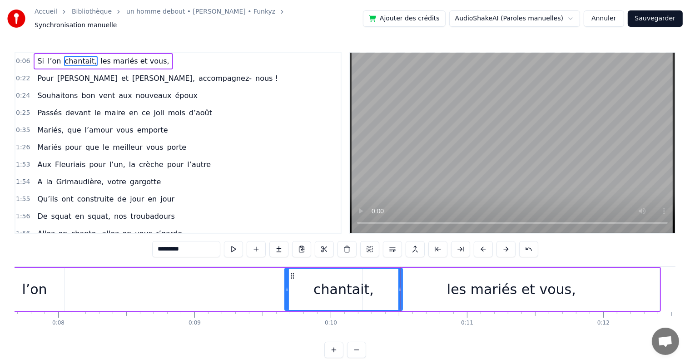
drag, startPoint x: 69, startPoint y: 284, endPoint x: 287, endPoint y: 292, distance: 218.6
click at [287, 292] on div at bounding box center [287, 289] width 4 height 41
click at [35, 282] on div "l’on" at bounding box center [34, 289] width 25 height 20
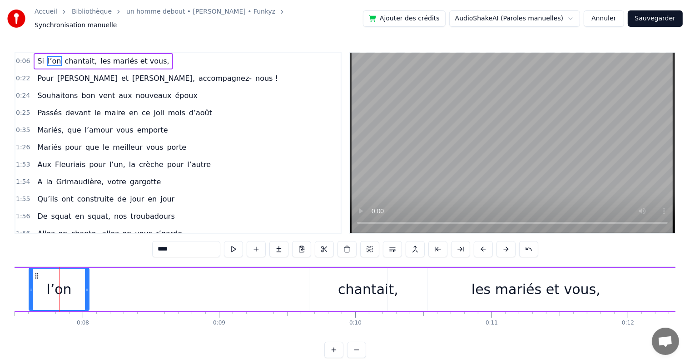
scroll to position [0, 1021]
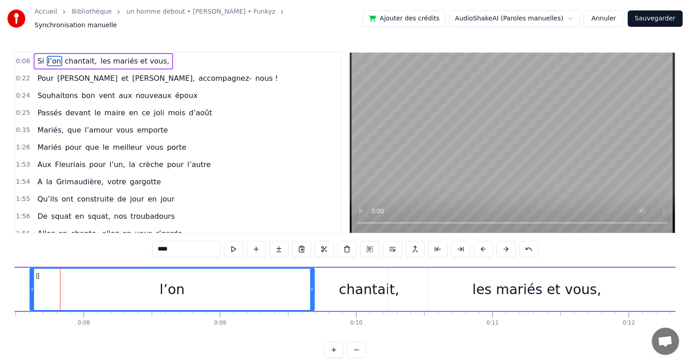
drag, startPoint x: 90, startPoint y: 285, endPoint x: 313, endPoint y: 286, distance: 222.1
click at [313, 286] on icon at bounding box center [312, 289] width 4 height 7
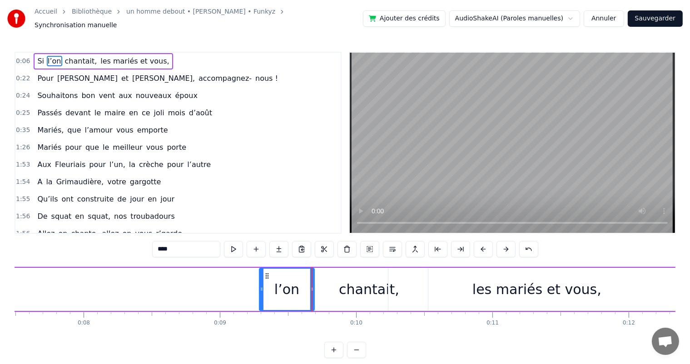
drag, startPoint x: 32, startPoint y: 283, endPoint x: 262, endPoint y: 294, distance: 229.6
click at [262, 294] on div at bounding box center [262, 289] width 4 height 41
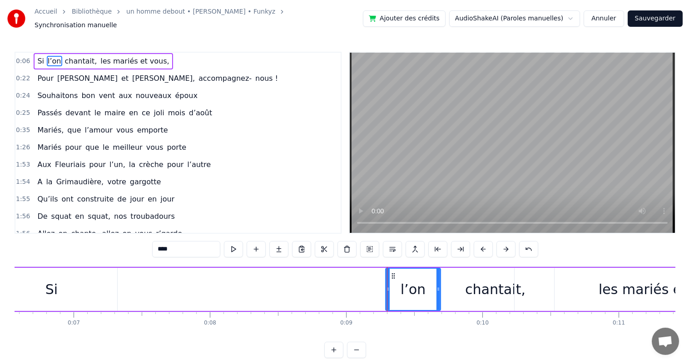
scroll to position [0, 894]
click at [51, 293] on div "Si" at bounding box center [52, 289] width 12 height 20
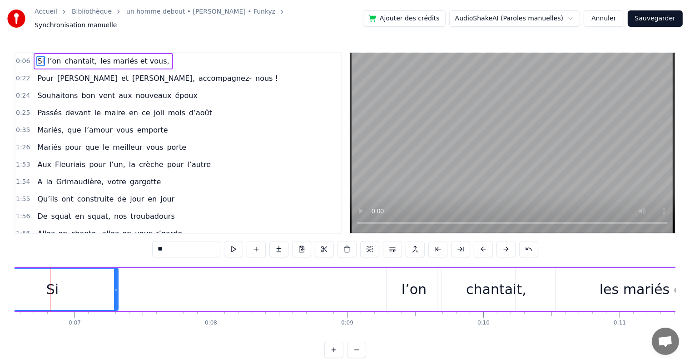
scroll to position [0, 884]
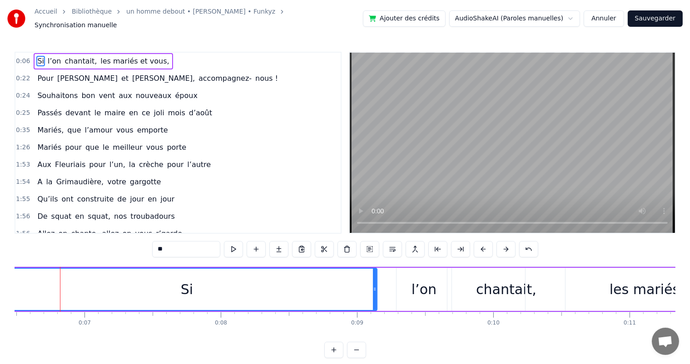
drag, startPoint x: 126, startPoint y: 284, endPoint x: 373, endPoint y: 308, distance: 248.2
click at [375, 303] on div at bounding box center [375, 289] width 4 height 41
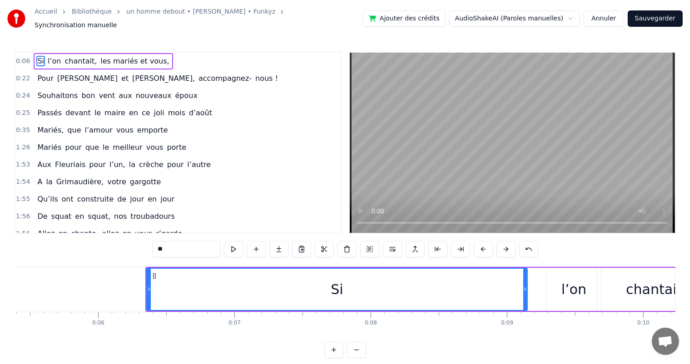
scroll to position [0, 749]
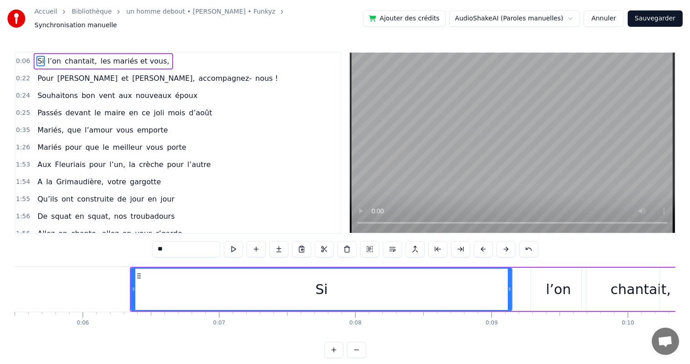
click at [248, 293] on div "Si" at bounding box center [322, 289] width 380 height 41
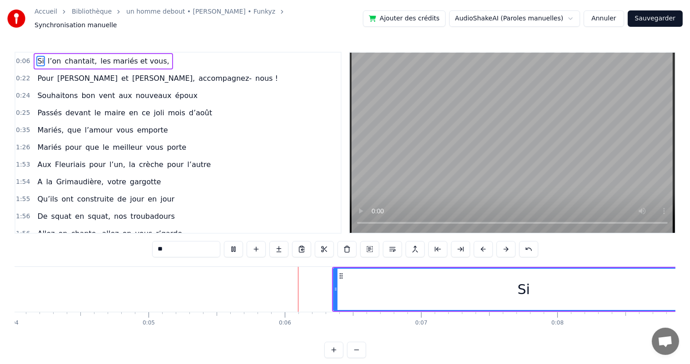
scroll to position [0, 696]
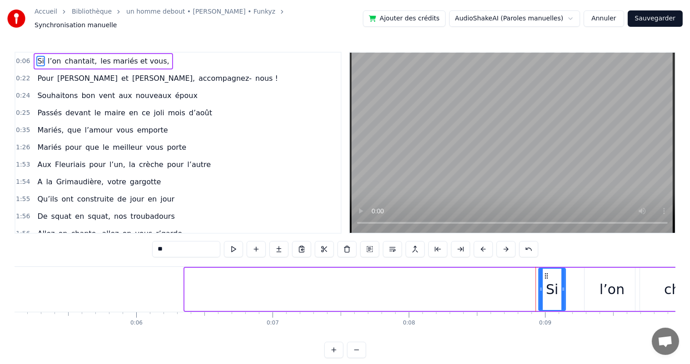
drag, startPoint x: 185, startPoint y: 284, endPoint x: 538, endPoint y: 284, distance: 352.9
click at [539, 286] on icon at bounding box center [541, 289] width 4 height 7
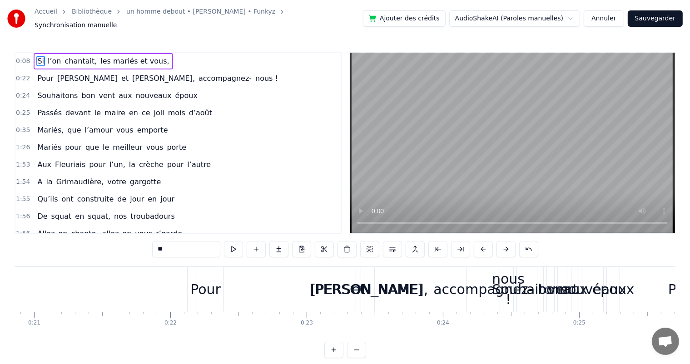
scroll to position [0, 2811]
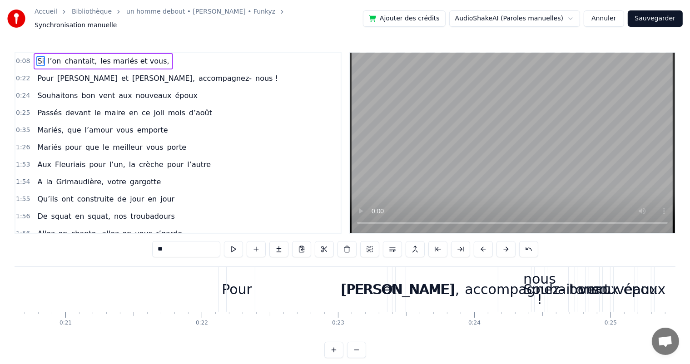
click at [243, 278] on div "[PERSON_NAME]" at bounding box center [398, 289] width 342 height 45
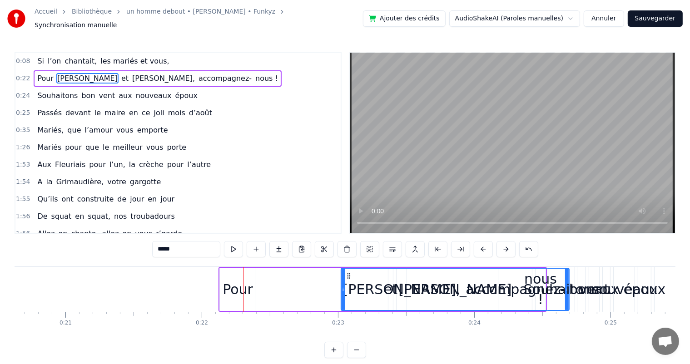
drag, startPoint x: 227, startPoint y: 284, endPoint x: 338, endPoint y: 293, distance: 111.6
click at [341, 291] on div "[PERSON_NAME]" at bounding box center [455, 289] width 229 height 43
click at [255, 278] on div "Pour" at bounding box center [237, 289] width 37 height 43
type input "****"
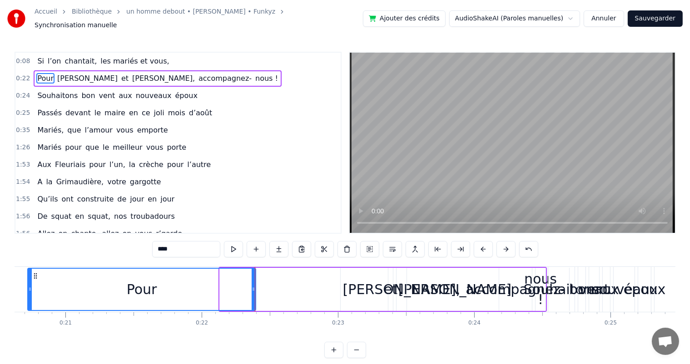
drag, startPoint x: 221, startPoint y: 285, endPoint x: 29, endPoint y: 281, distance: 192.2
click at [29, 281] on div at bounding box center [30, 289] width 4 height 41
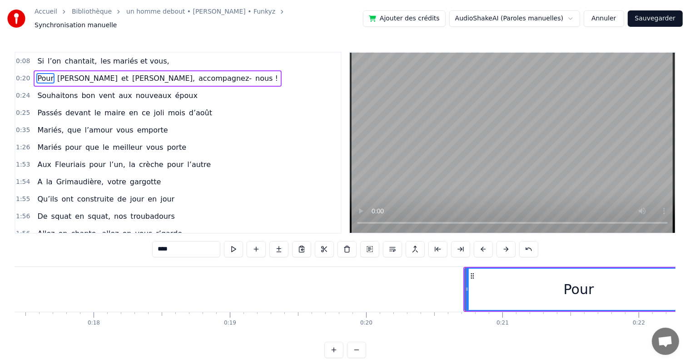
scroll to position [0, 2436]
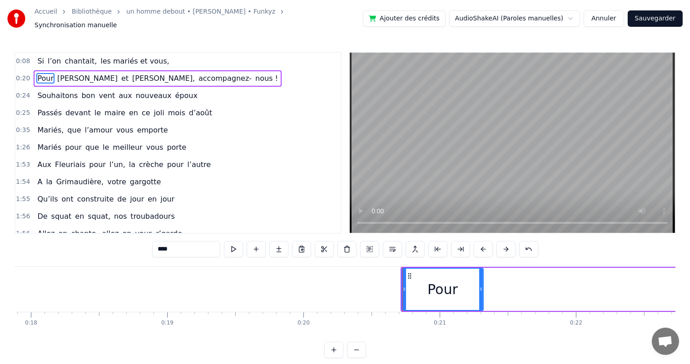
drag, startPoint x: 629, startPoint y: 283, endPoint x: 442, endPoint y: 292, distance: 186.9
click at [479, 294] on div at bounding box center [481, 289] width 4 height 41
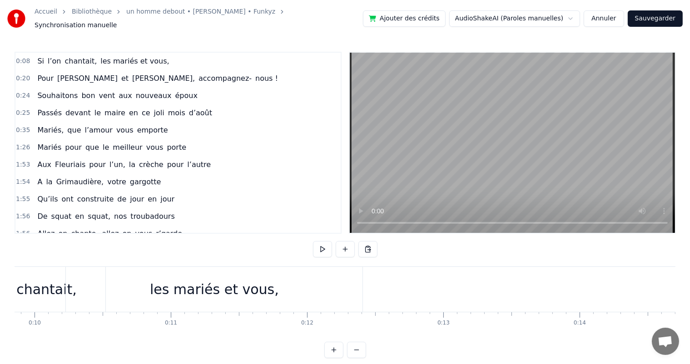
scroll to position [0, 1359]
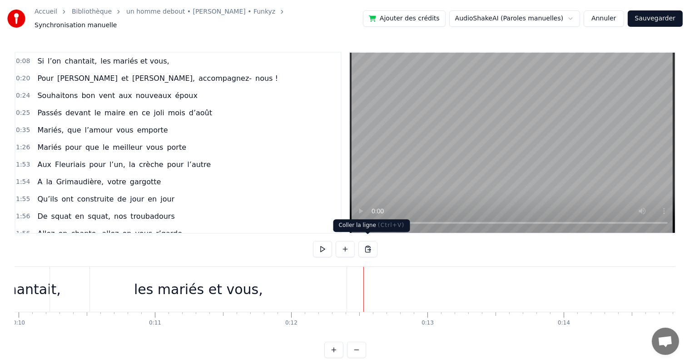
click at [370, 246] on button at bounding box center [367, 249] width 19 height 16
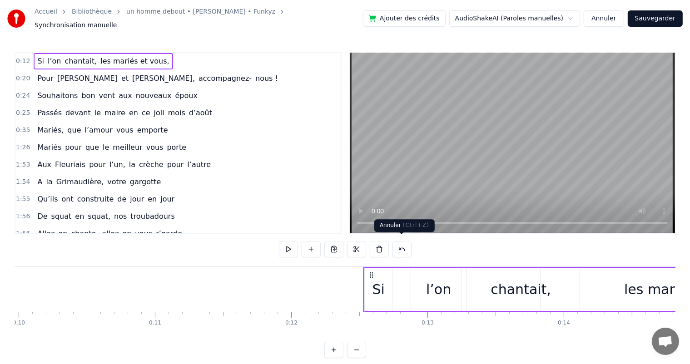
click at [403, 245] on button at bounding box center [401, 249] width 19 height 16
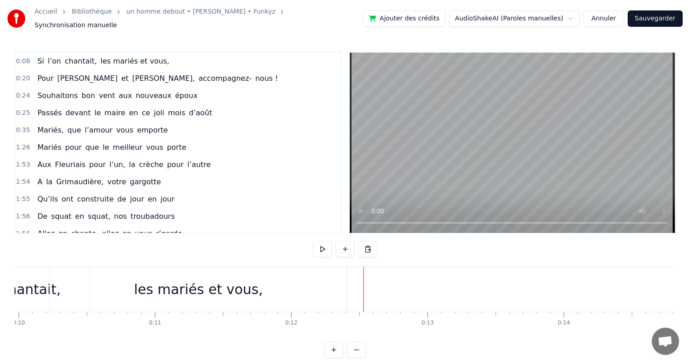
click at [56, 73] on span "[PERSON_NAME]" at bounding box center [87, 78] width 62 height 10
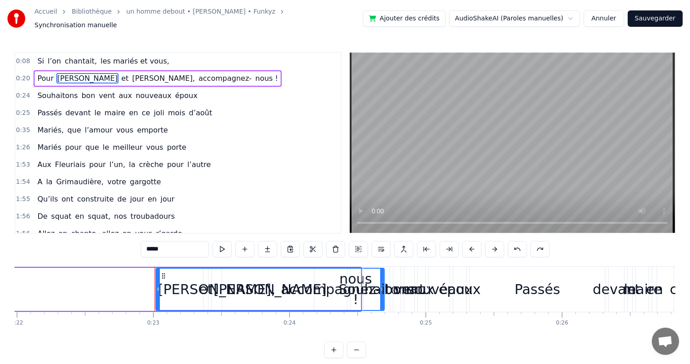
scroll to position [0, 3090]
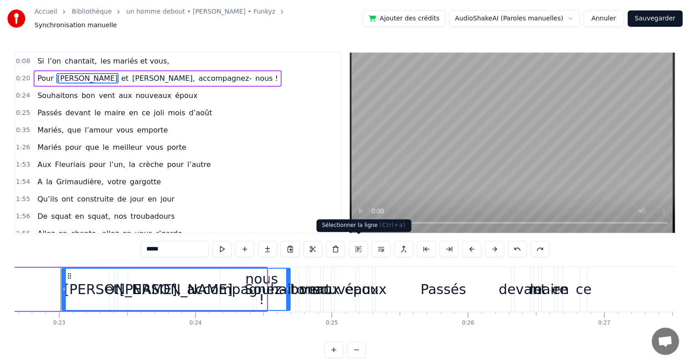
click at [359, 246] on button at bounding box center [358, 249] width 19 height 16
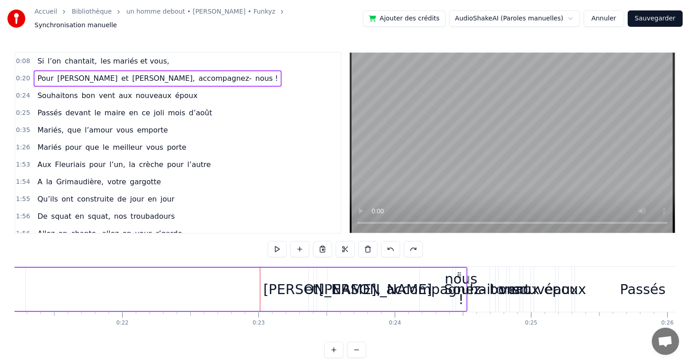
scroll to position [0, 2777]
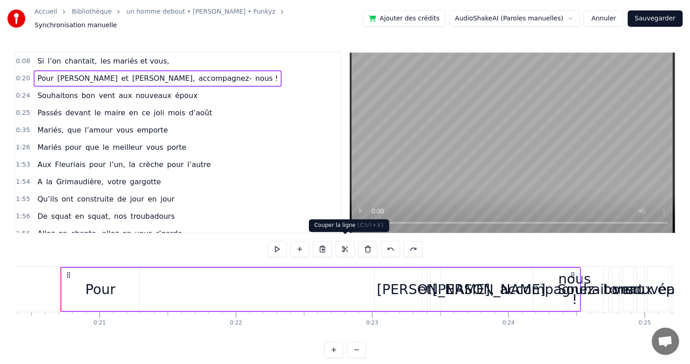
click at [346, 244] on button at bounding box center [345, 249] width 19 height 16
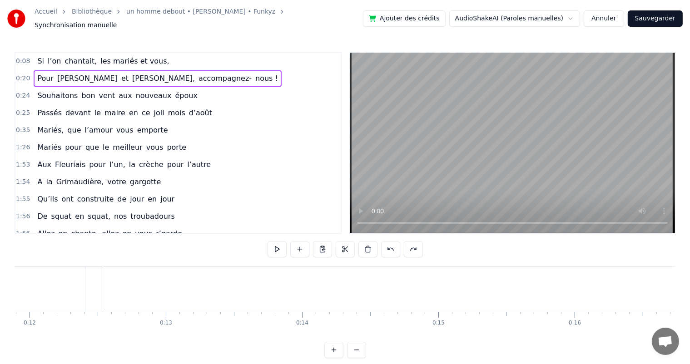
scroll to position [0, 1042]
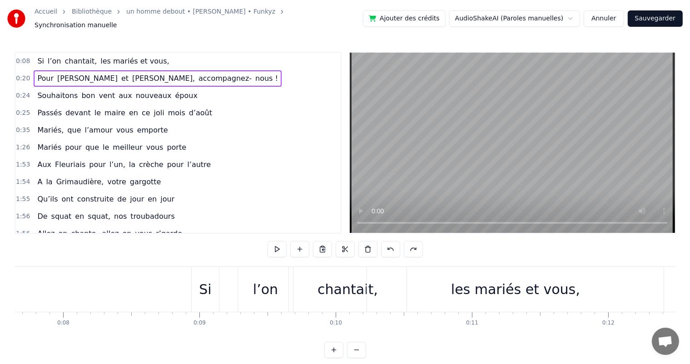
click at [641, 290] on div "les mariés et vous," at bounding box center [515, 289] width 297 height 45
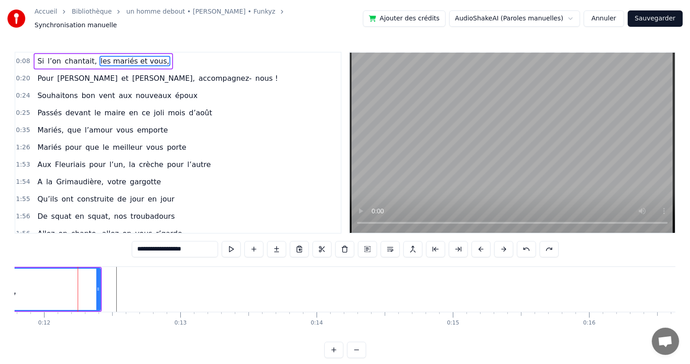
scroll to position [0, 1623]
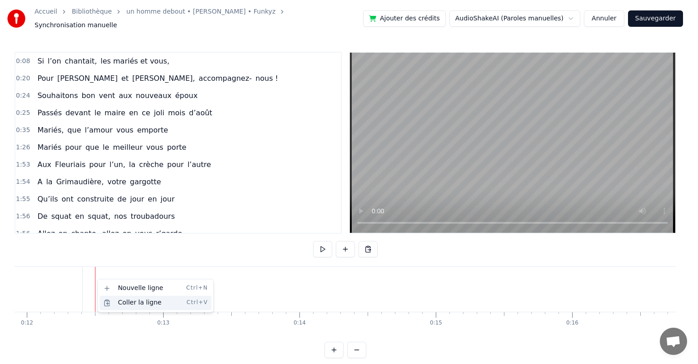
click at [140, 304] on div "Coller la ligne Ctrl+V" at bounding box center [155, 303] width 112 height 15
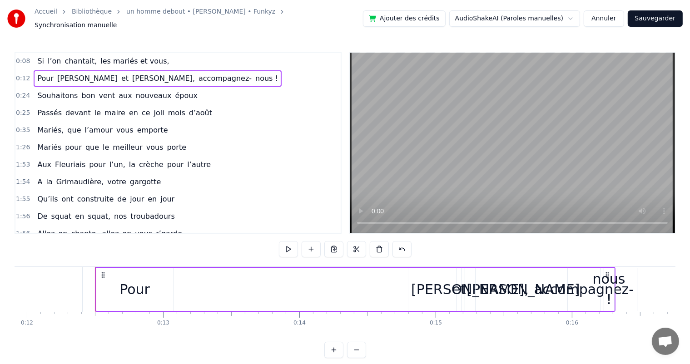
click at [510, 285] on div "[PERSON_NAME]" at bounding box center [522, 289] width 113 height 20
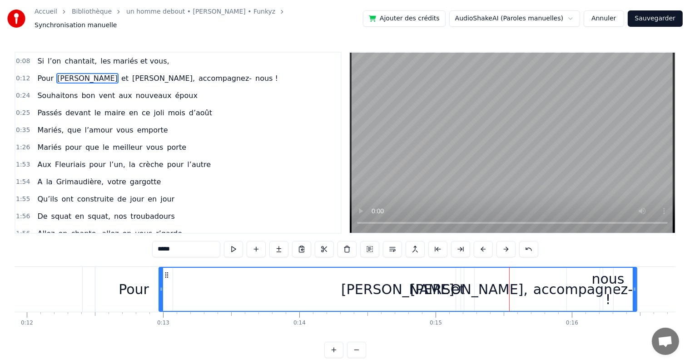
drag, startPoint x: 408, startPoint y: 285, endPoint x: 159, endPoint y: 287, distance: 249.4
click at [159, 287] on icon at bounding box center [161, 289] width 4 height 7
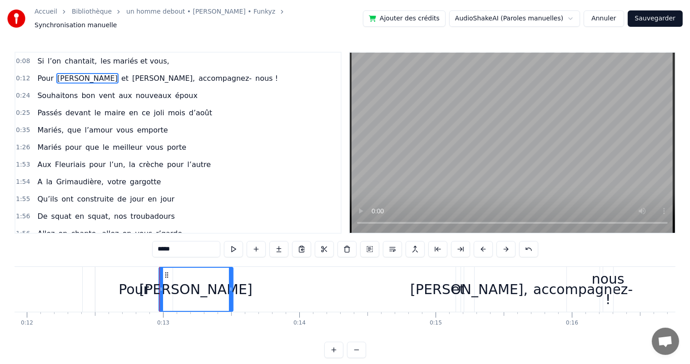
drag, startPoint x: 634, startPoint y: 285, endPoint x: 230, endPoint y: 293, distance: 403.9
click at [230, 293] on div at bounding box center [231, 289] width 4 height 43
click at [458, 285] on div "[PERSON_NAME]," at bounding box center [469, 289] width 118 height 20
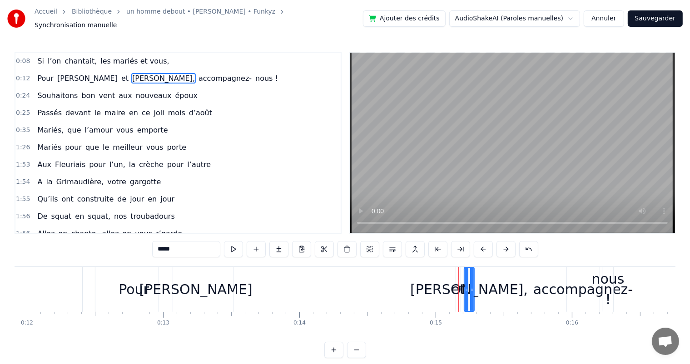
click at [462, 284] on div "[PERSON_NAME]," at bounding box center [469, 289] width 118 height 20
drag, startPoint x: 465, startPoint y: 285, endPoint x: 438, endPoint y: 293, distance: 28.2
click at [453, 287] on icon at bounding box center [455, 289] width 4 height 7
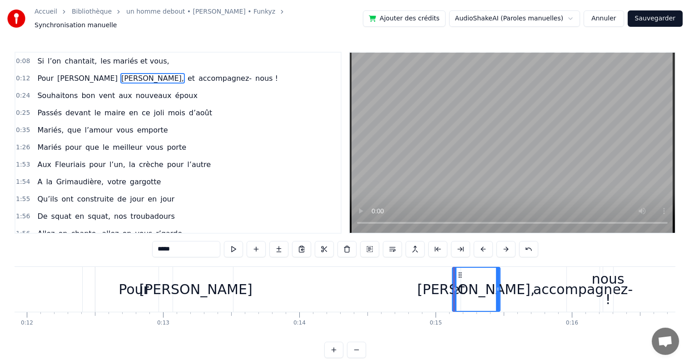
drag, startPoint x: 471, startPoint y: 285, endPoint x: 497, endPoint y: 285, distance: 25.9
click at [497, 286] on icon at bounding box center [498, 289] width 4 height 7
drag, startPoint x: 453, startPoint y: 284, endPoint x: 465, endPoint y: 286, distance: 11.9
click at [456, 287] on div "et" at bounding box center [458, 289] width 14 height 20
type input "**"
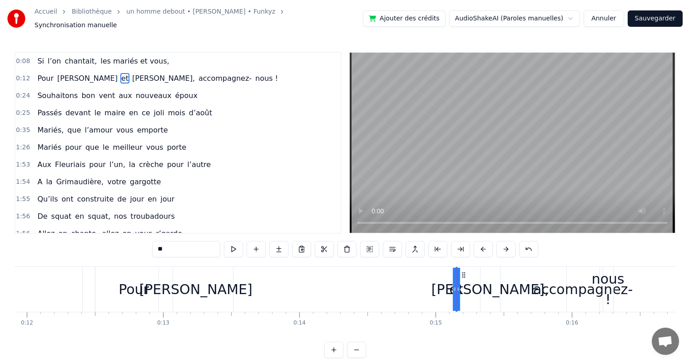
drag, startPoint x: 457, startPoint y: 285, endPoint x: 505, endPoint y: 289, distance: 47.4
click at [251, 285] on div "Pour [PERSON_NAME] et [PERSON_NAME], accompagnez- nous !" at bounding box center [355, 289] width 521 height 45
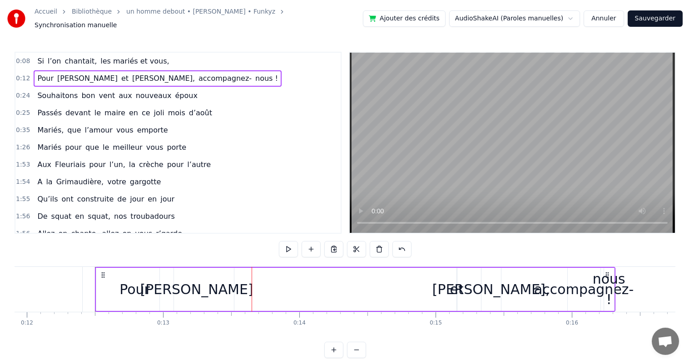
click at [459, 288] on div "et" at bounding box center [457, 289] width 14 height 20
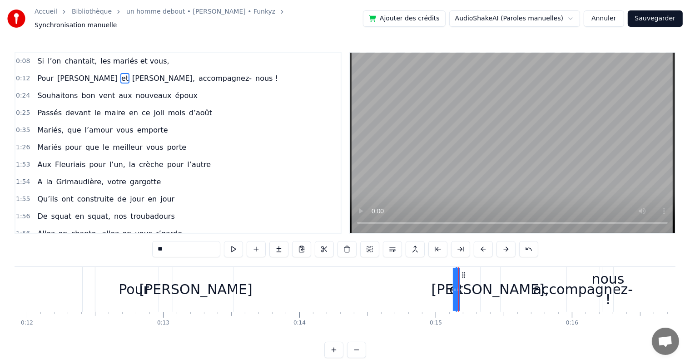
drag, startPoint x: 454, startPoint y: 284, endPoint x: 457, endPoint y: 289, distance: 5.9
click at [423, 285] on div "Pour [PERSON_NAME] et [PERSON_NAME], accompagnez- nous !" at bounding box center [355, 289] width 521 height 45
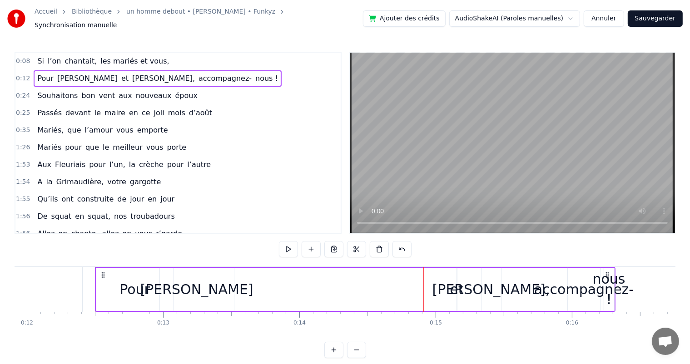
click at [456, 285] on div "et" at bounding box center [457, 289] width 14 height 20
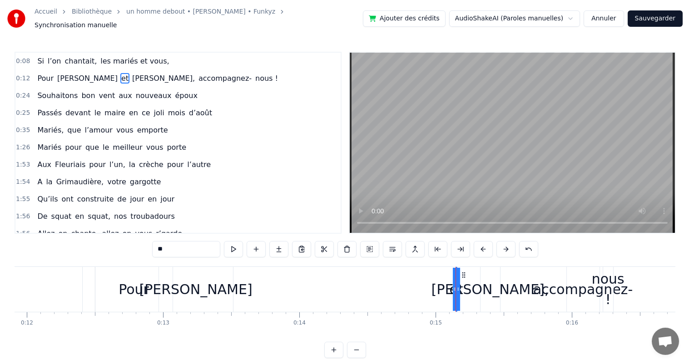
drag, startPoint x: 458, startPoint y: 287, endPoint x: 467, endPoint y: 287, distance: 8.6
click at [467, 287] on div "Pour [PERSON_NAME] et [PERSON_NAME], accompagnez- nous !" at bounding box center [355, 289] width 521 height 45
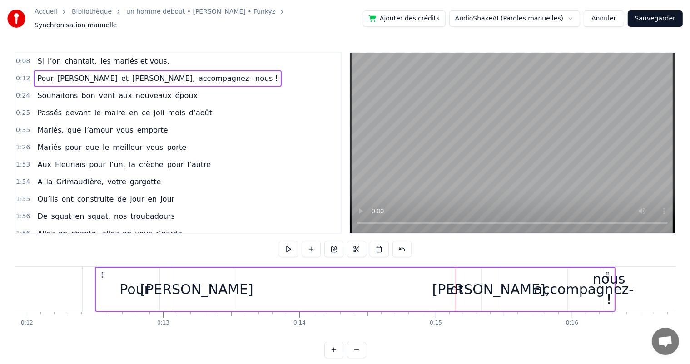
click at [458, 286] on div "et" at bounding box center [457, 289] width 14 height 20
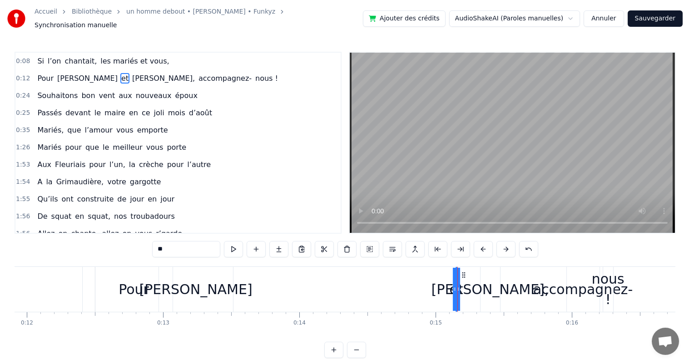
click at [448, 283] on div "Pour [PERSON_NAME] et [PERSON_NAME], accompagnez- nous !" at bounding box center [355, 289] width 521 height 45
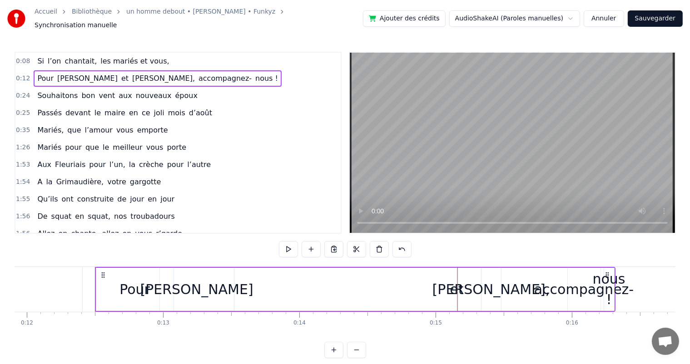
click at [455, 283] on div "et" at bounding box center [457, 289] width 14 height 20
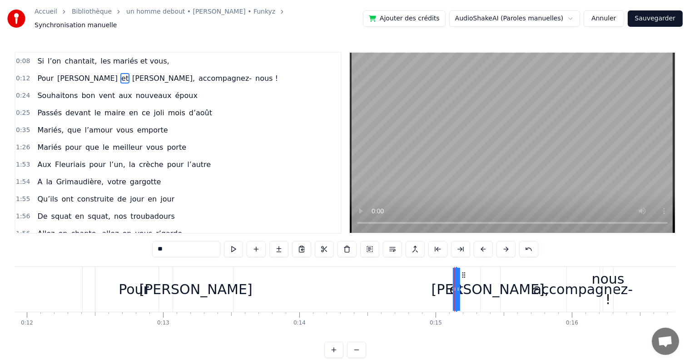
drag, startPoint x: 458, startPoint y: 286, endPoint x: 463, endPoint y: 285, distance: 5.5
click at [463, 285] on div "Pour [PERSON_NAME] et [PERSON_NAME], accompagnez- nous !" at bounding box center [355, 289] width 521 height 45
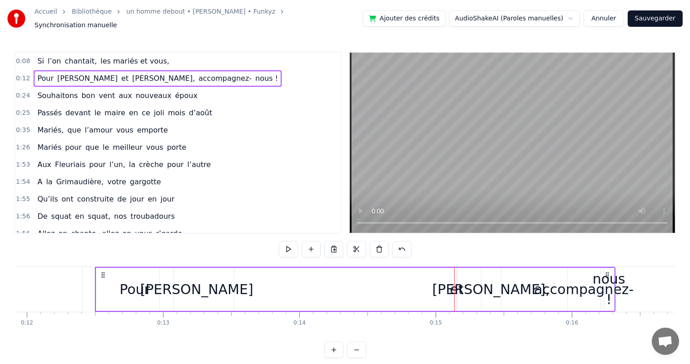
click at [458, 288] on div "et" at bounding box center [457, 289] width 14 height 20
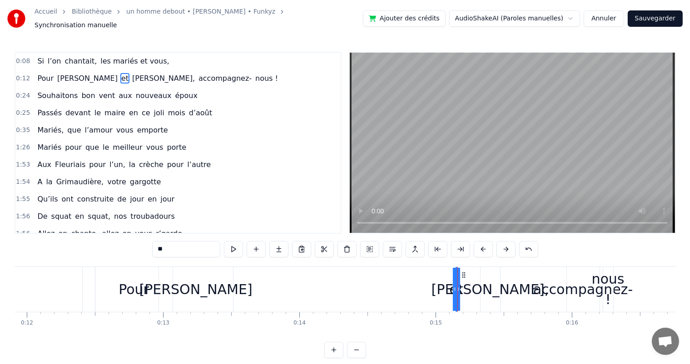
click at [453, 287] on icon at bounding box center [455, 289] width 4 height 7
drag, startPoint x: 456, startPoint y: 285, endPoint x: 451, endPoint y: 287, distance: 5.3
click at [456, 287] on div "et" at bounding box center [456, 289] width 0 height 43
click at [456, 288] on icon at bounding box center [458, 289] width 4 height 7
click at [456, 287] on div "et" at bounding box center [456, 289] width 0 height 43
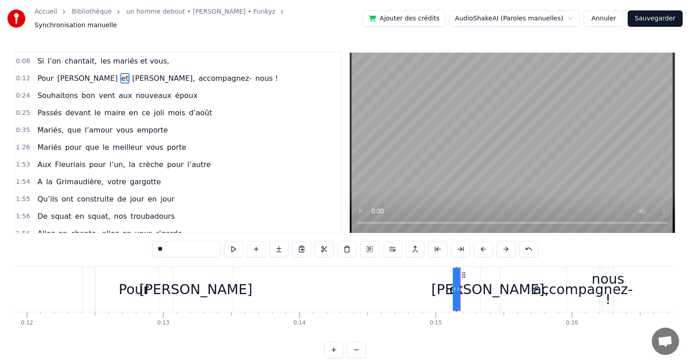
click at [457, 287] on icon at bounding box center [458, 289] width 4 height 7
click at [460, 288] on div at bounding box center [460, 289] width 0 height 45
click at [456, 288] on div "et" at bounding box center [456, 289] width 14 height 20
click at [456, 287] on div "et" at bounding box center [456, 289] width 0 height 43
drag, startPoint x: 455, startPoint y: 285, endPoint x: 445, endPoint y: 283, distance: 10.2
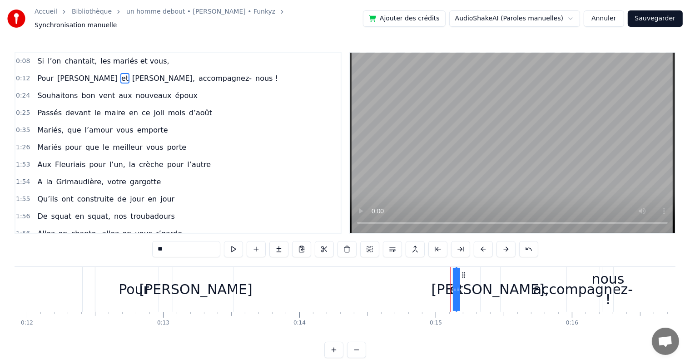
click at [445, 283] on div "Pour [PERSON_NAME] et [PERSON_NAME], accompagnez- nous !" at bounding box center [355, 289] width 521 height 45
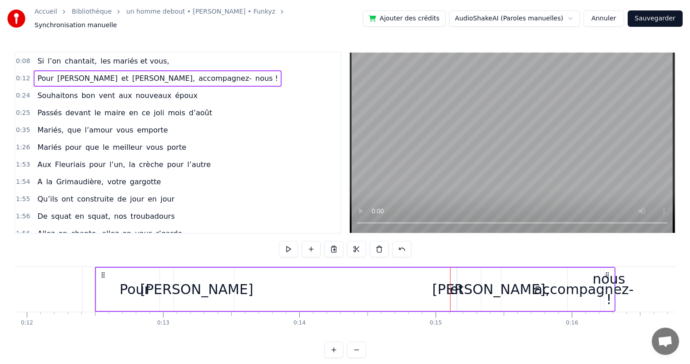
click at [460, 287] on div "et" at bounding box center [457, 289] width 14 height 20
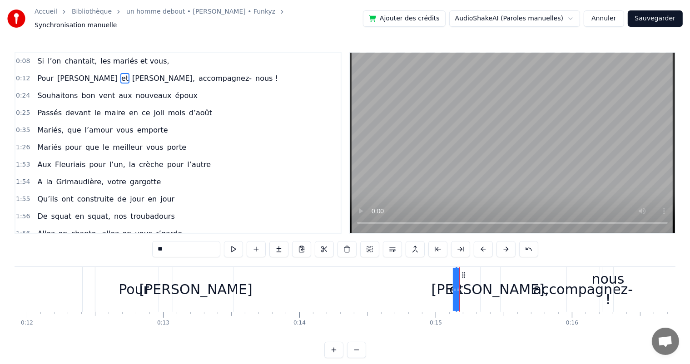
click at [120, 73] on span "et" at bounding box center [124, 78] width 9 height 10
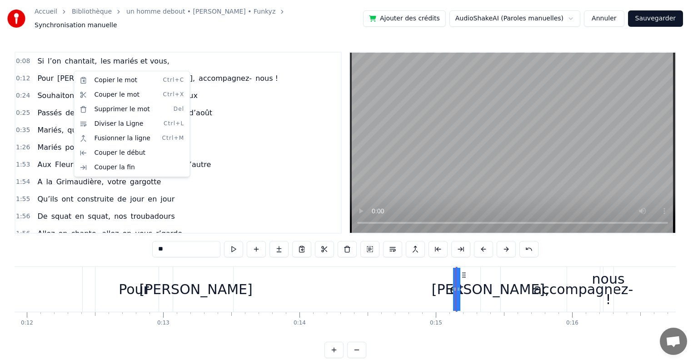
click at [462, 270] on html "Accueil Bibliothèque un homme debout • [PERSON_NAME] • Funkyz Synchronisation m…" at bounding box center [349, 186] width 698 height 373
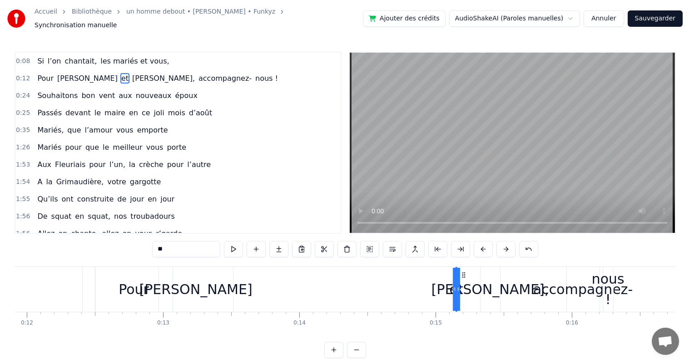
click at [418, 283] on div "Pour [PERSON_NAME] et [PERSON_NAME], accompagnez- nous !" at bounding box center [355, 289] width 521 height 45
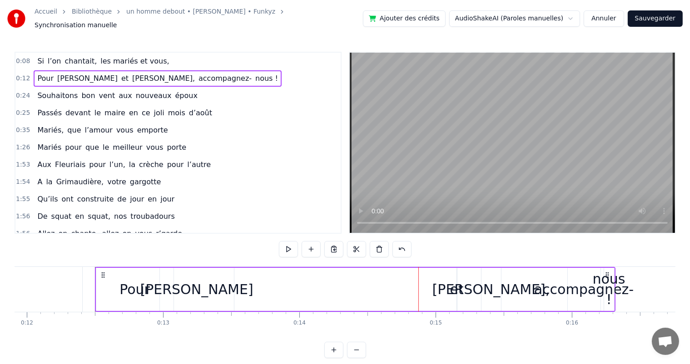
click at [458, 286] on div "et" at bounding box center [457, 289] width 14 height 20
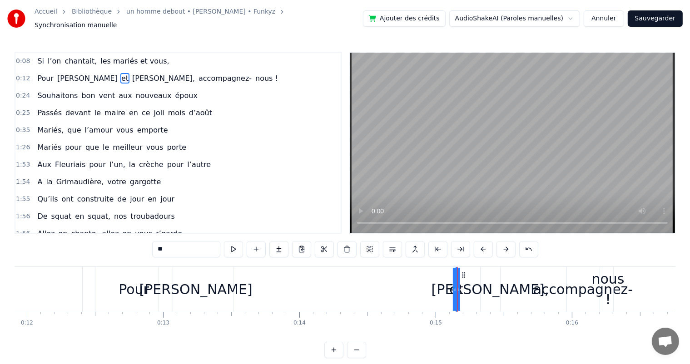
drag, startPoint x: 456, startPoint y: 286, endPoint x: 451, endPoint y: 287, distance: 4.7
click at [456, 287] on div "et" at bounding box center [456, 289] width 0 height 43
drag, startPoint x: 454, startPoint y: 285, endPoint x: 462, endPoint y: 286, distance: 7.8
click at [476, 286] on icon at bounding box center [477, 289] width 4 height 7
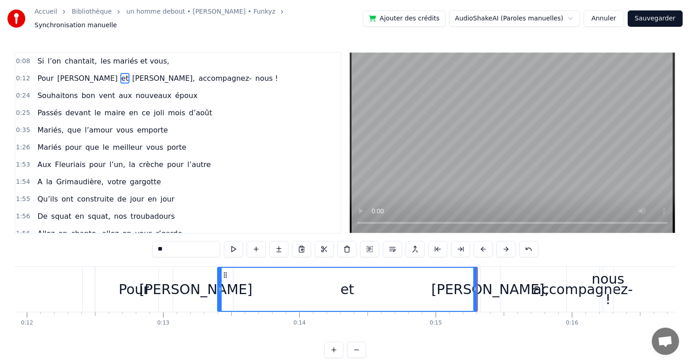
drag, startPoint x: 457, startPoint y: 284, endPoint x: 432, endPoint y: 291, distance: 26.2
click at [219, 268] on div at bounding box center [220, 289] width 4 height 43
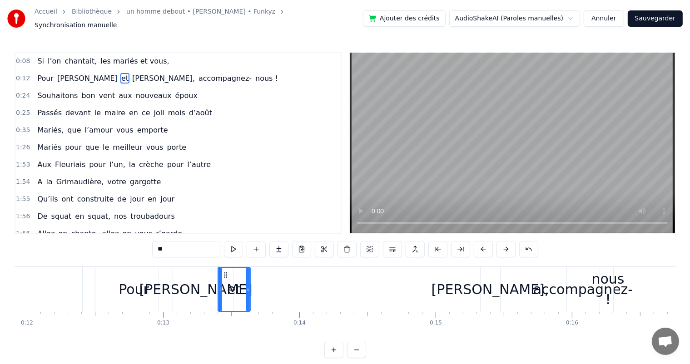
drag, startPoint x: 474, startPoint y: 285, endPoint x: 247, endPoint y: 265, distance: 228.0
click at [247, 268] on div at bounding box center [248, 289] width 4 height 43
click at [485, 282] on div "[PERSON_NAME]," at bounding box center [491, 289] width 118 height 20
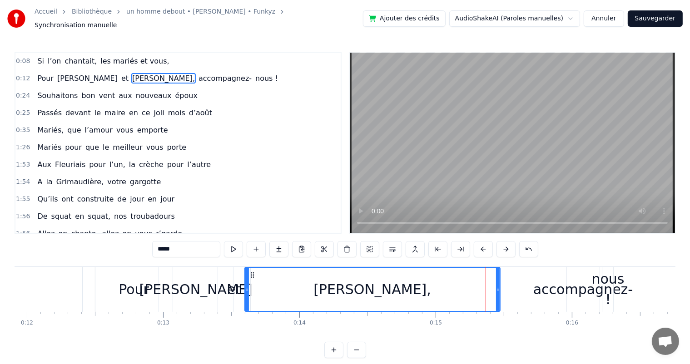
drag, startPoint x: 481, startPoint y: 287, endPoint x: 246, endPoint y: 277, distance: 235.0
click at [246, 277] on div at bounding box center [247, 289] width 4 height 43
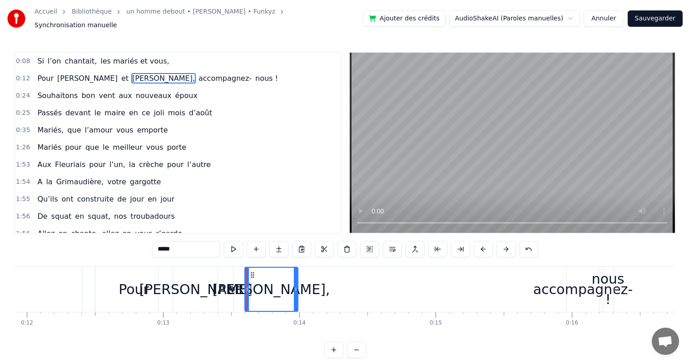
drag, startPoint x: 498, startPoint y: 285, endPoint x: 296, endPoint y: 271, distance: 202.7
click at [296, 271] on div at bounding box center [296, 289] width 4 height 43
click at [571, 285] on div "accompagnez-" at bounding box center [582, 289] width 99 height 20
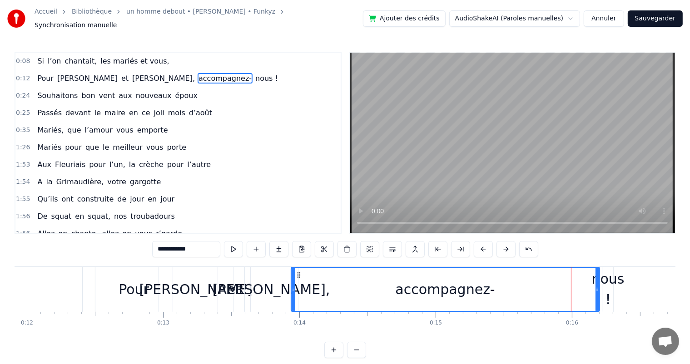
drag, startPoint x: 569, startPoint y: 283, endPoint x: 431, endPoint y: 303, distance: 138.9
click at [293, 273] on div at bounding box center [294, 289] width 4 height 43
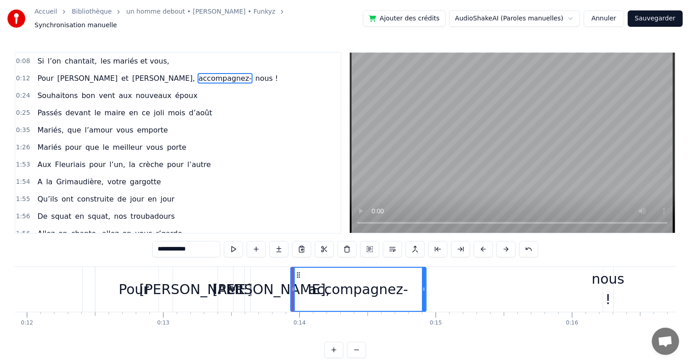
drag, startPoint x: 596, startPoint y: 285, endPoint x: 609, endPoint y: 278, distance: 14.8
click at [423, 278] on div at bounding box center [424, 289] width 4 height 43
click at [610, 277] on div "nous !" at bounding box center [608, 289] width 33 height 41
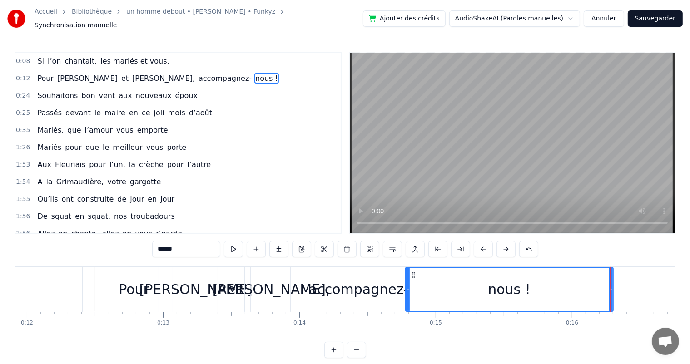
drag, startPoint x: 603, startPoint y: 285, endPoint x: 427, endPoint y: 288, distance: 176.7
click at [407, 286] on icon at bounding box center [408, 289] width 4 height 7
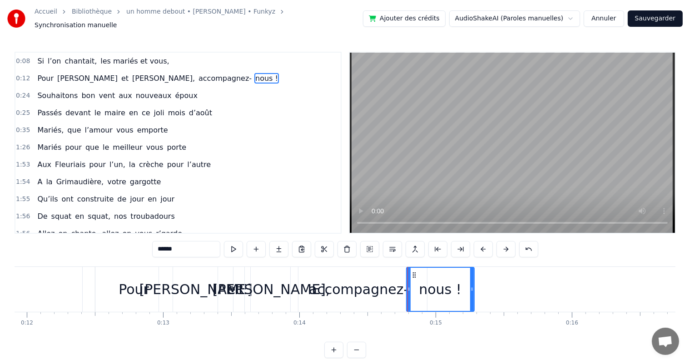
drag, startPoint x: 611, startPoint y: 284, endPoint x: 472, endPoint y: 280, distance: 139.1
click at [472, 280] on div at bounding box center [472, 289] width 4 height 43
drag, startPoint x: 471, startPoint y: 283, endPoint x: 466, endPoint y: 284, distance: 5.0
click at [466, 286] on icon at bounding box center [468, 289] width 4 height 7
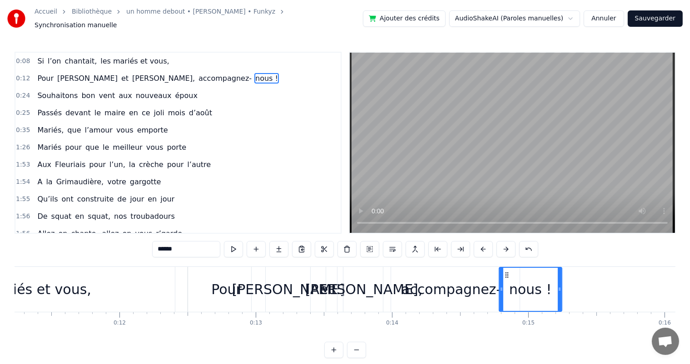
scroll to position [0, 1546]
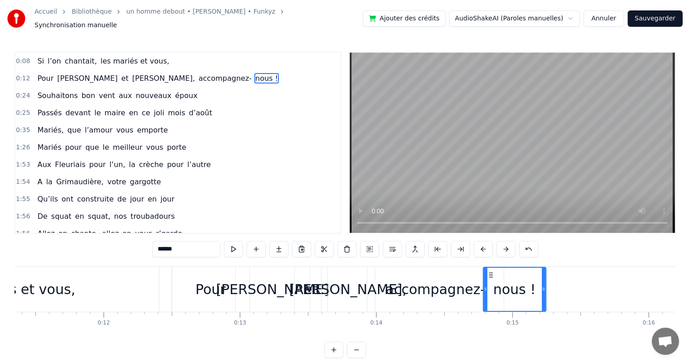
click at [512, 283] on div "nous !" at bounding box center [514, 289] width 43 height 20
drag, startPoint x: 543, startPoint y: 285, endPoint x: 615, endPoint y: 285, distance: 71.3
click at [615, 286] on icon at bounding box center [615, 289] width 4 height 7
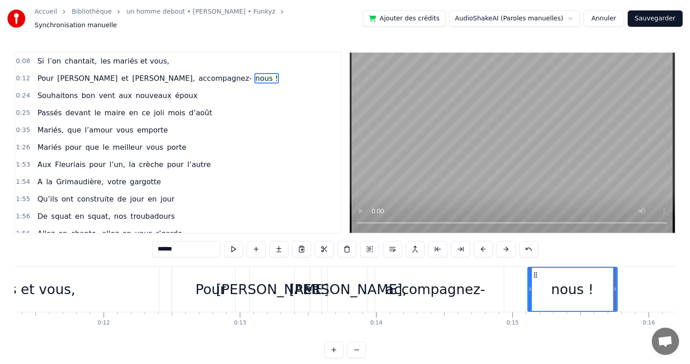
drag, startPoint x: 483, startPoint y: 285, endPoint x: 447, endPoint y: 291, distance: 36.3
click at [527, 289] on div "nous !" at bounding box center [572, 289] width 90 height 45
click at [442, 289] on div "accompagnez-" at bounding box center [435, 289] width 99 height 20
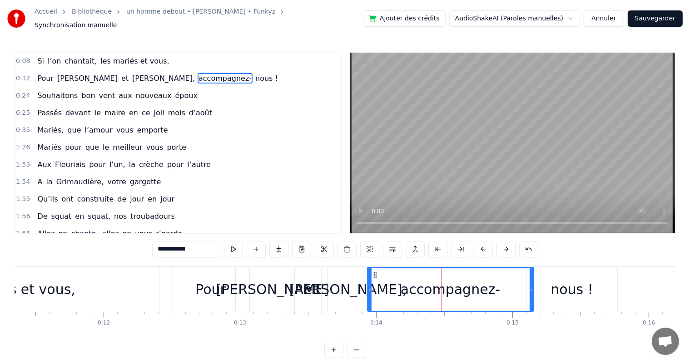
drag, startPoint x: 512, startPoint y: 287, endPoint x: 532, endPoint y: 287, distance: 19.5
click at [532, 287] on icon at bounding box center [532, 289] width 4 height 7
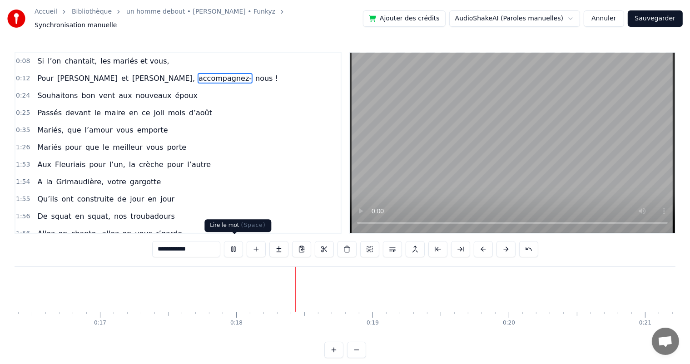
scroll to position [0, 2368]
click at [59, 90] on span "Souhaitons" at bounding box center [57, 95] width 42 height 10
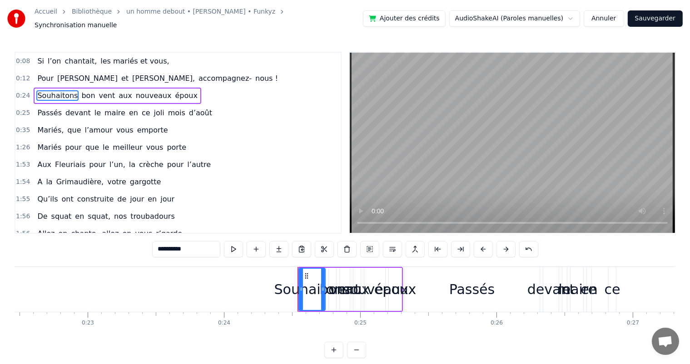
scroll to position [0, 3108]
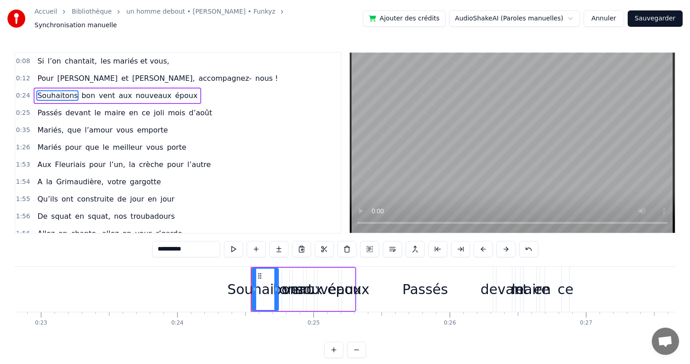
click at [81, 90] on span "bon" at bounding box center [87, 95] width 15 height 10
type input "***"
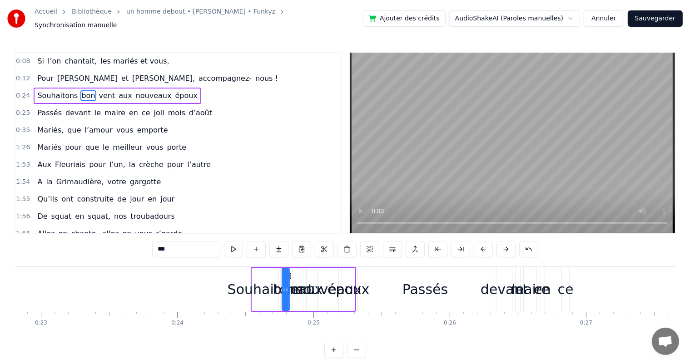
click at [57, 88] on div "Souhaitons bon vent aux nouveaux époux" at bounding box center [117, 96] width 167 height 16
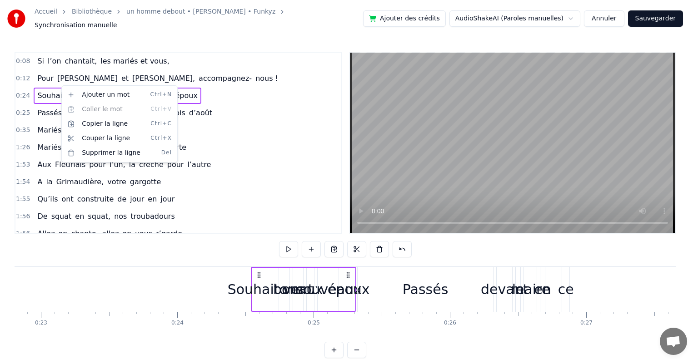
click at [251, 134] on html "Accueil Bibliothèque un homme debout • [PERSON_NAME] • Funkyz Synchronisation m…" at bounding box center [349, 186] width 698 height 373
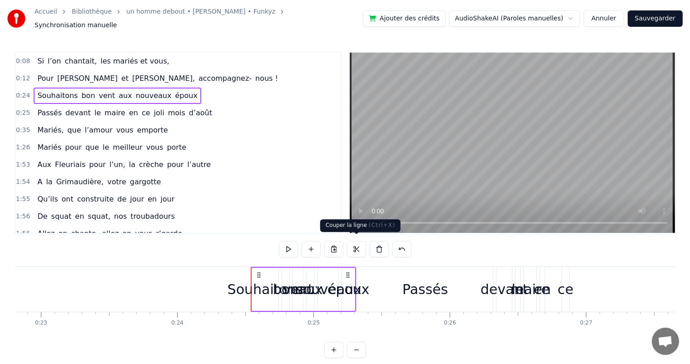
click at [356, 245] on button at bounding box center [356, 249] width 19 height 16
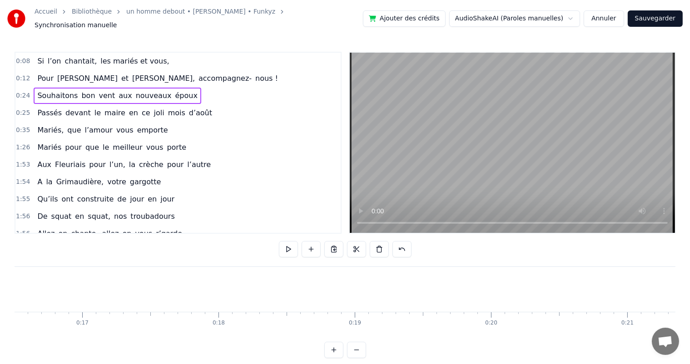
scroll to position [0, 2218]
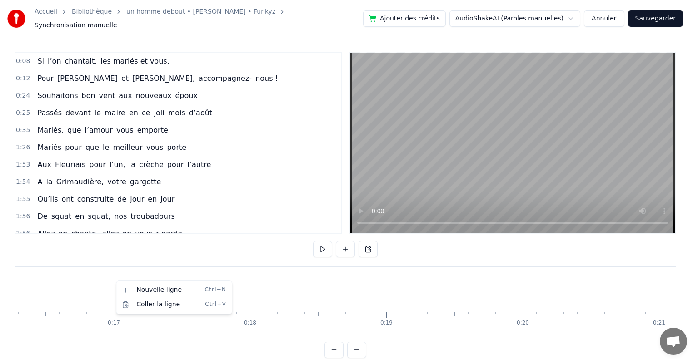
click at [367, 245] on html "Accueil Bibliothèque un homme debout • [PERSON_NAME] • Funkyz Synchronisation m…" at bounding box center [349, 186] width 698 height 373
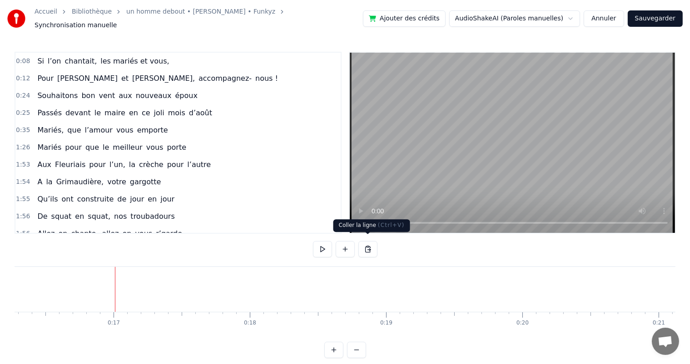
click at [367, 244] on button at bounding box center [367, 249] width 19 height 16
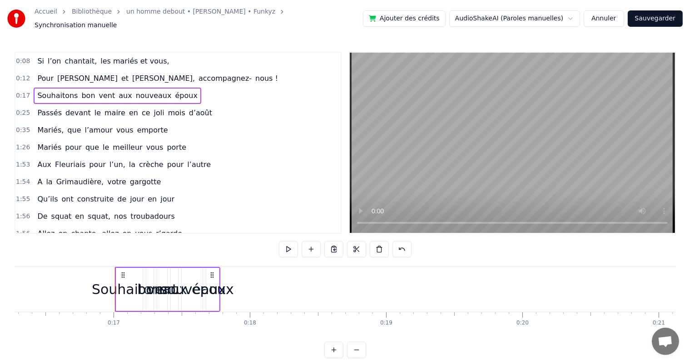
click at [209, 290] on div "époux" at bounding box center [213, 289] width 42 height 20
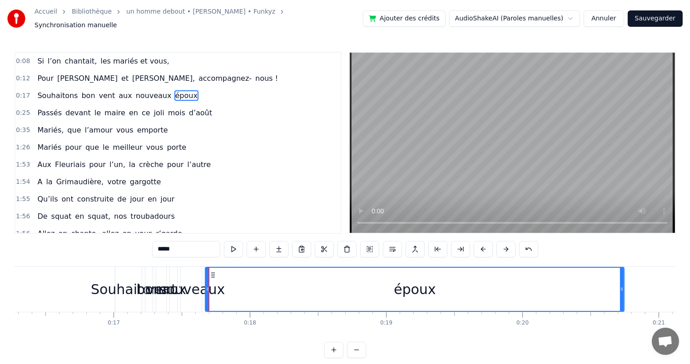
drag, startPoint x: 217, startPoint y: 285, endPoint x: 265, endPoint y: 310, distance: 54.2
click at [622, 297] on div at bounding box center [622, 289] width 4 height 43
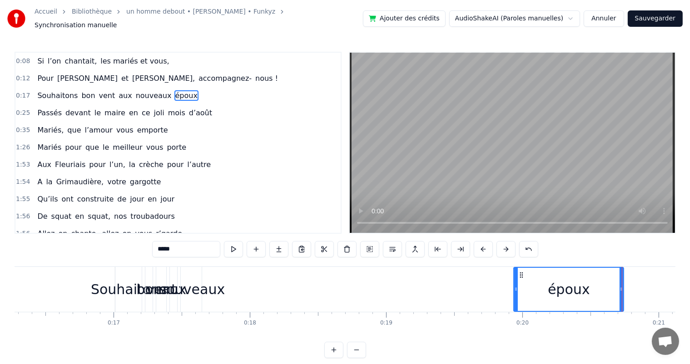
drag, startPoint x: 207, startPoint y: 286, endPoint x: 515, endPoint y: 301, distance: 308.8
click at [515, 301] on div at bounding box center [516, 289] width 4 height 43
click at [187, 288] on div "nouveaux" at bounding box center [191, 289] width 67 height 20
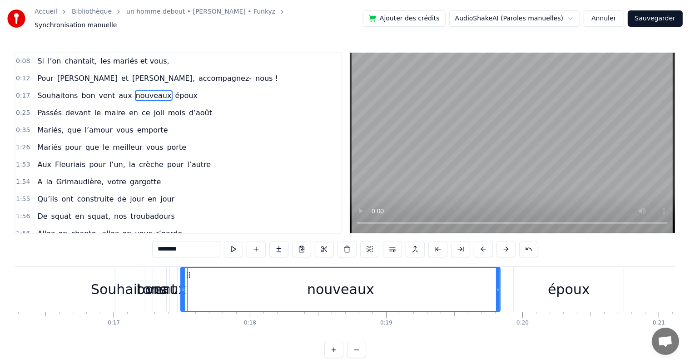
drag, startPoint x: 198, startPoint y: 286, endPoint x: 497, endPoint y: 300, distance: 298.8
click at [497, 300] on div at bounding box center [498, 289] width 4 height 43
click at [181, 287] on icon at bounding box center [183, 289] width 4 height 7
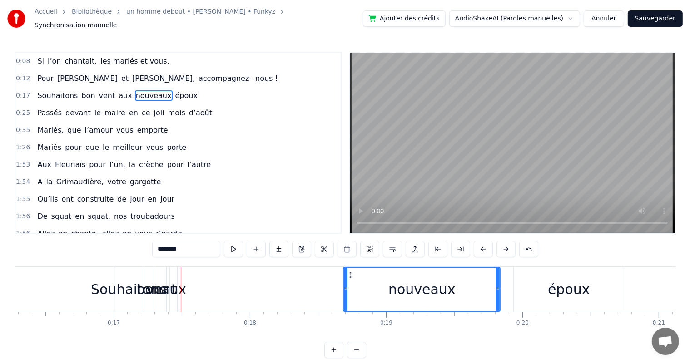
drag, startPoint x: 182, startPoint y: 287, endPoint x: 345, endPoint y: 298, distance: 163.0
click at [345, 298] on div at bounding box center [346, 289] width 4 height 43
click at [171, 288] on div "aux" at bounding box center [173, 289] width 25 height 20
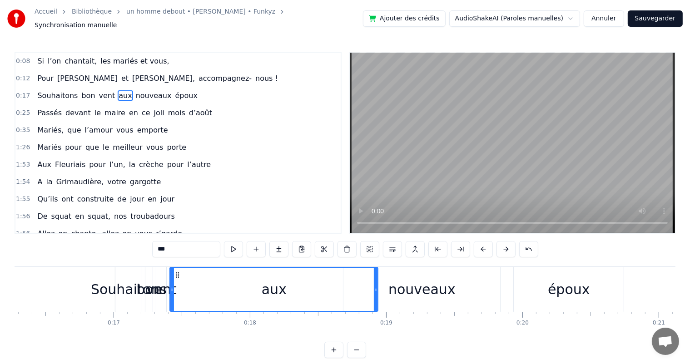
drag, startPoint x: 175, startPoint y: 285, endPoint x: 376, endPoint y: 300, distance: 201.3
click at [376, 300] on div at bounding box center [376, 289] width 4 height 43
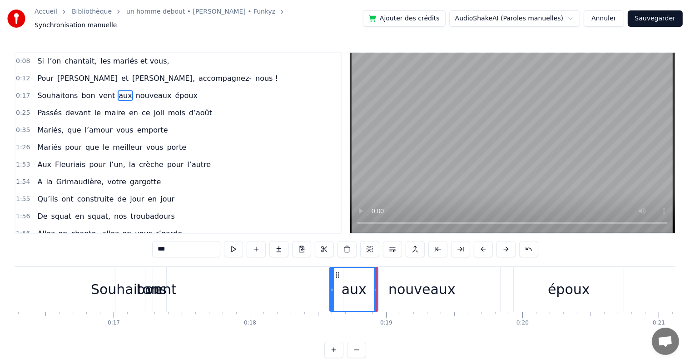
drag, startPoint x: 171, startPoint y: 284, endPoint x: 331, endPoint y: 298, distance: 160.5
click at [331, 298] on div at bounding box center [332, 289] width 4 height 43
click at [155, 290] on div "vent" at bounding box center [161, 289] width 30 height 20
type input "****"
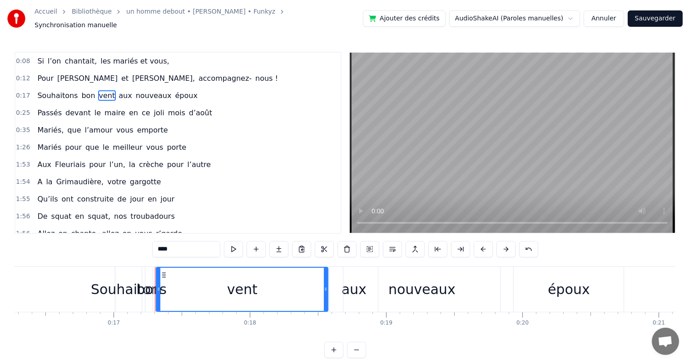
drag, startPoint x: 164, startPoint y: 285, endPoint x: 264, endPoint y: 293, distance: 99.7
click at [327, 288] on icon at bounding box center [326, 289] width 4 height 7
drag, startPoint x: 155, startPoint y: 285, endPoint x: 178, endPoint y: 286, distance: 22.7
click at [178, 286] on div "Souhaitons bon vent aux nouveaux époux" at bounding box center [370, 289] width 511 height 45
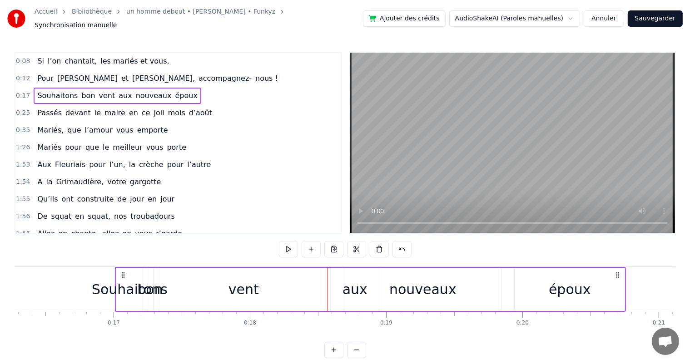
click at [157, 284] on div "vent" at bounding box center [244, 289] width 174 height 43
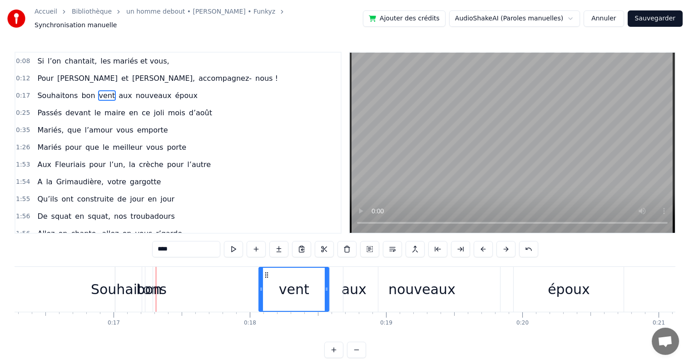
drag, startPoint x: 164, startPoint y: 282, endPoint x: 260, endPoint y: 288, distance: 95.6
click at [260, 288] on div at bounding box center [261, 289] width 4 height 43
click at [154, 283] on div "bon" at bounding box center [148, 289] width 25 height 20
type input "***"
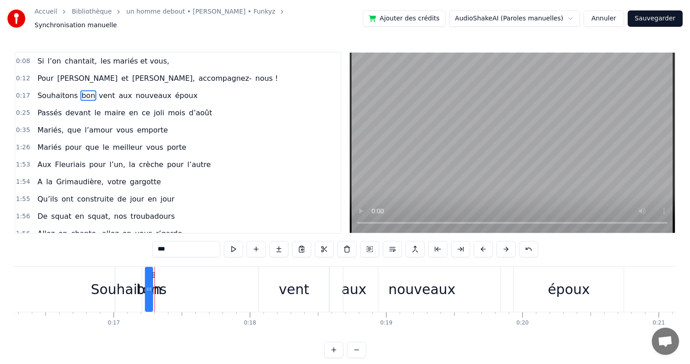
click at [158, 285] on div "bon" at bounding box center [148, 289] width 25 height 20
click at [80, 90] on span "bon" at bounding box center [87, 95] width 15 height 10
drag, startPoint x: 149, startPoint y: 285, endPoint x: 161, endPoint y: 284, distance: 11.4
click at [272, 292] on div at bounding box center [274, 289] width 4 height 43
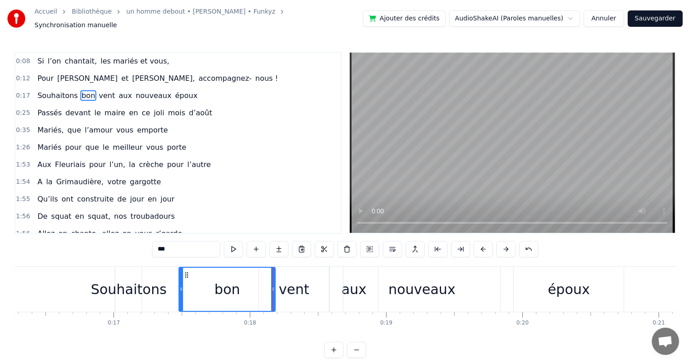
drag, startPoint x: 148, startPoint y: 285, endPoint x: 183, endPoint y: 288, distance: 34.6
click at [181, 289] on div at bounding box center [181, 289] width 4 height 43
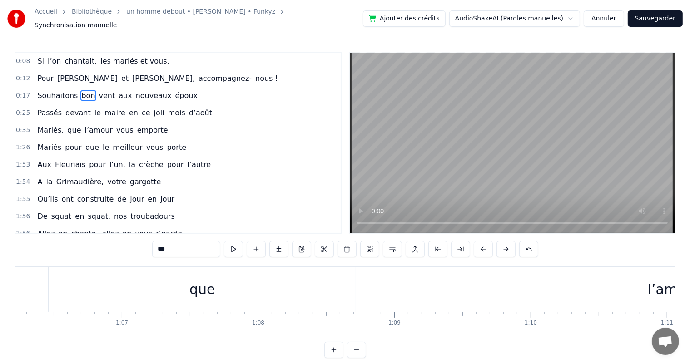
scroll to position [0, 10612]
click at [658, 15] on button "Sauvegarder" at bounding box center [655, 18] width 55 height 16
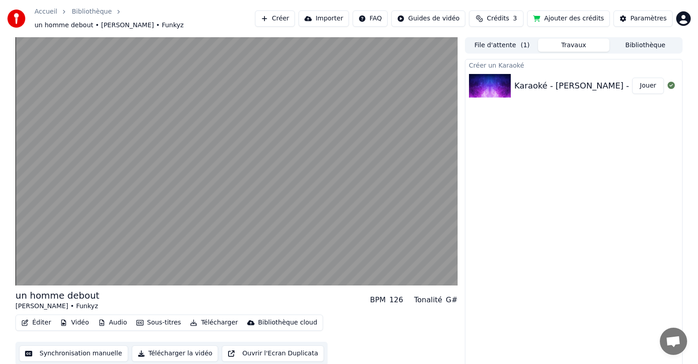
click at [159, 318] on button "Sous-titres" at bounding box center [159, 323] width 52 height 13
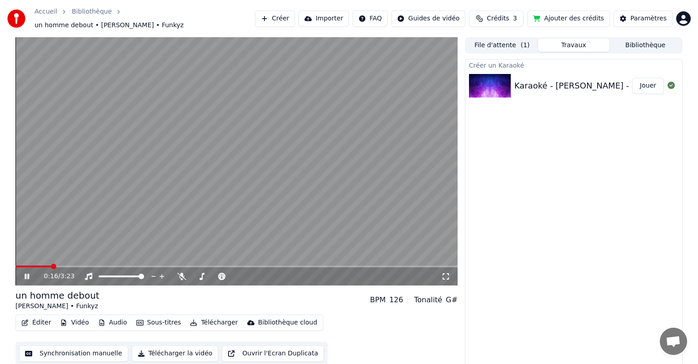
click at [681, 222] on div "0:16 / 3:23 un homme debout [PERSON_NAME] • Funkyz BPM 126 Tonalité G# Éditer V…" at bounding box center [348, 203] width 681 height 332
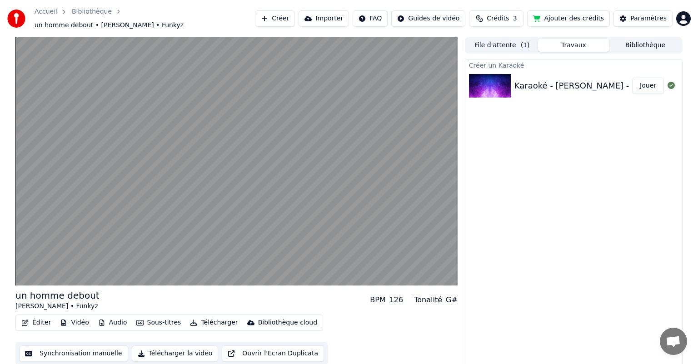
click at [84, 347] on button "Synchronisation manuelle" at bounding box center [73, 354] width 109 height 16
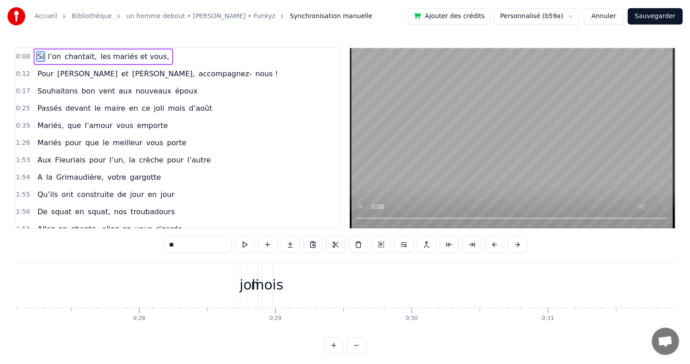
scroll to position [0, 3323]
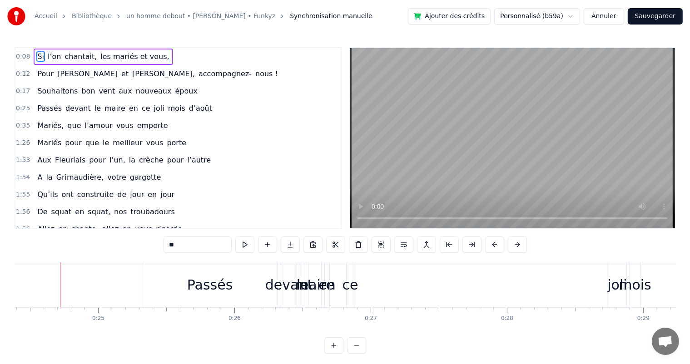
click at [41, 104] on span "Passés" at bounding box center [49, 108] width 26 height 10
type input "******"
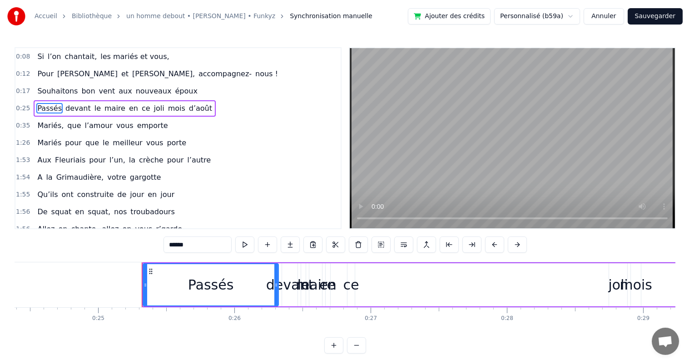
click at [24, 106] on span "0:25" at bounding box center [23, 108] width 14 height 9
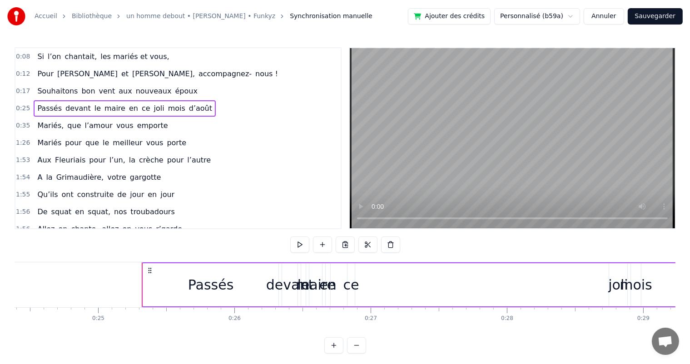
click at [24, 106] on span "0:25" at bounding box center [23, 108] width 14 height 9
click at [365, 247] on button at bounding box center [367, 245] width 19 height 16
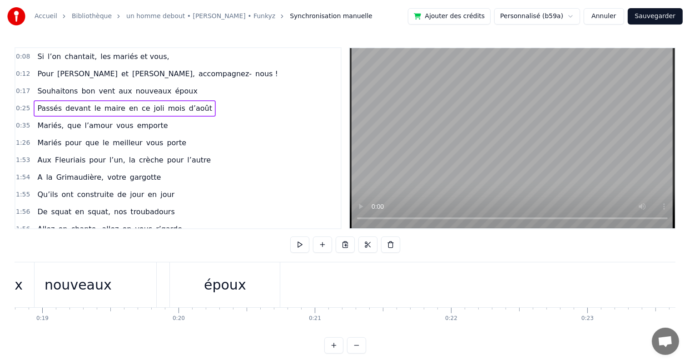
scroll to position [0, 2702]
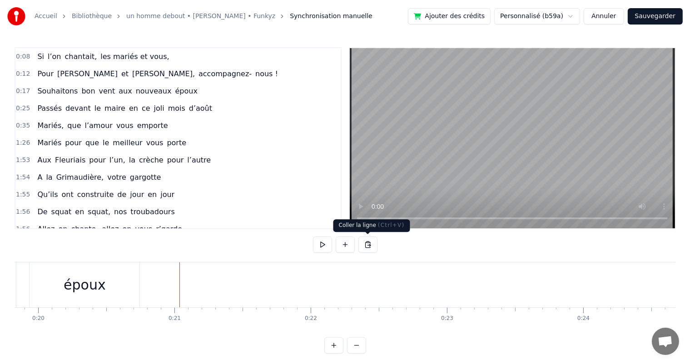
click at [369, 243] on button at bounding box center [367, 245] width 19 height 16
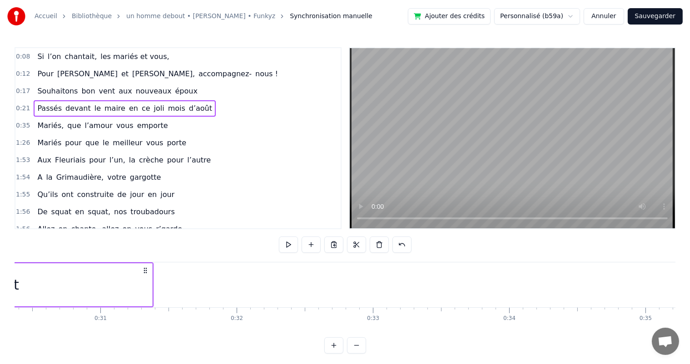
scroll to position [0, 4154]
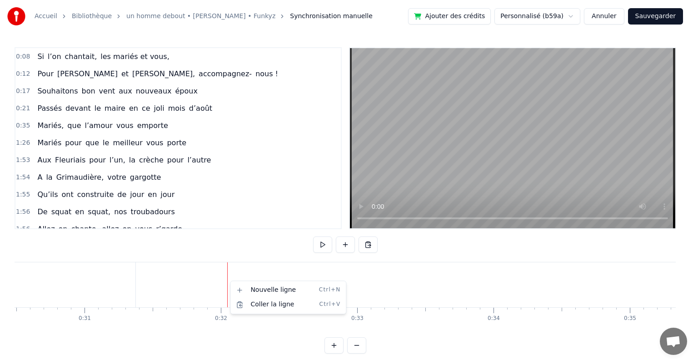
click at [229, 279] on html "Accueil Bibliothèque un homme debout • [PERSON_NAME] • Funkyz Synchronisation m…" at bounding box center [349, 184] width 698 height 368
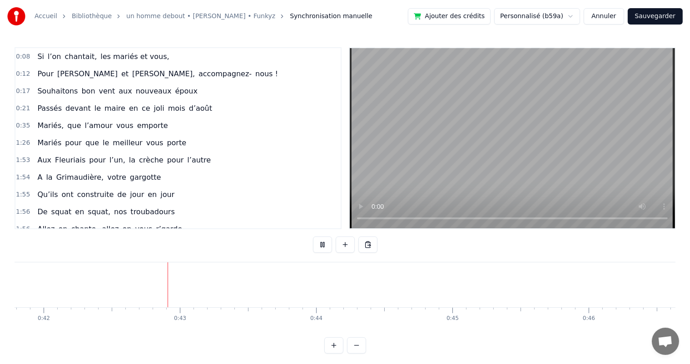
scroll to position [0, 5716]
click at [386, 222] on video at bounding box center [512, 138] width 325 height 180
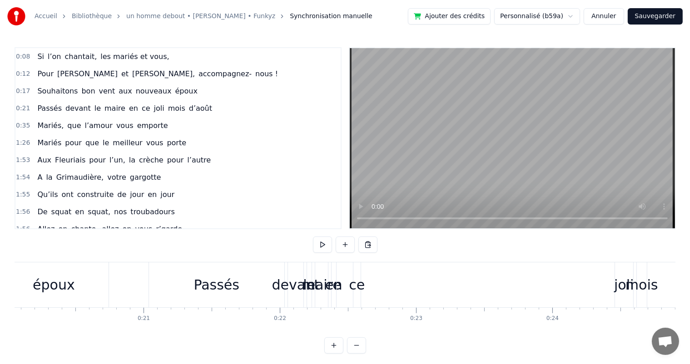
scroll to position [0, 2764]
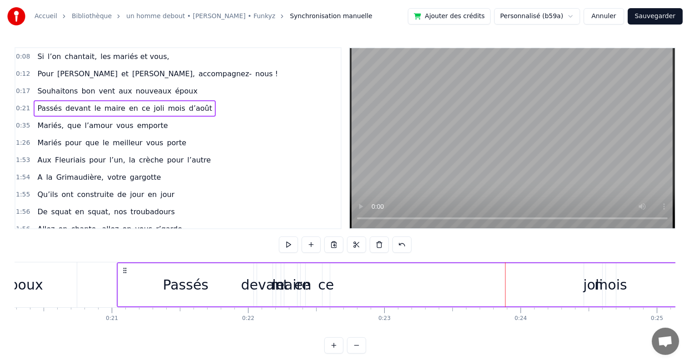
click at [153, 107] on span "joli" at bounding box center [159, 108] width 12 height 10
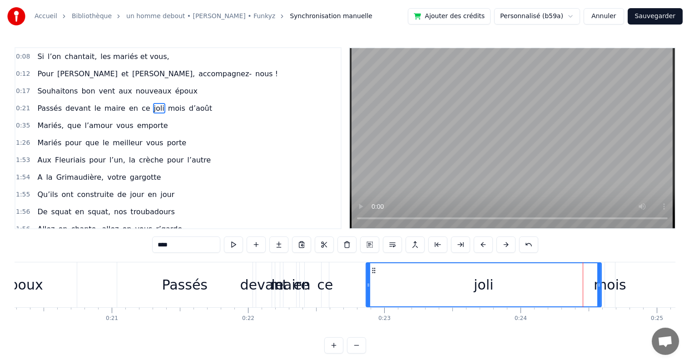
drag, startPoint x: 584, startPoint y: 285, endPoint x: 368, endPoint y: 303, distance: 216.4
click at [368, 303] on div at bounding box center [369, 284] width 4 height 43
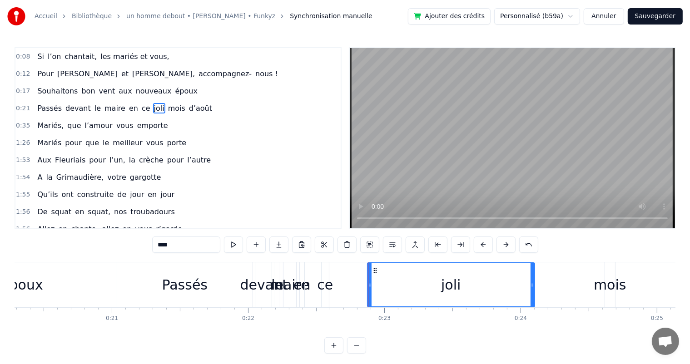
drag, startPoint x: 599, startPoint y: 283, endPoint x: 532, endPoint y: 289, distance: 67.0
click at [532, 289] on div at bounding box center [533, 284] width 4 height 43
drag, startPoint x: 533, startPoint y: 284, endPoint x: 584, endPoint y: 283, distance: 50.9
click at [452, 294] on div at bounding box center [452, 284] width 4 height 43
click at [613, 283] on div "mois" at bounding box center [610, 285] width 33 height 20
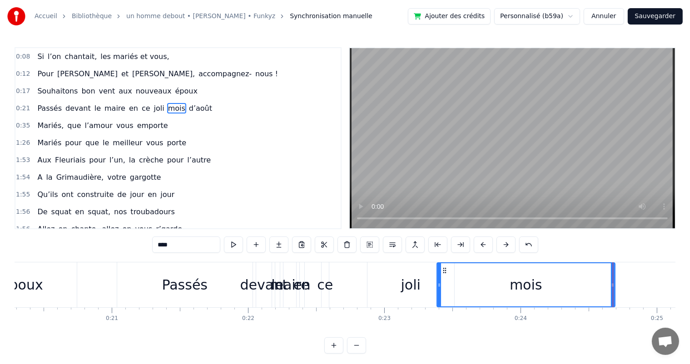
drag, startPoint x: 605, startPoint y: 283, endPoint x: 437, endPoint y: 295, distance: 168.4
click at [437, 295] on div at bounding box center [439, 284] width 4 height 43
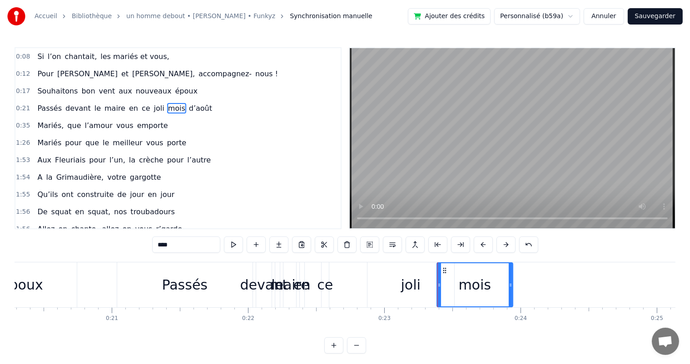
drag, startPoint x: 614, startPoint y: 284, endPoint x: 573, endPoint y: 295, distance: 41.9
click at [512, 290] on div at bounding box center [511, 284] width 4 height 43
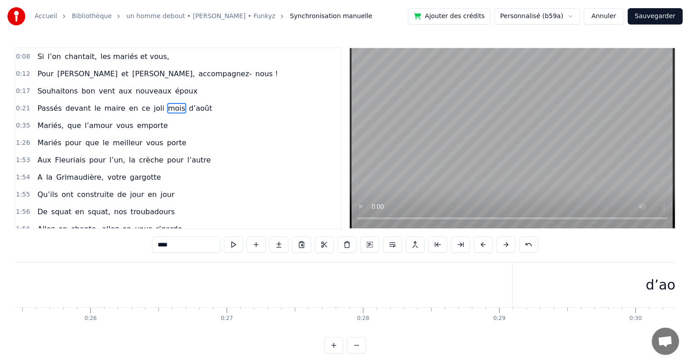
scroll to position [0, 3514]
click at [619, 284] on div "d’août" at bounding box center [621, 285] width 44 height 20
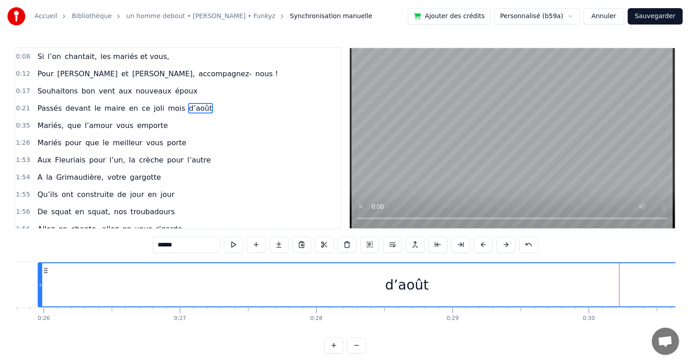
drag, startPoint x: 467, startPoint y: 286, endPoint x: 114, endPoint y: 348, distance: 358.0
click at [39, 310] on div "Si l’on chantait, les mariés et vous, Pour [PERSON_NAME] et [PERSON_NAME], acco…" at bounding box center [345, 296] width 661 height 68
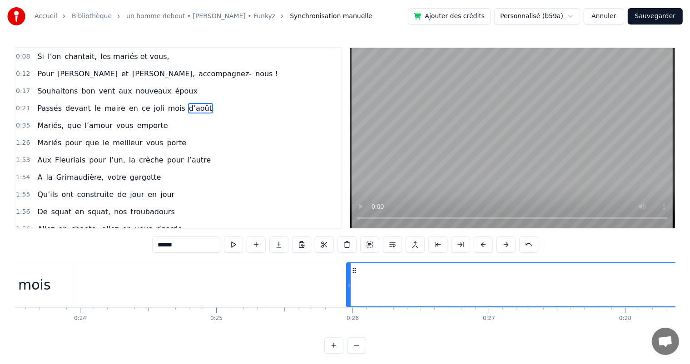
scroll to position [0, 3205]
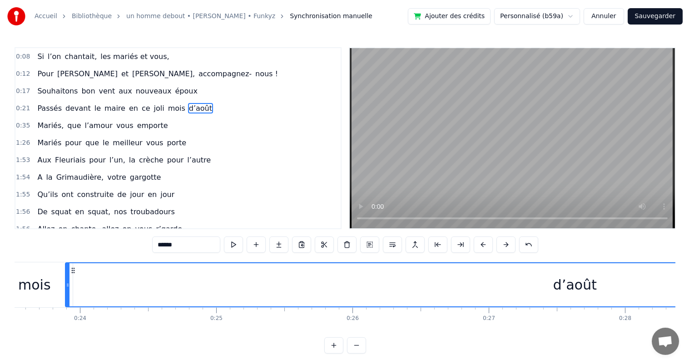
drag, startPoint x: 349, startPoint y: 286, endPoint x: 186, endPoint y: 357, distance: 178.0
click at [69, 300] on div at bounding box center [68, 284] width 4 height 43
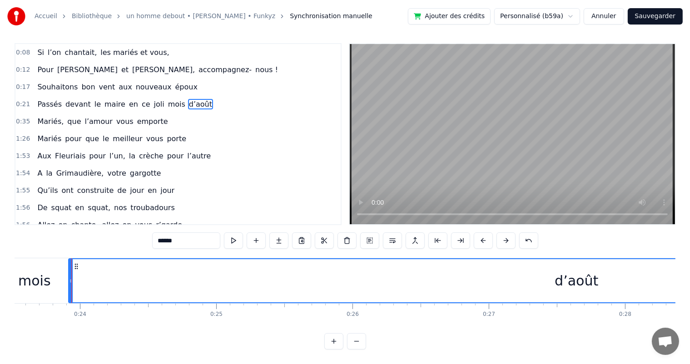
scroll to position [12, 0]
click at [334, 340] on button at bounding box center [333, 341] width 19 height 16
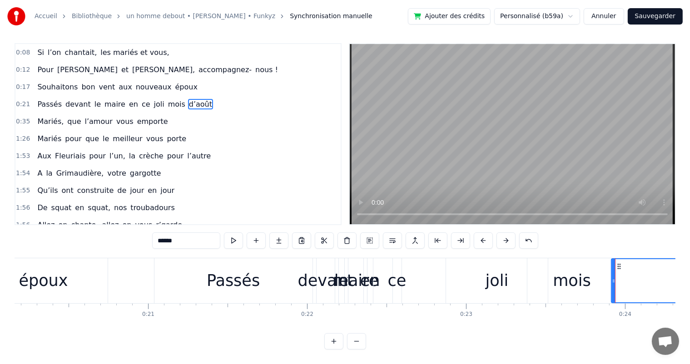
click at [353, 340] on button at bounding box center [356, 341] width 19 height 16
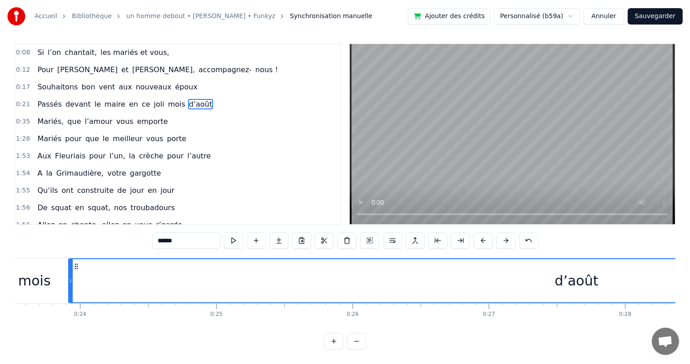
click at [641, 271] on div "d’août" at bounding box center [576, 280] width 1015 height 43
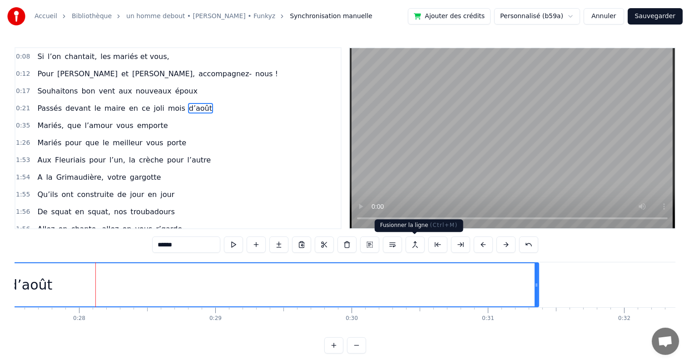
scroll to position [0, 3786]
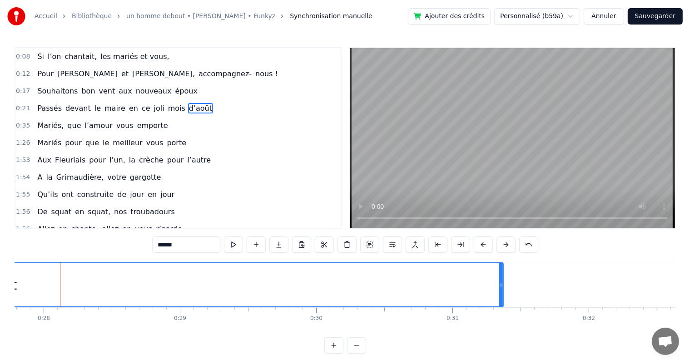
click at [188, 105] on span "d’août" at bounding box center [200, 108] width 25 height 10
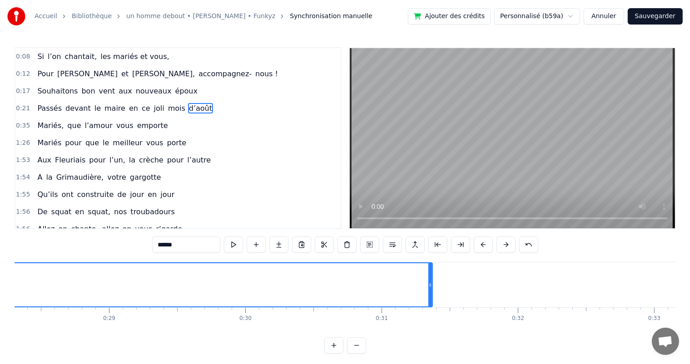
scroll to position [0, 3889]
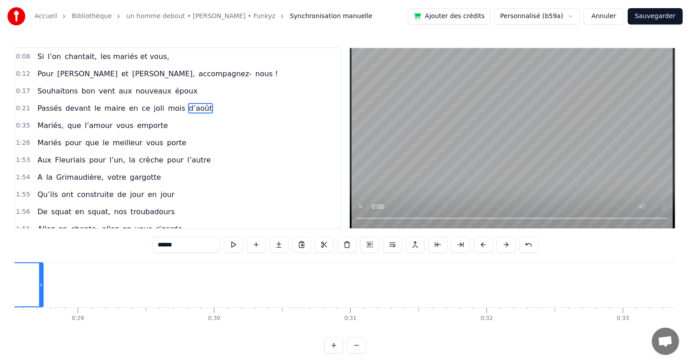
drag, startPoint x: 399, startPoint y: 287, endPoint x: 41, endPoint y: 283, distance: 357.9
click at [41, 283] on icon at bounding box center [41, 285] width 4 height 7
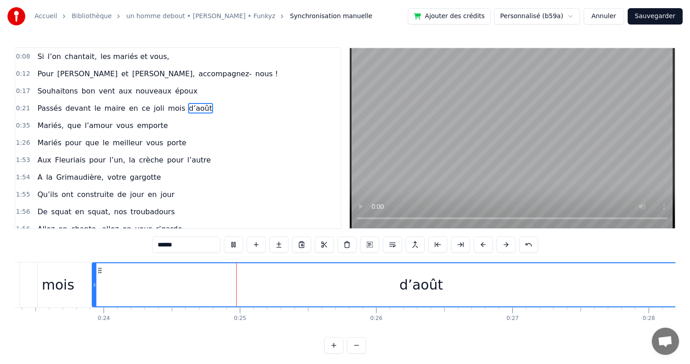
scroll to position [0, 3259]
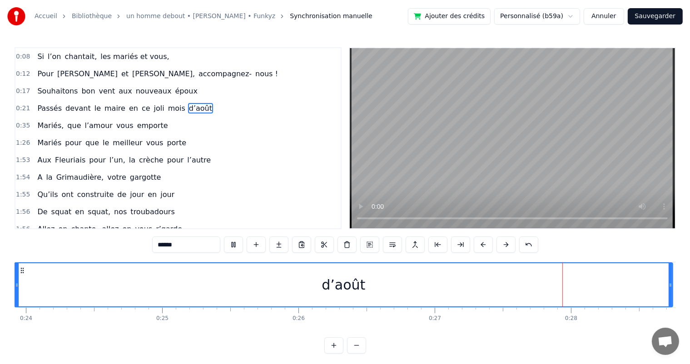
click at [375, 274] on div "d’août" at bounding box center [343, 284] width 657 height 43
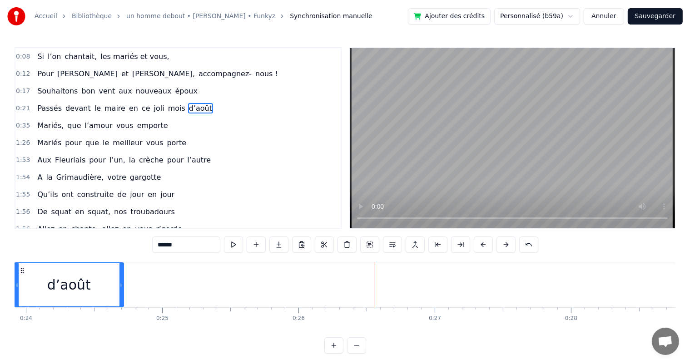
drag, startPoint x: 670, startPoint y: 284, endPoint x: 124, endPoint y: 289, distance: 546.9
click at [123, 289] on div at bounding box center [121, 284] width 4 height 43
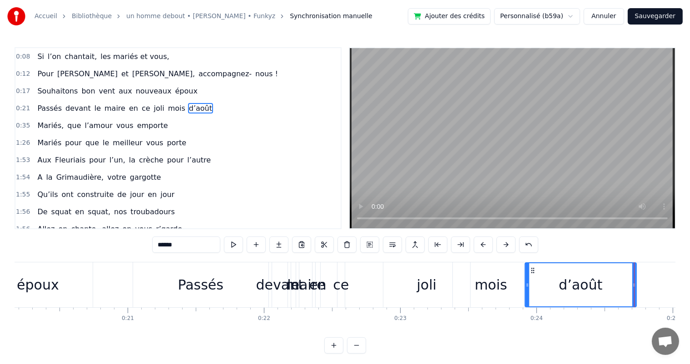
scroll to position [0, 2702]
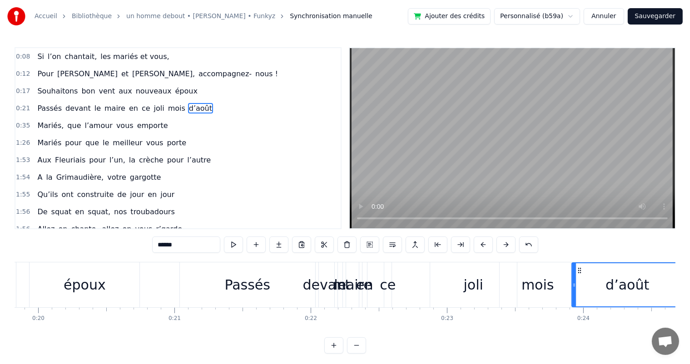
click at [237, 287] on div "Passés" at bounding box center [247, 285] width 45 height 20
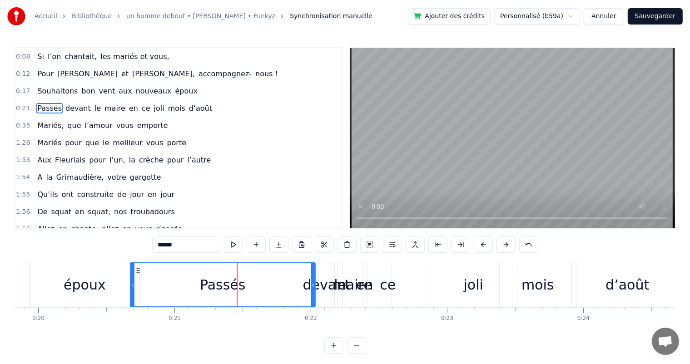
drag, startPoint x: 180, startPoint y: 284, endPoint x: 131, endPoint y: 289, distance: 49.8
click at [131, 289] on div at bounding box center [133, 284] width 4 height 43
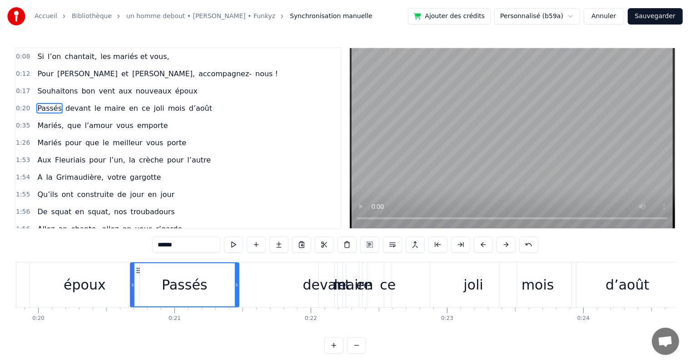
drag, startPoint x: 312, startPoint y: 283, endPoint x: 299, endPoint y: 288, distance: 13.5
click at [237, 288] on icon at bounding box center [237, 285] width 4 height 7
click at [308, 287] on div "devant" at bounding box center [326, 285] width 47 height 20
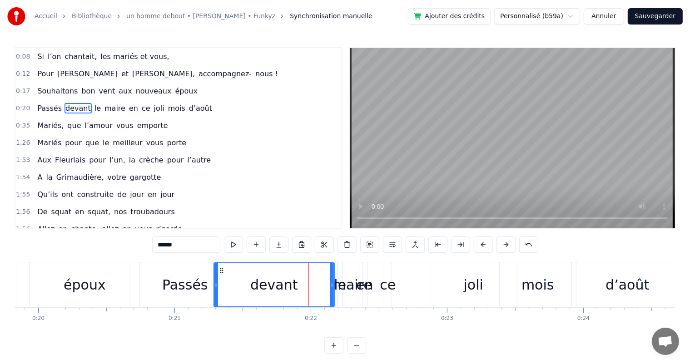
drag, startPoint x: 321, startPoint y: 285, endPoint x: 311, endPoint y: 289, distance: 10.6
click at [218, 288] on div "devant" at bounding box center [273, 284] width 119 height 43
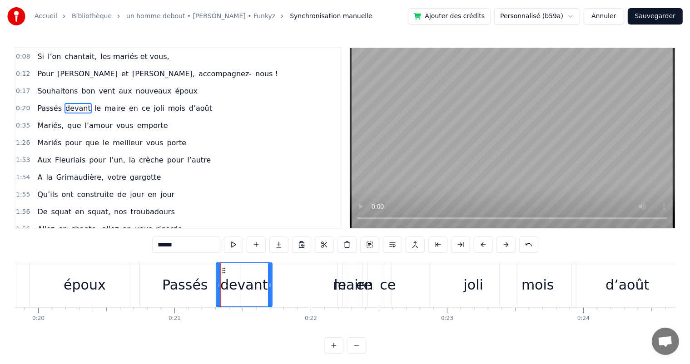
drag, startPoint x: 332, startPoint y: 284, endPoint x: 349, endPoint y: 288, distance: 17.4
click at [270, 285] on icon at bounding box center [270, 285] width 4 height 7
click at [337, 285] on div "maire" at bounding box center [352, 285] width 39 height 20
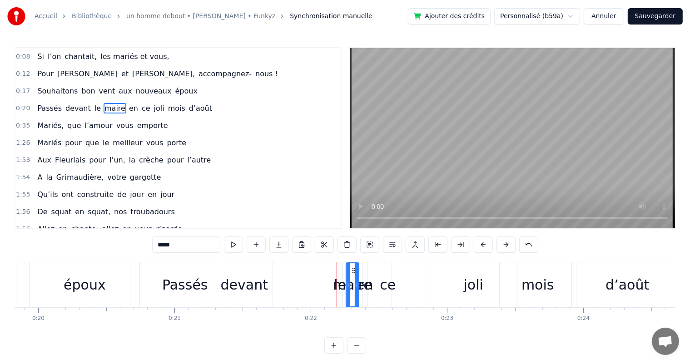
click at [251, 291] on div "devant" at bounding box center [244, 285] width 47 height 20
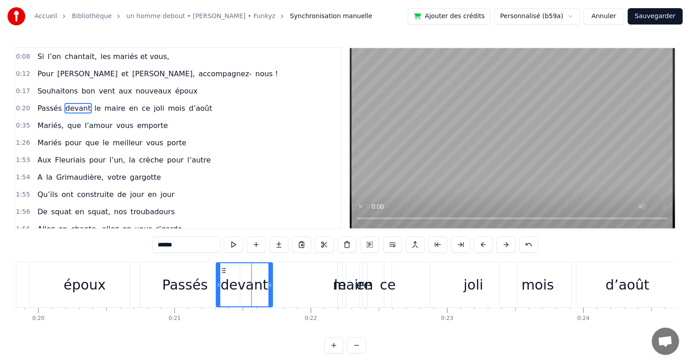
click at [338, 287] on div "maire" at bounding box center [352, 285] width 39 height 20
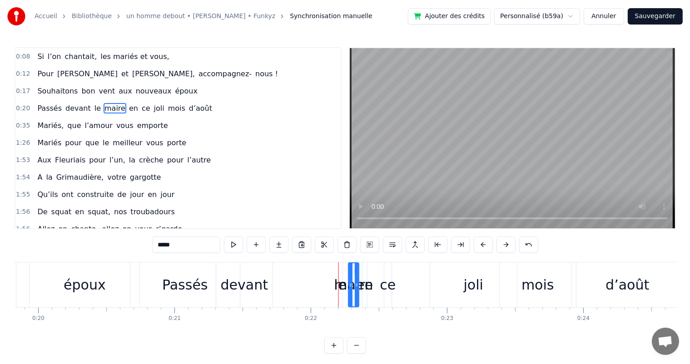
drag, startPoint x: 347, startPoint y: 285, endPoint x: 349, endPoint y: 290, distance: 5.5
click at [349, 290] on div at bounding box center [351, 284] width 4 height 43
click at [94, 109] on span "le" at bounding box center [98, 108] width 8 height 10
type input "**"
drag, startPoint x: 338, startPoint y: 285, endPoint x: 333, endPoint y: 285, distance: 5.0
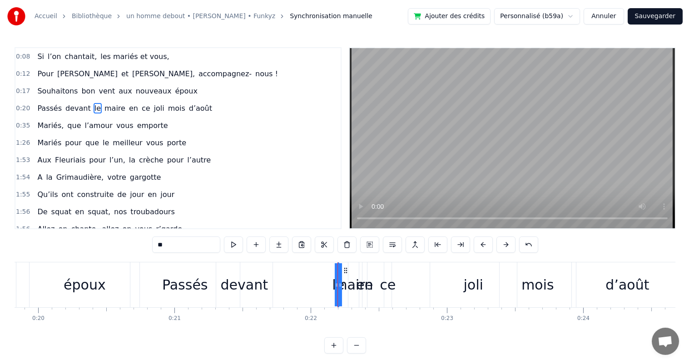
click at [335, 286] on icon at bounding box center [337, 285] width 4 height 7
drag, startPoint x: 337, startPoint y: 286, endPoint x: 332, endPoint y: 285, distance: 4.6
click at [313, 285] on div "Passés devant le maire en ce joli mois d’août" at bounding box center [408, 285] width 556 height 45
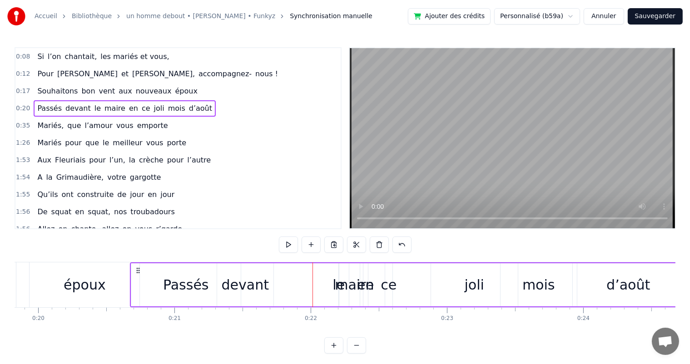
click at [94, 104] on span "le" at bounding box center [98, 108] width 8 height 10
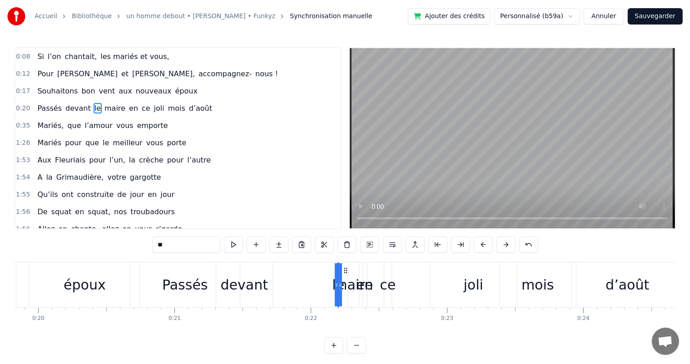
drag, startPoint x: 341, startPoint y: 285, endPoint x: 356, endPoint y: 286, distance: 15.5
click at [356, 286] on div "Passés devant le maire en ce joli mois d’août" at bounding box center [408, 285] width 556 height 45
click at [356, 286] on div "maire" at bounding box center [353, 285] width 39 height 20
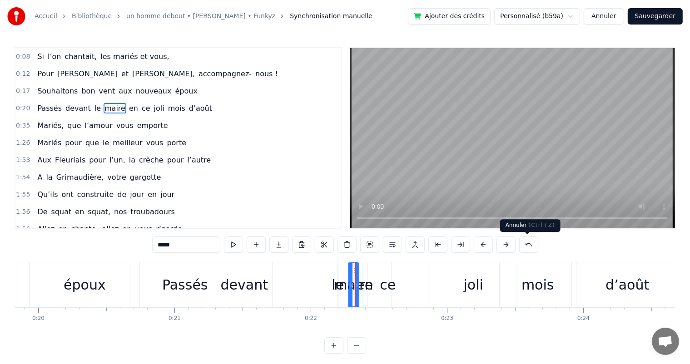
click at [527, 243] on button at bounding box center [528, 245] width 19 height 16
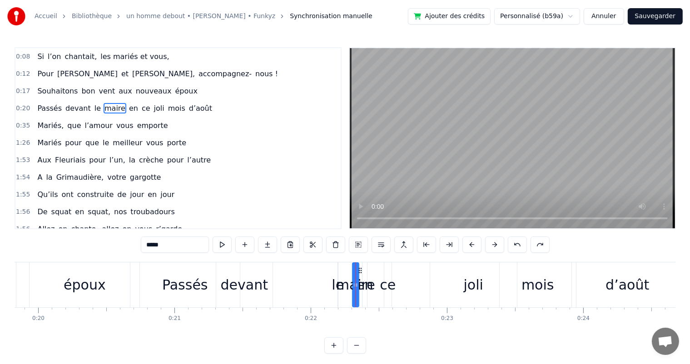
drag, startPoint x: 349, startPoint y: 284, endPoint x: 338, endPoint y: 283, distance: 10.5
click at [352, 296] on div "maire" at bounding box center [355, 285] width 7 height 45
drag, startPoint x: 84, startPoint y: 109, endPoint x: 95, endPoint y: 114, distance: 12.0
click at [94, 109] on span "le" at bounding box center [98, 108] width 8 height 10
type input "**"
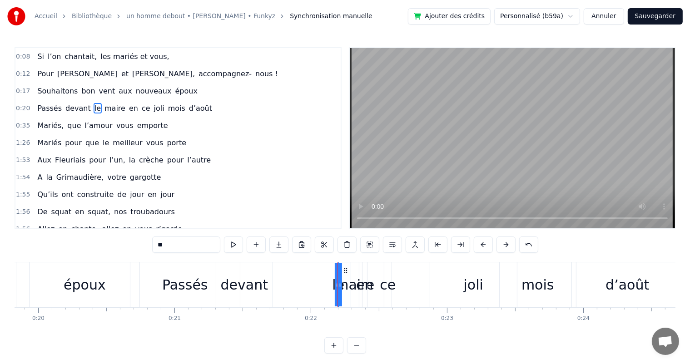
drag, startPoint x: 336, startPoint y: 285, endPoint x: 323, endPoint y: 287, distance: 12.9
click at [323, 287] on div "Passés devant le maire en ce joli mois d’août" at bounding box center [408, 285] width 556 height 45
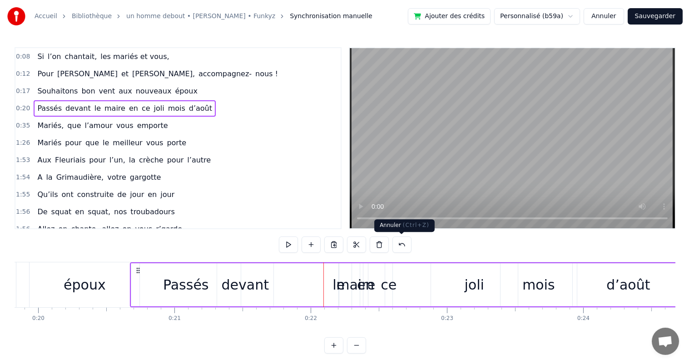
click at [403, 245] on button at bounding box center [401, 245] width 19 height 16
click at [388, 244] on button at bounding box center [390, 245] width 19 height 16
click at [94, 103] on span "le" at bounding box center [98, 108] width 8 height 10
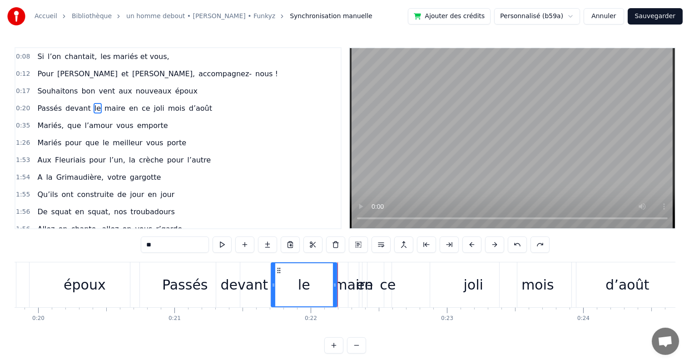
drag, startPoint x: 339, startPoint y: 284, endPoint x: 302, endPoint y: 294, distance: 39.0
click at [273, 286] on icon at bounding box center [274, 285] width 4 height 7
click at [463, 288] on div "joli" at bounding box center [473, 285] width 87 height 45
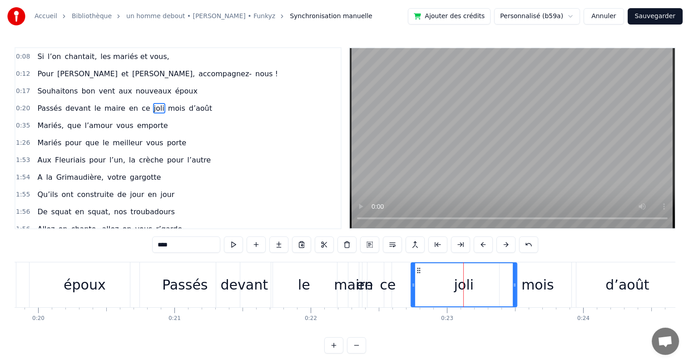
drag, startPoint x: 431, startPoint y: 284, endPoint x: 477, endPoint y: 290, distance: 46.7
click at [412, 283] on icon at bounding box center [414, 285] width 4 height 7
drag, startPoint x: 516, startPoint y: 283, endPoint x: 467, endPoint y: 285, distance: 48.7
click at [467, 285] on icon at bounding box center [466, 285] width 4 height 7
click at [536, 289] on div "mois" at bounding box center [537, 285] width 33 height 20
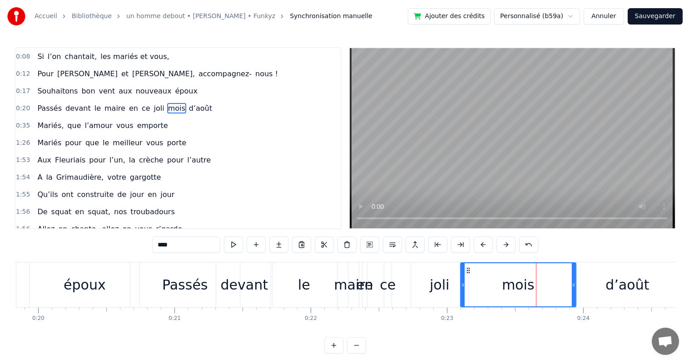
drag, startPoint x: 501, startPoint y: 285, endPoint x: 461, endPoint y: 287, distance: 39.1
click at [461, 287] on icon at bounding box center [463, 285] width 4 height 7
click at [572, 283] on icon at bounding box center [574, 285] width 4 height 7
click at [522, 288] on div "mois" at bounding box center [491, 285] width 63 height 45
click at [585, 286] on div "d’août" at bounding box center [627, 285] width 111 height 45
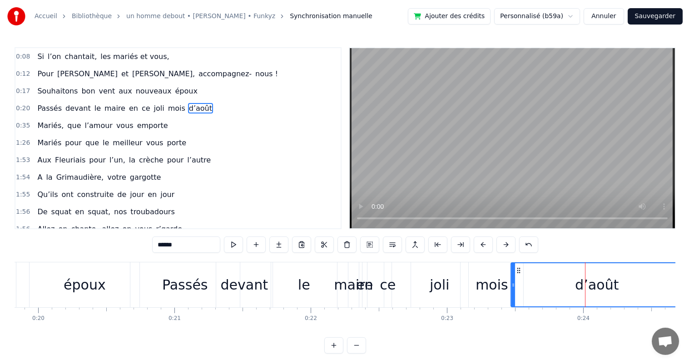
drag, startPoint x: 574, startPoint y: 284, endPoint x: 513, endPoint y: 287, distance: 60.9
click at [513, 287] on icon at bounding box center [513, 285] width 4 height 7
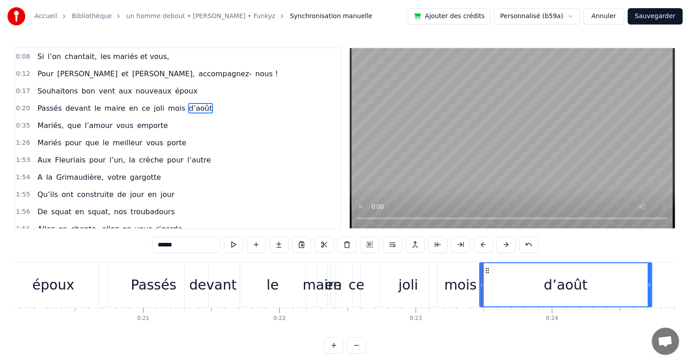
scroll to position [0, 2749]
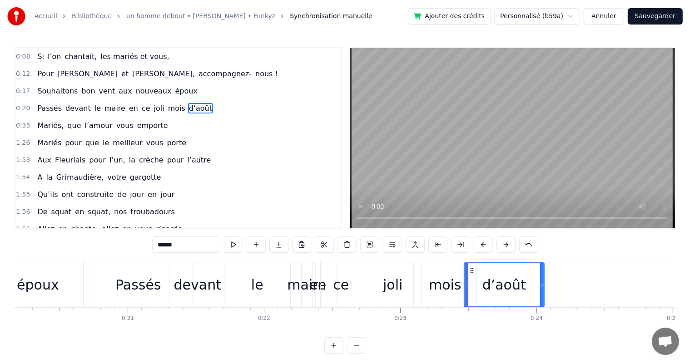
drag, startPoint x: 634, startPoint y: 284, endPoint x: 486, endPoint y: 278, distance: 148.2
click at [541, 283] on icon at bounding box center [542, 285] width 4 height 7
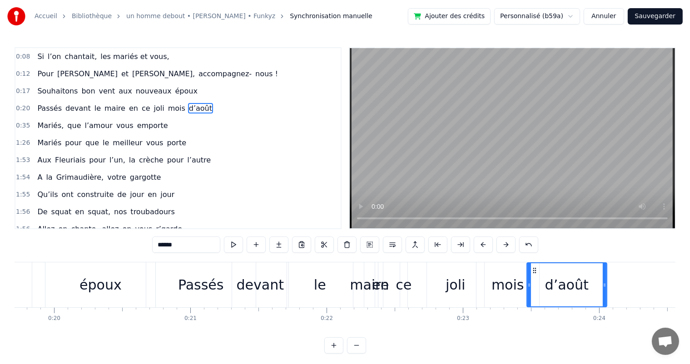
scroll to position [0, 2608]
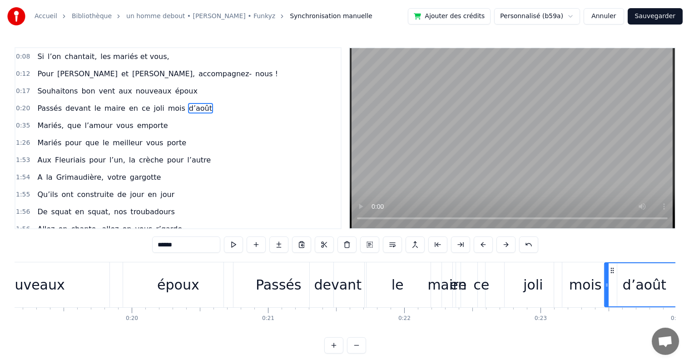
click at [58, 288] on div "nouveaux" at bounding box center [31, 285] width 67 height 20
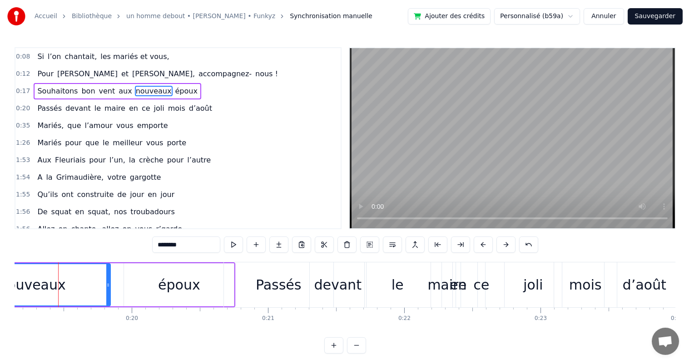
scroll to position [0, 2606]
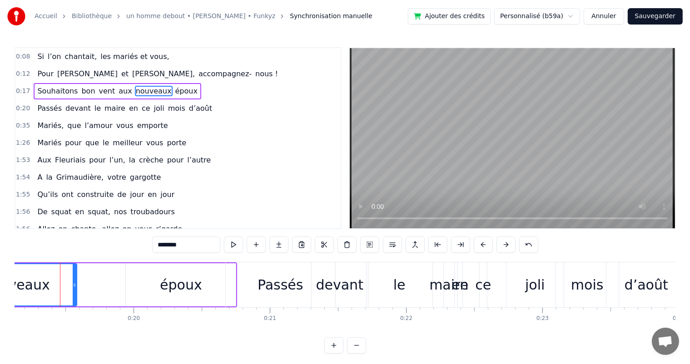
drag, startPoint x: 108, startPoint y: 286, endPoint x: 86, endPoint y: 288, distance: 21.9
click at [73, 287] on icon at bounding box center [75, 285] width 4 height 7
click at [202, 283] on div "époux" at bounding box center [181, 284] width 110 height 43
type input "*****"
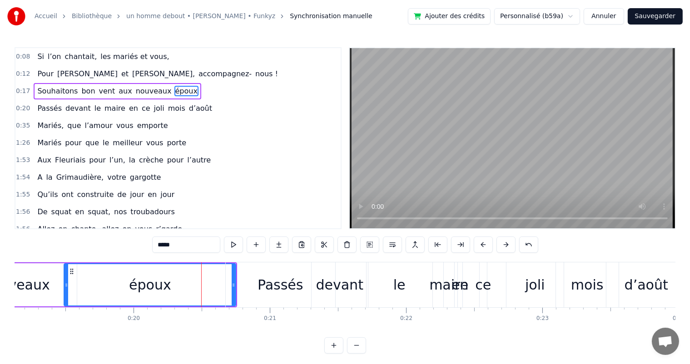
drag, startPoint x: 128, startPoint y: 286, endPoint x: 175, endPoint y: 282, distance: 47.9
click at [67, 292] on div at bounding box center [66, 284] width 4 height 41
drag, startPoint x: 233, startPoint y: 284, endPoint x: 211, endPoint y: 285, distance: 22.3
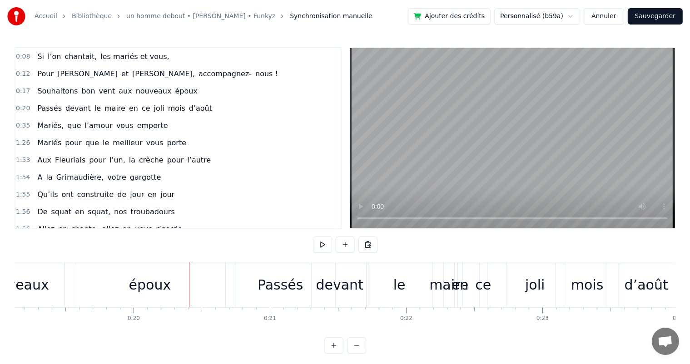
drag, startPoint x: 184, startPoint y: 283, endPoint x: 205, endPoint y: 286, distance: 21.1
click at [184, 283] on div "époux" at bounding box center [149, 285] width 170 height 45
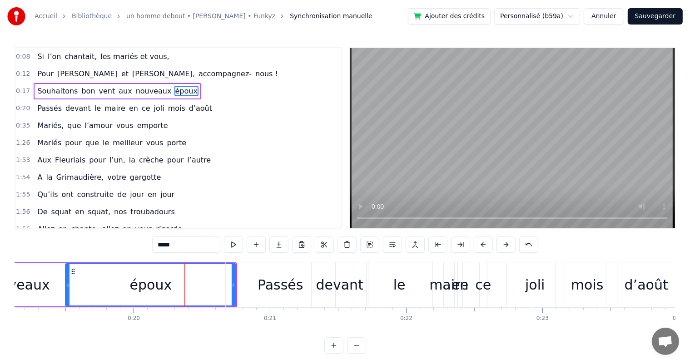
click at [234, 284] on div "Passés" at bounding box center [280, 285] width 109 height 45
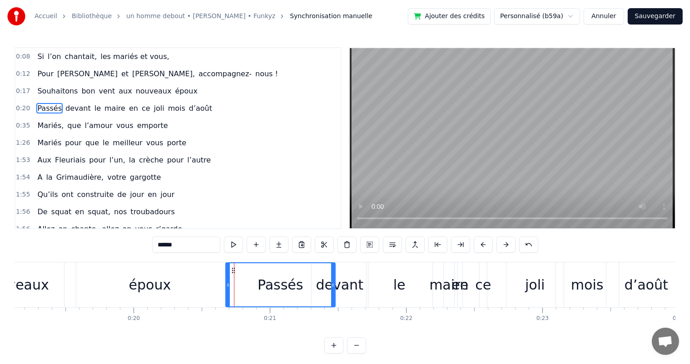
click at [197, 283] on div "époux" at bounding box center [149, 285] width 170 height 45
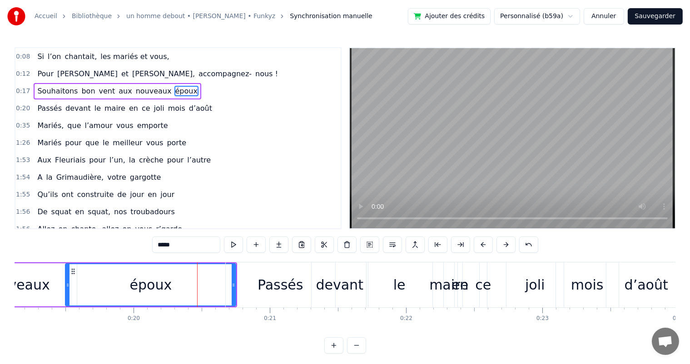
click at [234, 283] on div "Passés" at bounding box center [280, 285] width 109 height 45
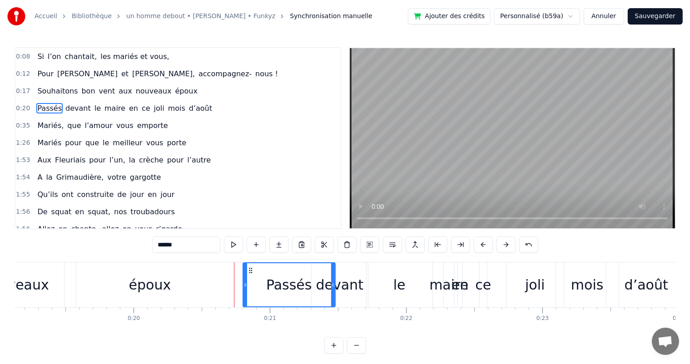
drag, startPoint x: 228, startPoint y: 283, endPoint x: 235, endPoint y: 287, distance: 7.9
click at [245, 285] on icon at bounding box center [245, 285] width 4 height 7
click at [225, 283] on div "époux" at bounding box center [149, 285] width 170 height 45
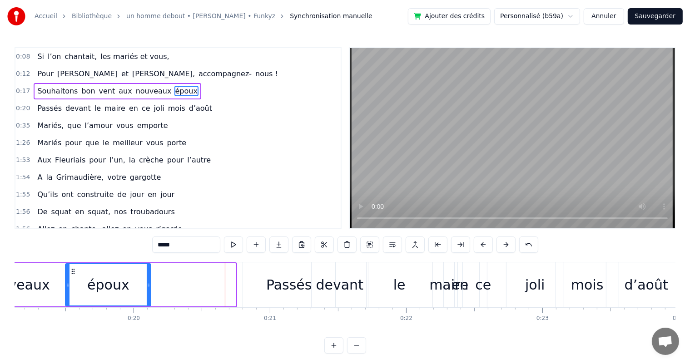
drag, startPoint x: 235, startPoint y: 283, endPoint x: 150, endPoint y: 283, distance: 84.9
click at [150, 283] on icon at bounding box center [149, 285] width 4 height 7
click at [94, 105] on span "le" at bounding box center [98, 108] width 8 height 11
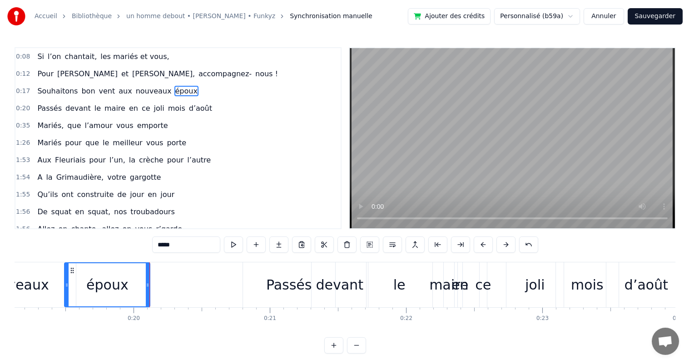
click at [69, 104] on span "devant" at bounding box center [77, 108] width 27 height 10
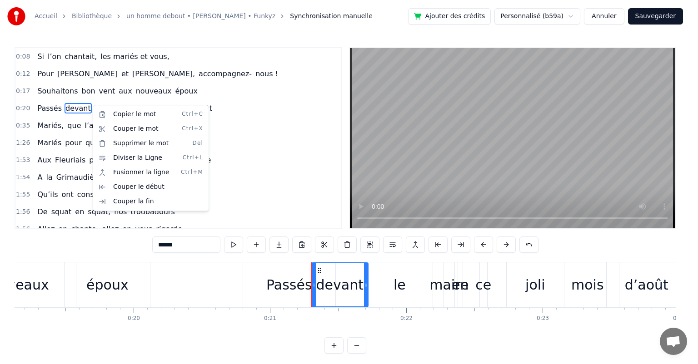
click at [50, 105] on html "Accueil Bibliothèque un homme debout • [PERSON_NAME] • Funkyz Synchronisation m…" at bounding box center [349, 184] width 698 height 368
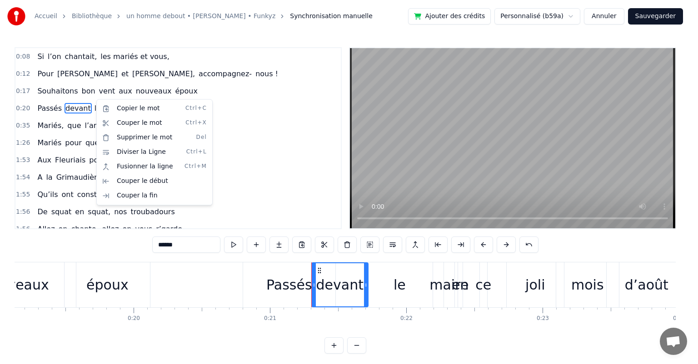
click at [251, 174] on html "Accueil Bibliothèque un homme debout • [PERSON_NAME] • Funkyz Synchronisation m…" at bounding box center [349, 184] width 698 height 368
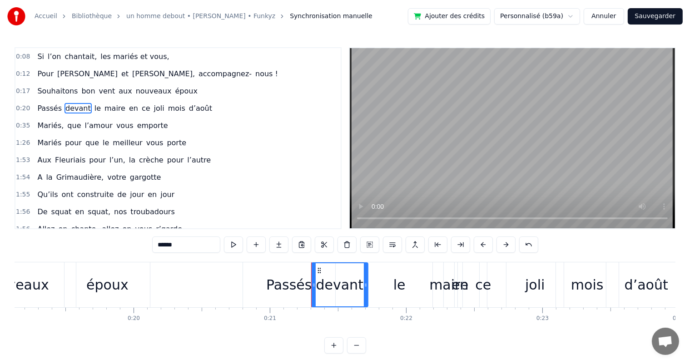
click at [39, 103] on span "Passés" at bounding box center [49, 108] width 26 height 10
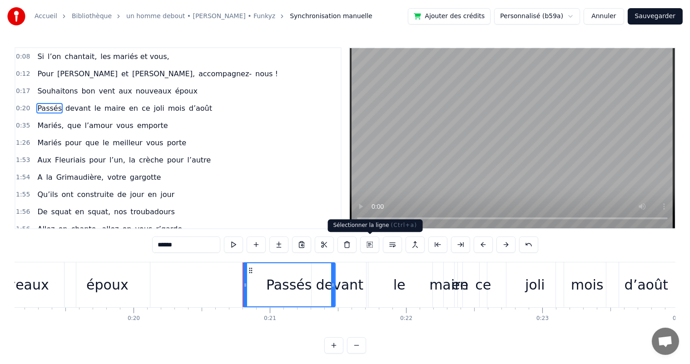
click at [371, 243] on button at bounding box center [369, 245] width 19 height 16
click at [369, 244] on button at bounding box center [369, 245] width 19 height 16
click at [109, 109] on span "maire" at bounding box center [115, 108] width 23 height 10
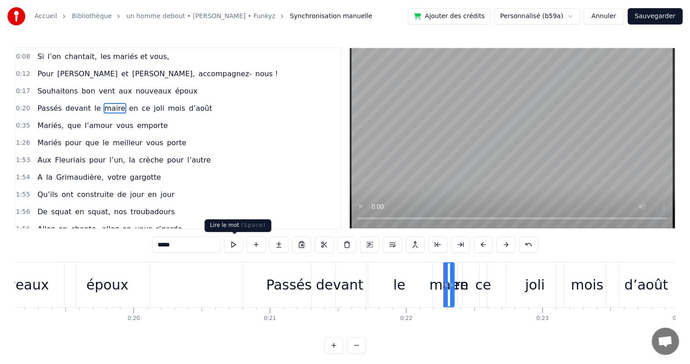
click at [231, 245] on button at bounding box center [233, 245] width 19 height 16
click at [231, 247] on button at bounding box center [233, 245] width 19 height 16
click at [49, 107] on span "Passés" at bounding box center [49, 108] width 26 height 10
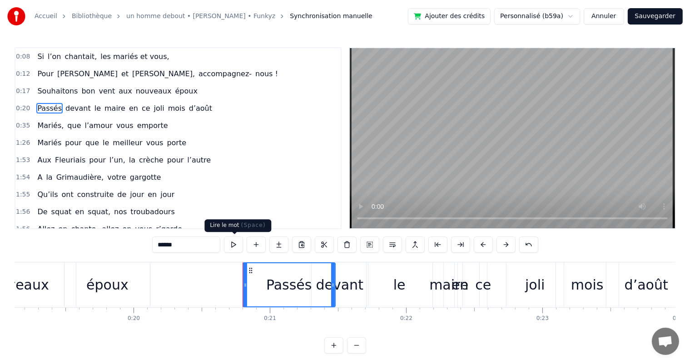
click at [234, 244] on button at bounding box center [233, 245] width 19 height 16
click at [104, 105] on span "maire" at bounding box center [115, 108] width 23 height 10
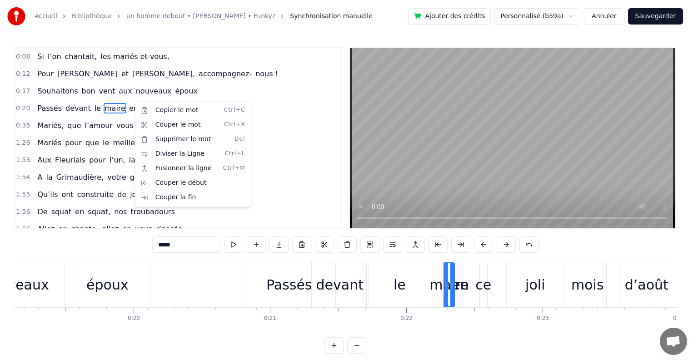
click at [45, 105] on html "Accueil Bibliothèque un homme debout • [PERSON_NAME] • Funkyz Synchronisation m…" at bounding box center [349, 184] width 698 height 368
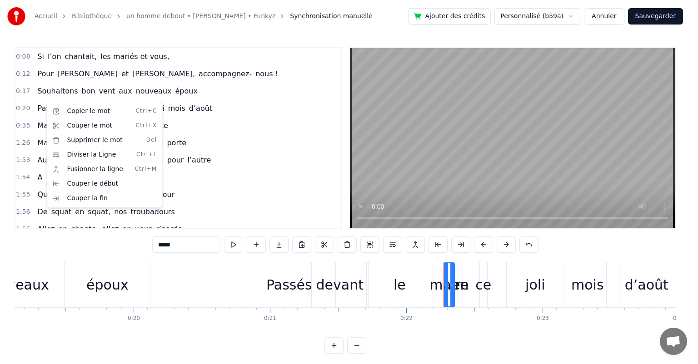
click at [248, 132] on html "Accueil Bibliothèque un homme debout • [PERSON_NAME] • Funkyz Synchronisation m…" at bounding box center [349, 184] width 698 height 368
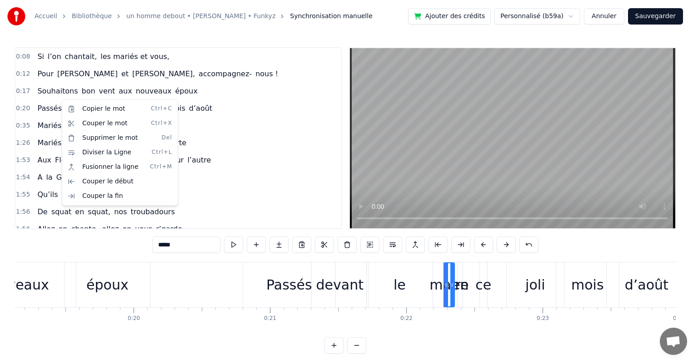
click at [293, 270] on html "Accueil Bibliothèque un homme debout • [PERSON_NAME] • Funkyz Synchronisation m…" at bounding box center [349, 184] width 698 height 368
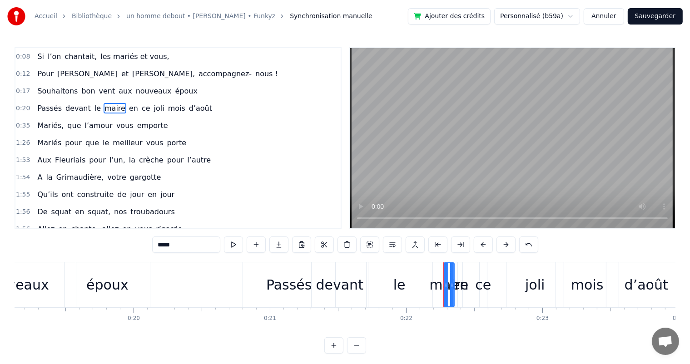
click at [268, 285] on div "Passés" at bounding box center [289, 285] width 92 height 45
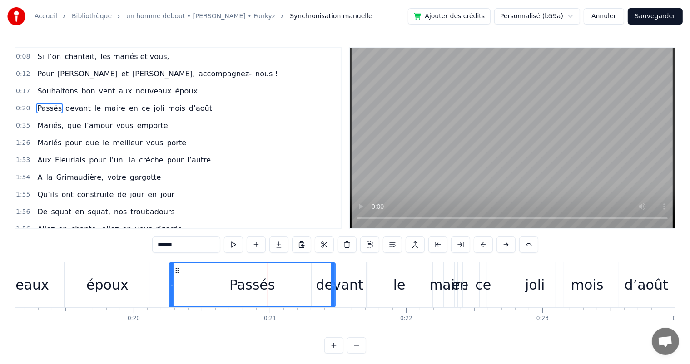
drag, startPoint x: 243, startPoint y: 285, endPoint x: 171, endPoint y: 289, distance: 72.3
click at [171, 289] on div at bounding box center [172, 284] width 4 height 43
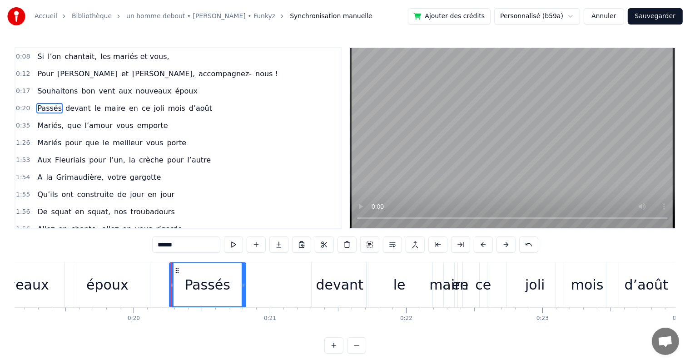
drag, startPoint x: 332, startPoint y: 287, endPoint x: 243, endPoint y: 289, distance: 89.5
click at [243, 289] on div at bounding box center [244, 284] width 4 height 43
click at [343, 293] on div "devant" at bounding box center [339, 285] width 47 height 20
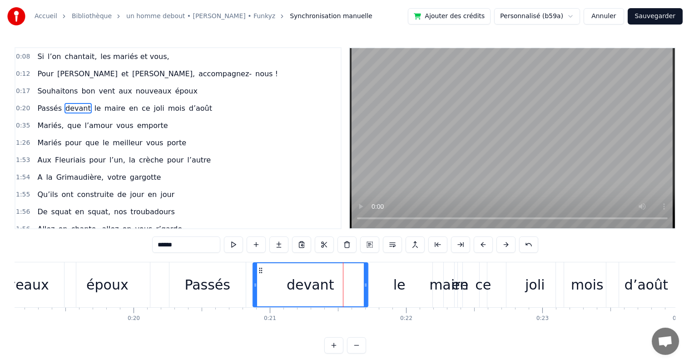
drag, startPoint x: 314, startPoint y: 287, endPoint x: 255, endPoint y: 288, distance: 58.6
click at [255, 288] on icon at bounding box center [255, 285] width 4 height 7
drag, startPoint x: 365, startPoint y: 285, endPoint x: 315, endPoint y: 287, distance: 49.5
click at [315, 287] on icon at bounding box center [316, 285] width 4 height 7
click at [394, 290] on div "le" at bounding box center [399, 285] width 12 height 20
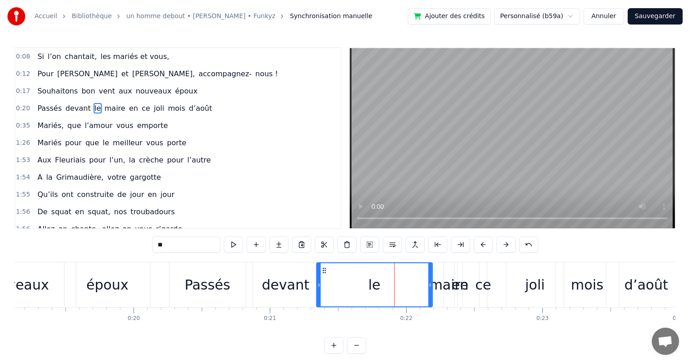
drag, startPoint x: 367, startPoint y: 285, endPoint x: 402, endPoint y: 288, distance: 35.5
click at [319, 287] on icon at bounding box center [319, 285] width 4 height 7
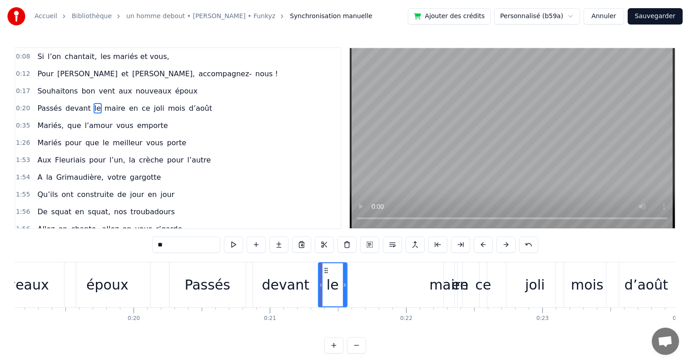
drag, startPoint x: 430, startPoint y: 283, endPoint x: 429, endPoint y: 296, distance: 12.8
click at [345, 292] on div at bounding box center [345, 284] width 4 height 43
click at [436, 289] on div "maire" at bounding box center [448, 285] width 39 height 20
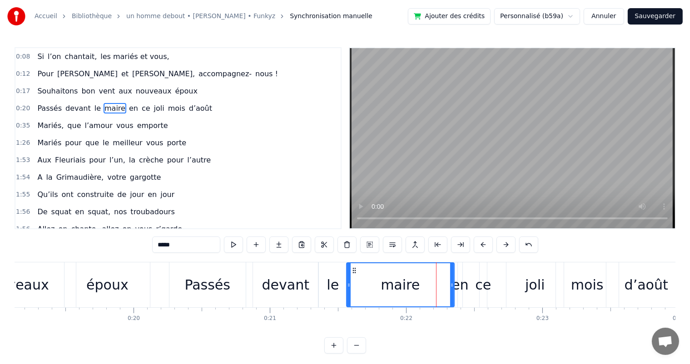
drag, startPoint x: 445, startPoint y: 285, endPoint x: 400, endPoint y: 290, distance: 45.2
click at [349, 291] on div at bounding box center [349, 284] width 4 height 43
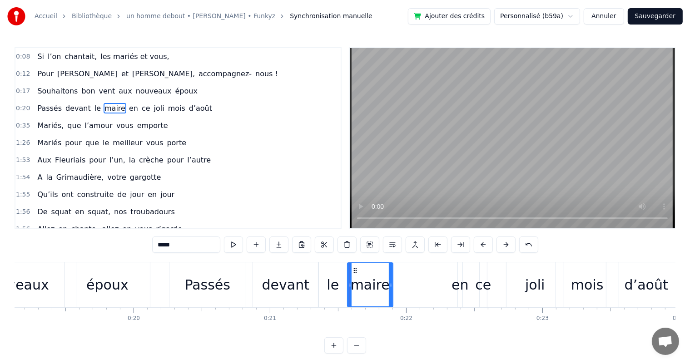
drag, startPoint x: 436, startPoint y: 287, endPoint x: 391, endPoint y: 288, distance: 45.0
click at [391, 288] on div at bounding box center [391, 284] width 4 height 43
click at [457, 289] on div "en" at bounding box center [459, 285] width 17 height 20
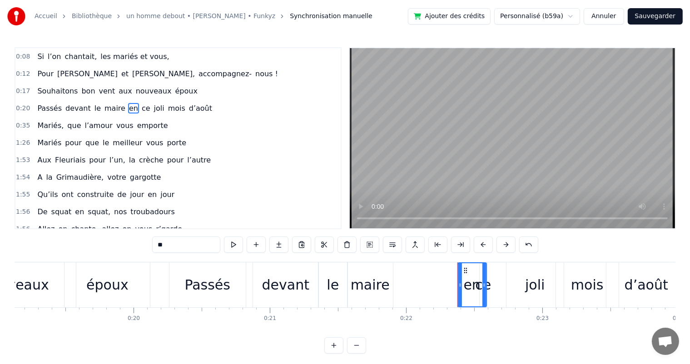
drag, startPoint x: 459, startPoint y: 284, endPoint x: 465, endPoint y: 289, distance: 8.0
click at [483, 289] on div at bounding box center [484, 284] width 4 height 43
drag, startPoint x: 459, startPoint y: 288, endPoint x: 444, endPoint y: 291, distance: 15.7
click at [394, 291] on div at bounding box center [393, 284] width 4 height 43
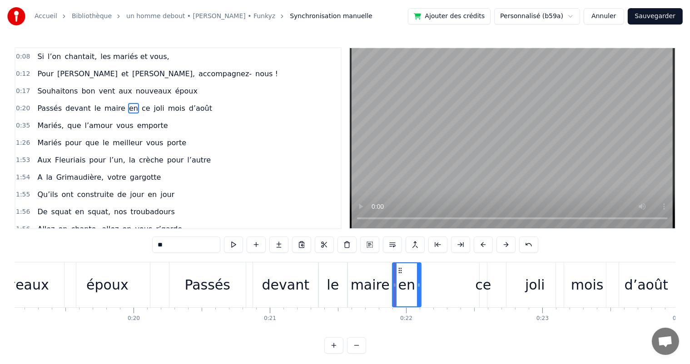
drag, startPoint x: 483, startPoint y: 283, endPoint x: 418, endPoint y: 287, distance: 65.1
click at [418, 287] on icon at bounding box center [419, 285] width 4 height 7
click at [483, 291] on div "ce" at bounding box center [483, 285] width 16 height 20
type input "**"
click at [436, 289] on div "Passés devant le maire en ce joli mois d’août" at bounding box center [429, 285] width 520 height 45
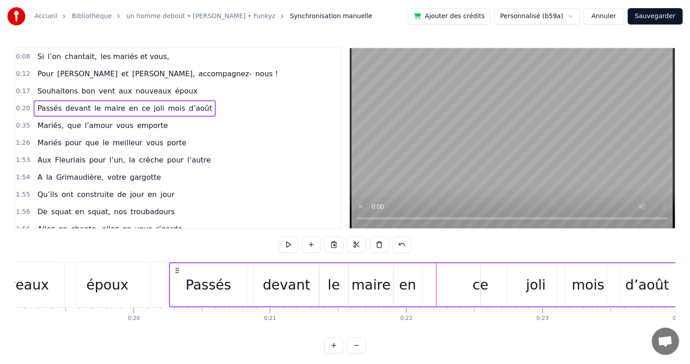
click at [478, 284] on div "ce" at bounding box center [480, 285] width 16 height 20
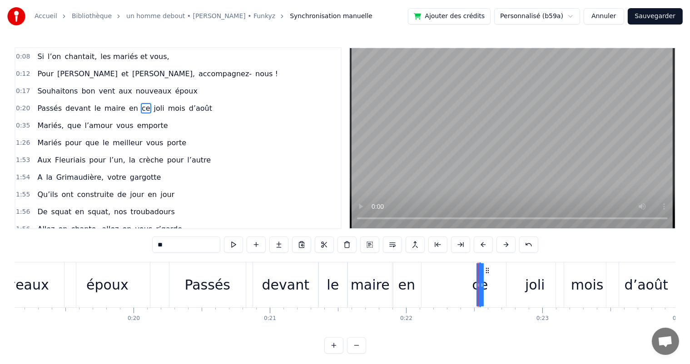
drag, startPoint x: 477, startPoint y: 286, endPoint x: 458, endPoint y: 287, distance: 19.1
click at [479, 288] on div "ce" at bounding box center [479, 285] width 16 height 20
drag, startPoint x: 478, startPoint y: 285, endPoint x: 506, endPoint y: 287, distance: 27.8
click at [506, 287] on icon at bounding box center [504, 285] width 4 height 7
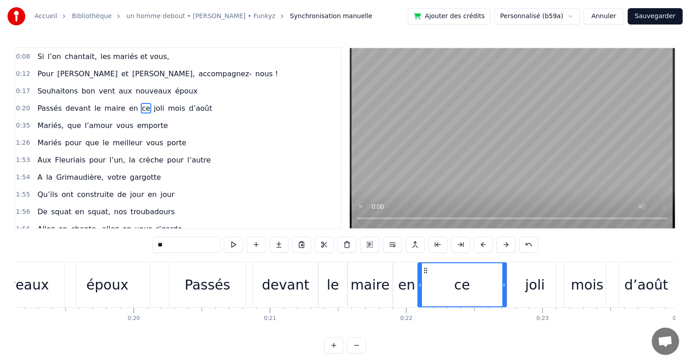
drag, startPoint x: 481, startPoint y: 286, endPoint x: 420, endPoint y: 285, distance: 61.8
click at [420, 285] on icon at bounding box center [420, 285] width 4 height 7
drag, startPoint x: 505, startPoint y: 285, endPoint x: 451, endPoint y: 285, distance: 54.5
click at [451, 285] on icon at bounding box center [450, 285] width 4 height 7
click at [534, 291] on div "joli" at bounding box center [535, 285] width 20 height 20
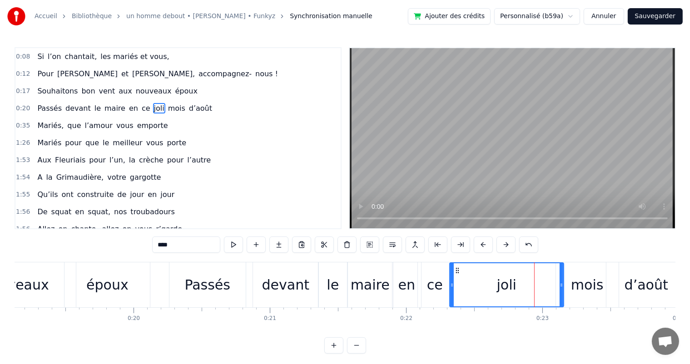
drag, startPoint x: 507, startPoint y: 284, endPoint x: 450, endPoint y: 290, distance: 57.0
click at [450, 290] on div at bounding box center [452, 284] width 4 height 43
drag, startPoint x: 557, startPoint y: 285, endPoint x: 542, endPoint y: 292, distance: 15.9
click at [496, 287] on icon at bounding box center [496, 285] width 4 height 7
click at [578, 288] on div "mois" at bounding box center [587, 285] width 33 height 20
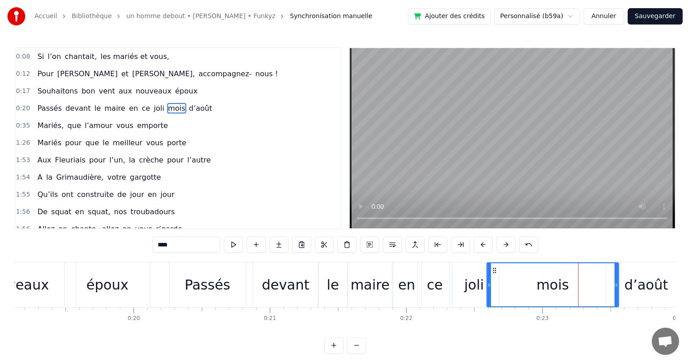
drag, startPoint x: 558, startPoint y: 285, endPoint x: 501, endPoint y: 293, distance: 56.9
click at [489, 292] on div at bounding box center [489, 284] width 4 height 43
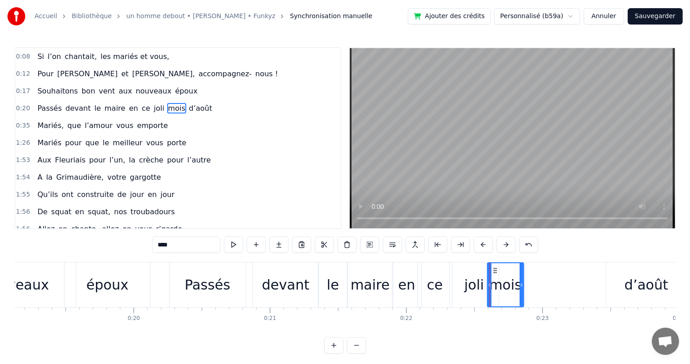
drag, startPoint x: 605, startPoint y: 283, endPoint x: 582, endPoint y: 292, distance: 25.1
click at [521, 285] on icon at bounding box center [522, 285] width 4 height 7
click at [636, 290] on div "d’août" at bounding box center [647, 285] width 44 height 20
type input "******"
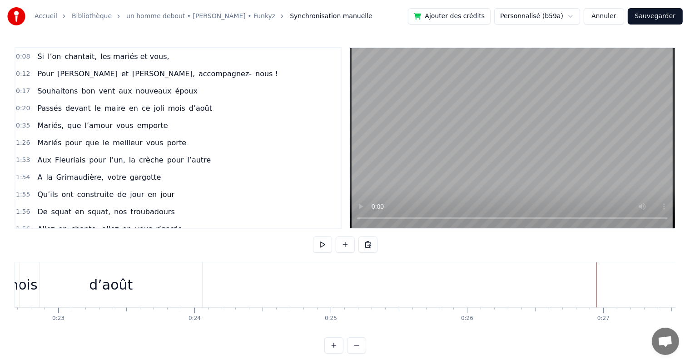
scroll to position [0, 3073]
click at [142, 276] on div "d’août" at bounding box center [128, 285] width 44 height 20
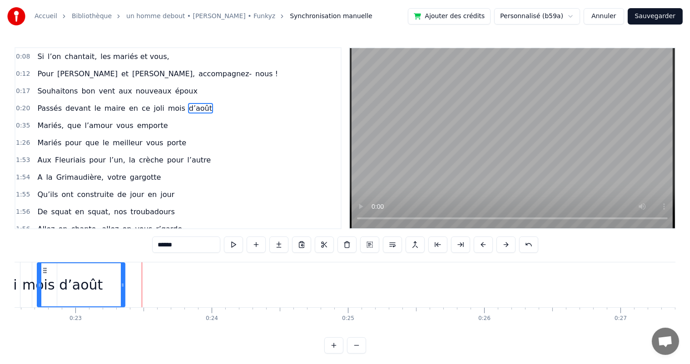
drag, startPoint x: 216, startPoint y: 283, endPoint x: 121, endPoint y: 290, distance: 95.1
click at [121, 290] on div at bounding box center [123, 284] width 4 height 43
drag, startPoint x: 110, startPoint y: 121, endPoint x: 109, endPoint y: 114, distance: 6.6
click at [115, 121] on span "vous" at bounding box center [124, 125] width 19 height 10
type input "****"
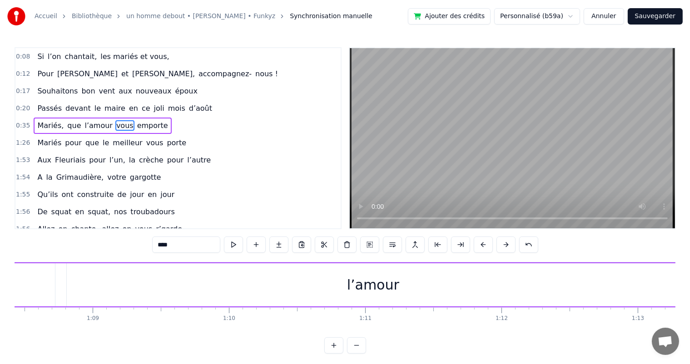
scroll to position [0, 9946]
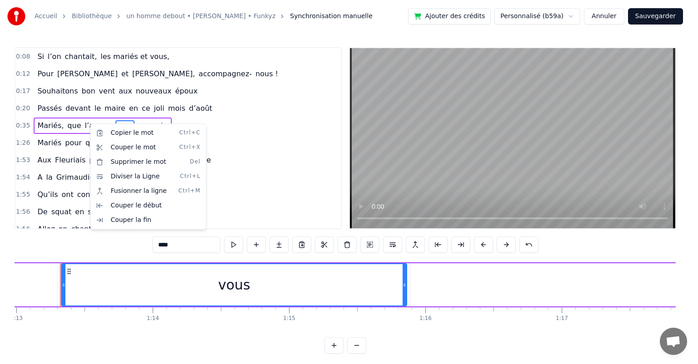
click at [260, 176] on html "Accueil Bibliothèque un homme debout • [PERSON_NAME] • Funkyz Synchronisation m…" at bounding box center [349, 184] width 698 height 368
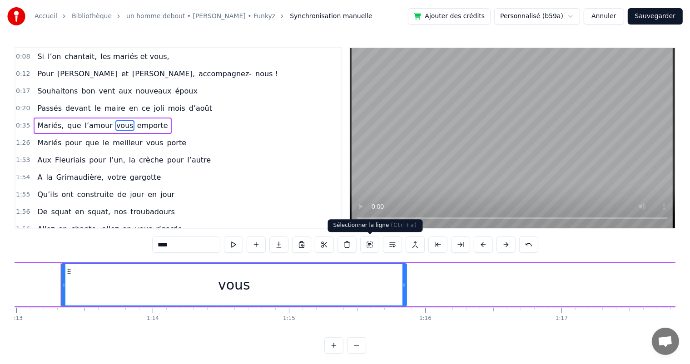
click at [372, 244] on button at bounding box center [369, 245] width 19 height 16
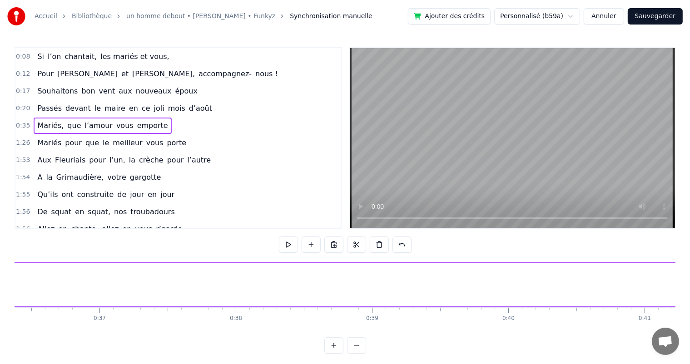
scroll to position [0, 4819]
click at [336, 246] on button at bounding box center [333, 245] width 19 height 16
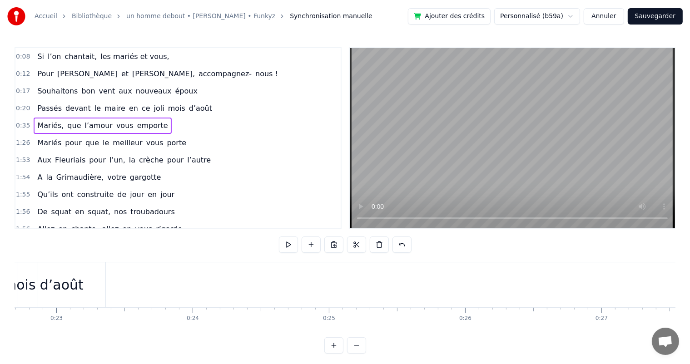
scroll to position [0, 3061]
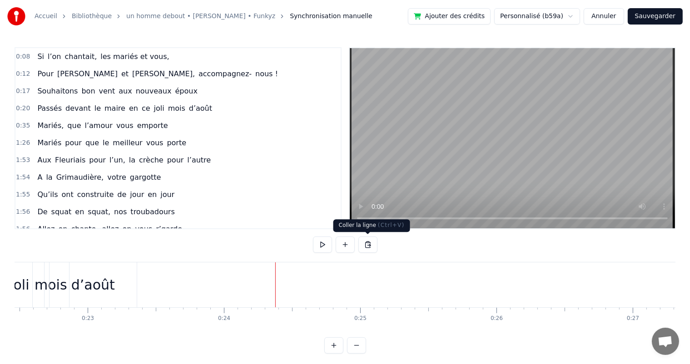
click at [367, 244] on button at bounding box center [367, 245] width 19 height 16
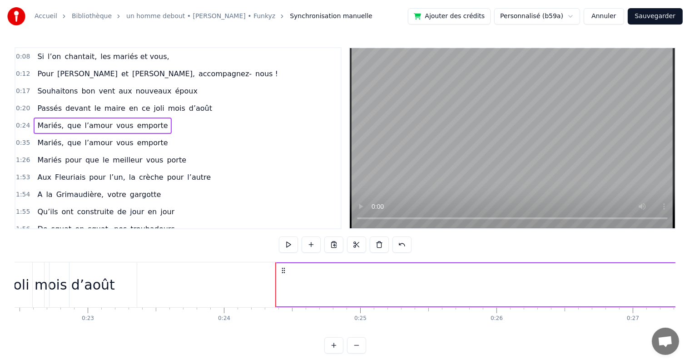
click at [126, 281] on div "d’août" at bounding box center [93, 285] width 87 height 45
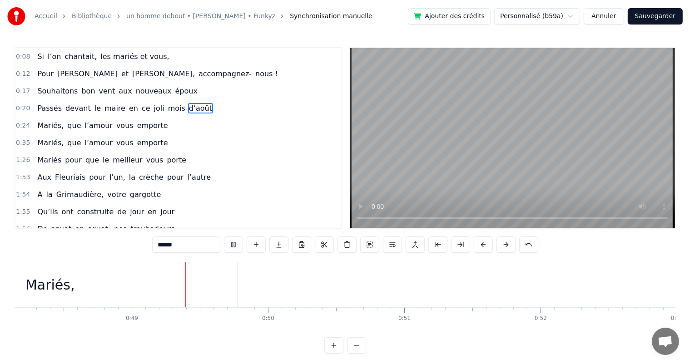
scroll to position [0, 6604]
click at [38, 123] on span "Mariés," at bounding box center [50, 125] width 28 height 10
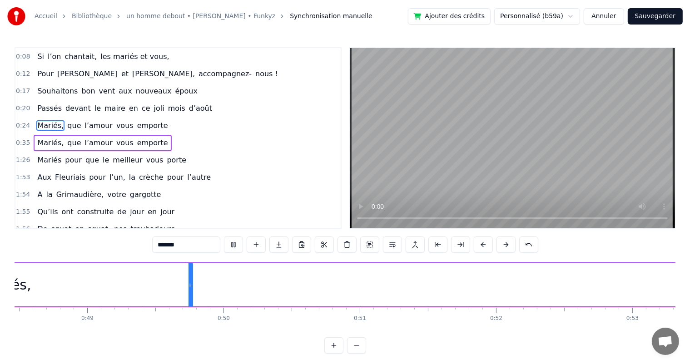
type input "*******"
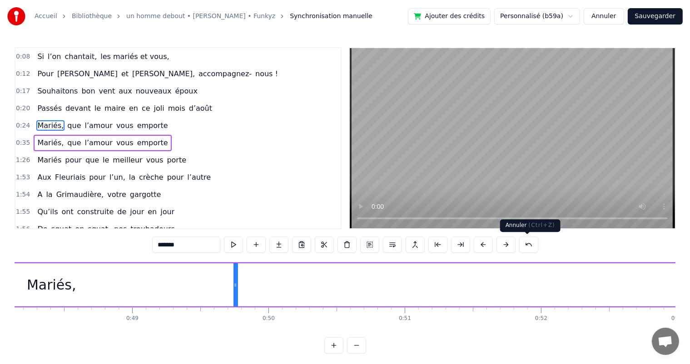
click at [527, 244] on button at bounding box center [528, 245] width 19 height 16
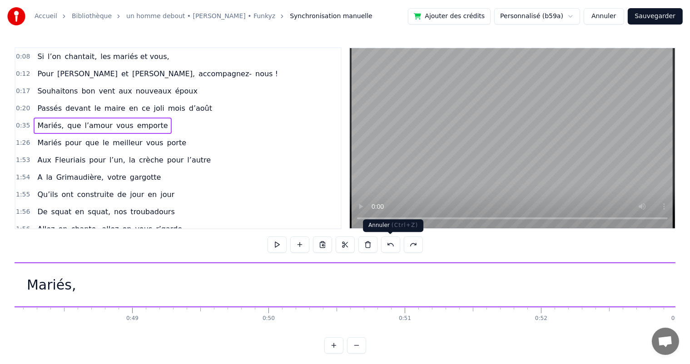
click at [387, 245] on button at bounding box center [390, 245] width 19 height 16
click at [389, 244] on button at bounding box center [390, 245] width 19 height 16
click at [391, 245] on button at bounding box center [390, 245] width 19 height 16
click at [392, 245] on button at bounding box center [390, 245] width 19 height 16
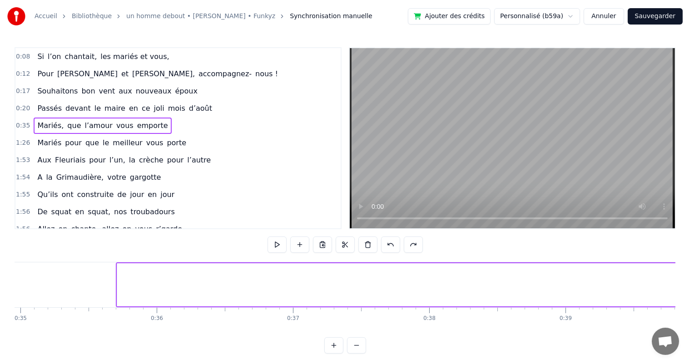
scroll to position [0, 4779]
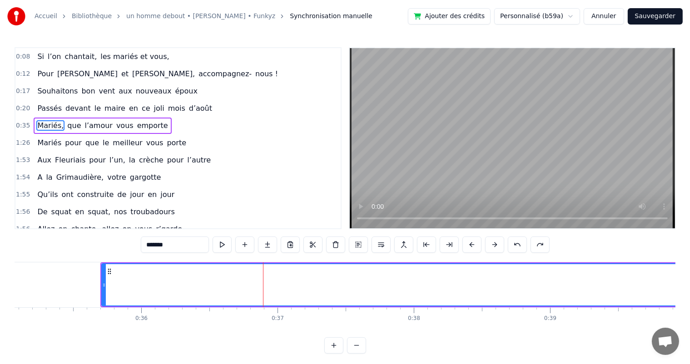
click at [109, 272] on icon at bounding box center [109, 271] width 7 height 7
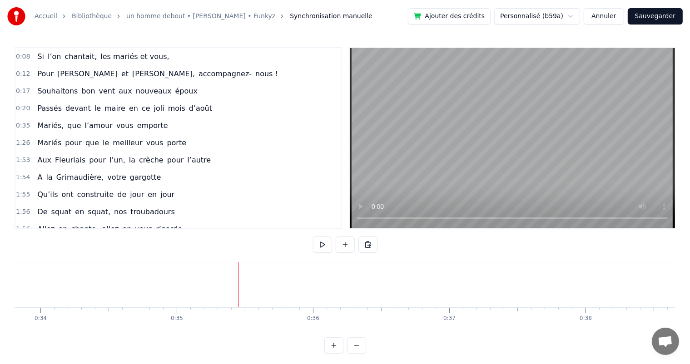
scroll to position [0, 4466]
click at [49, 125] on span "Mariés," at bounding box center [50, 125] width 28 height 10
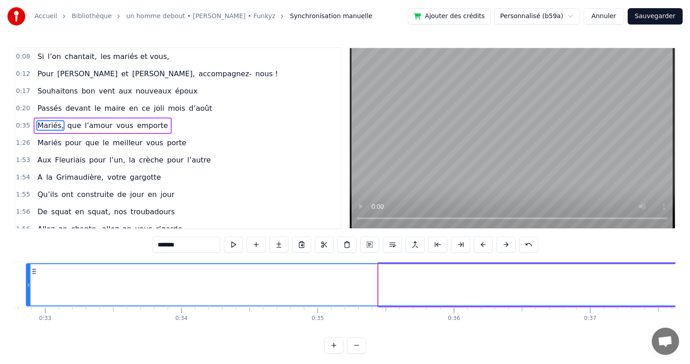
drag, startPoint x: 380, startPoint y: 284, endPoint x: 27, endPoint y: 307, distance: 353.7
click at [27, 294] on div at bounding box center [29, 284] width 4 height 41
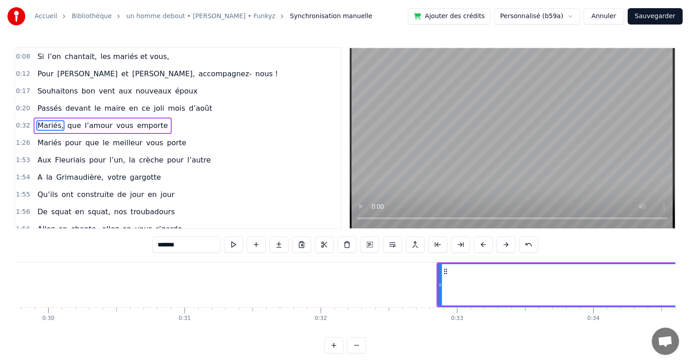
scroll to position [0, 4050]
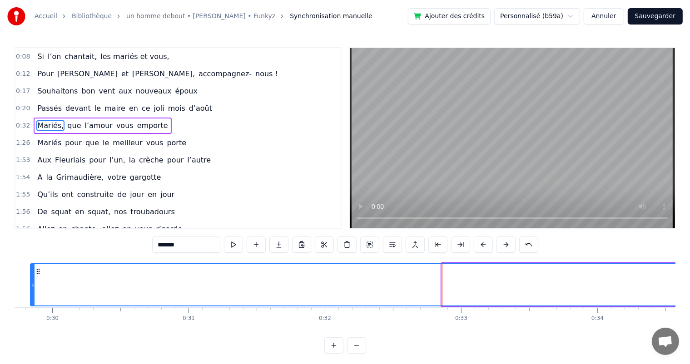
drag, startPoint x: 442, startPoint y: 285, endPoint x: 30, endPoint y: 305, distance: 412.0
click at [31, 305] on div at bounding box center [33, 284] width 4 height 41
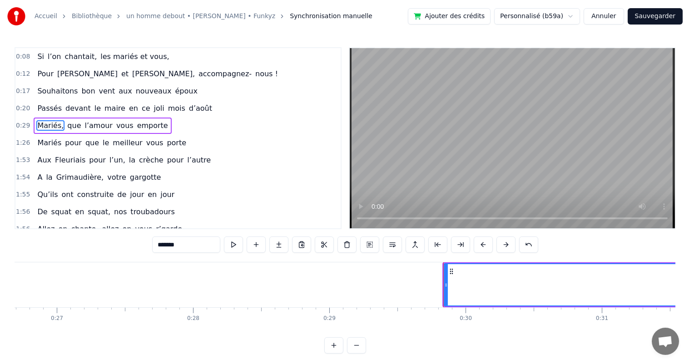
scroll to position [0, 3620]
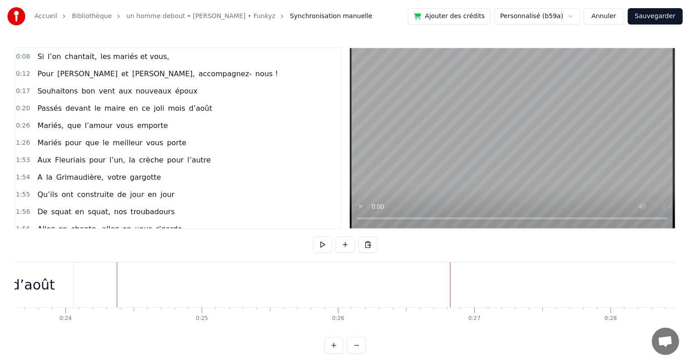
scroll to position [0, 3214]
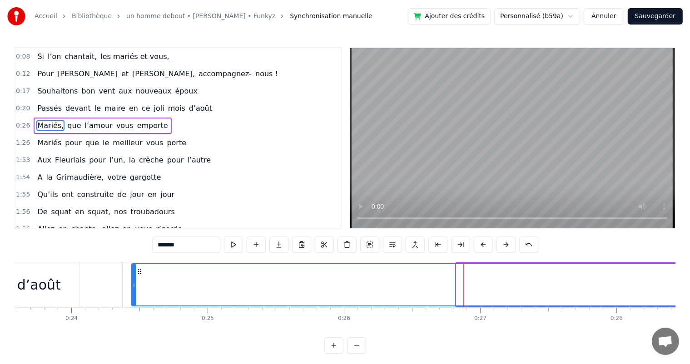
drag, startPoint x: 457, startPoint y: 283, endPoint x: 136, endPoint y: 294, distance: 321.4
click at [133, 289] on div at bounding box center [134, 284] width 4 height 41
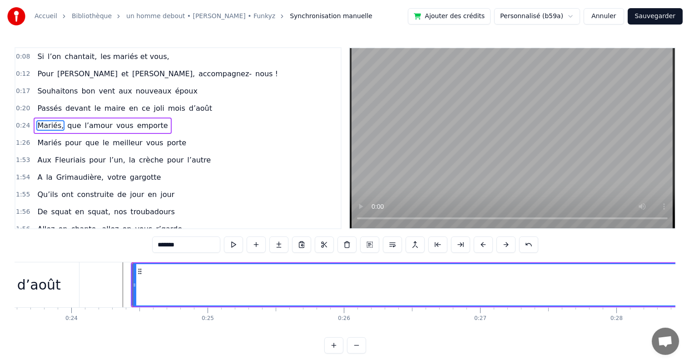
click at [67, 123] on span "que" at bounding box center [73, 125] width 15 height 10
type input "***"
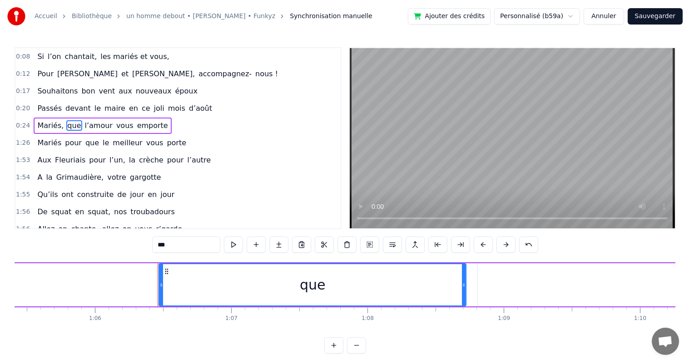
scroll to position [0, 9010]
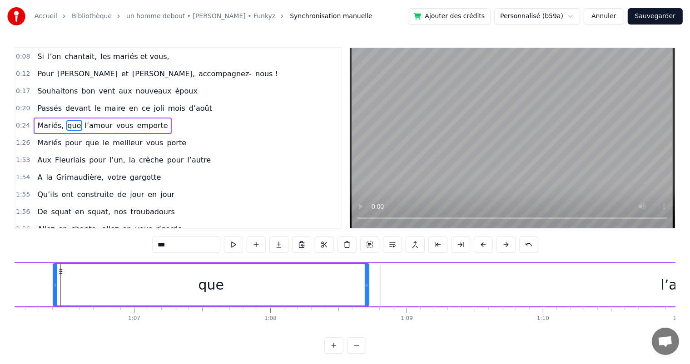
drag, startPoint x: 61, startPoint y: 285, endPoint x: 53, endPoint y: 286, distance: 8.7
click at [54, 286] on icon at bounding box center [56, 285] width 4 height 7
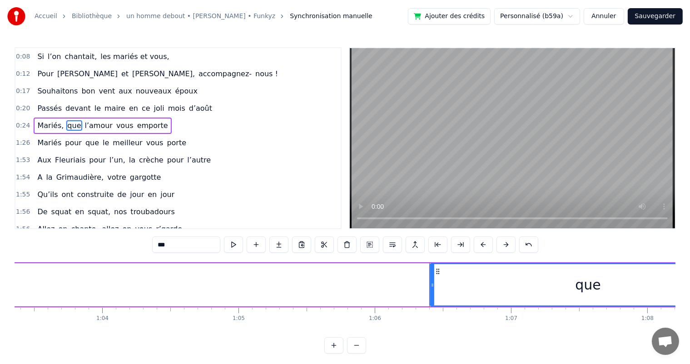
scroll to position [0, 8629]
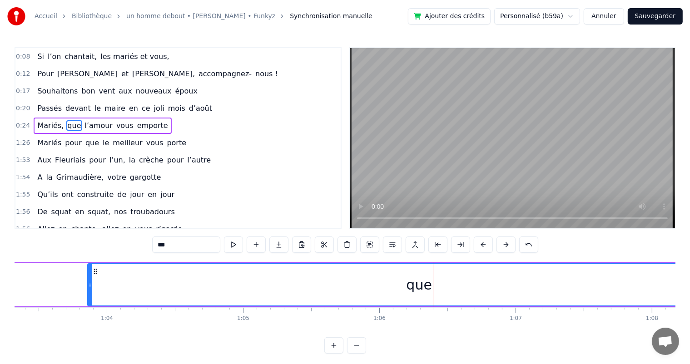
drag, startPoint x: 434, startPoint y: 286, endPoint x: 108, endPoint y: 303, distance: 327.1
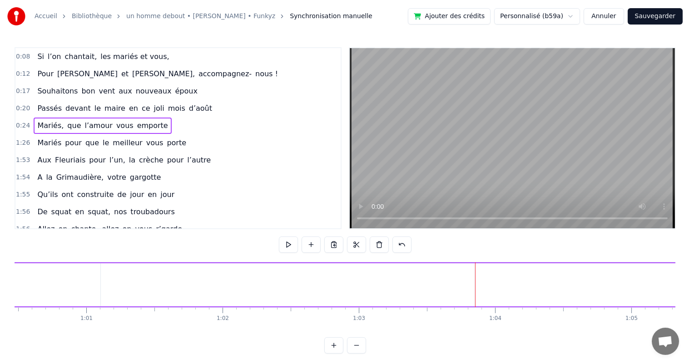
scroll to position [0, 8229]
click at [66, 123] on span "que" at bounding box center [73, 125] width 15 height 10
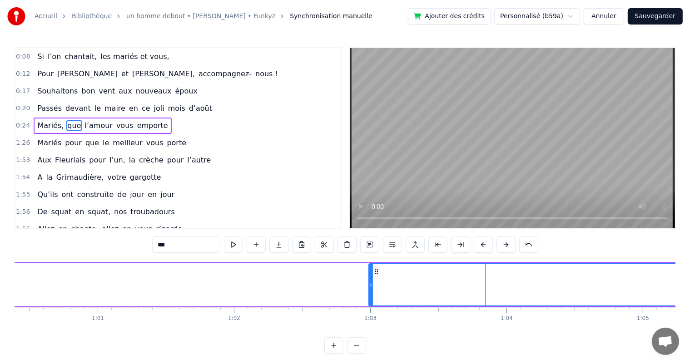
drag, startPoint x: 488, startPoint y: 285, endPoint x: 367, endPoint y: 293, distance: 121.5
click at [369, 293] on div at bounding box center [371, 284] width 4 height 41
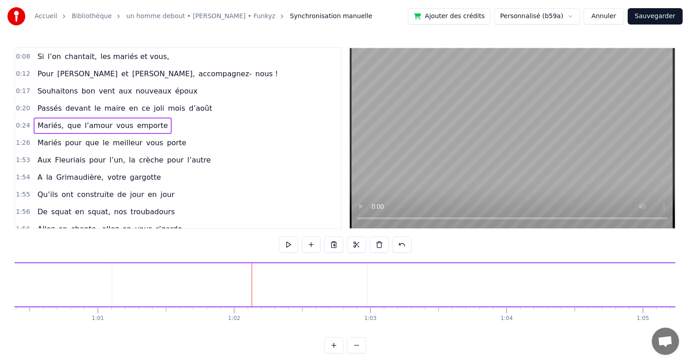
click at [46, 122] on span "Mariés," at bounding box center [50, 125] width 28 height 10
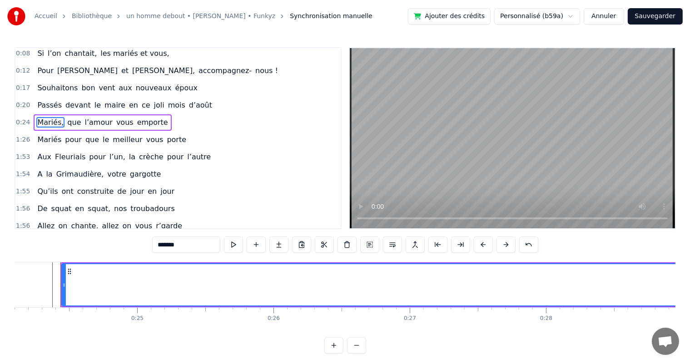
scroll to position [0, 0]
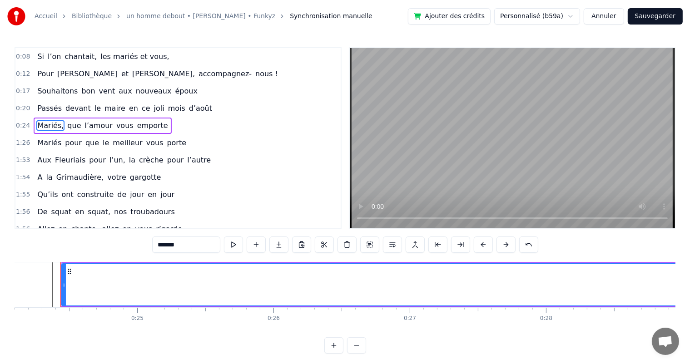
click at [19, 139] on span "1:26" at bounding box center [23, 143] width 14 height 9
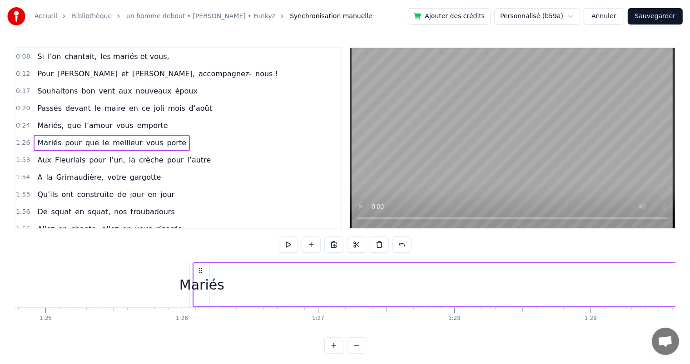
scroll to position [0, 11684]
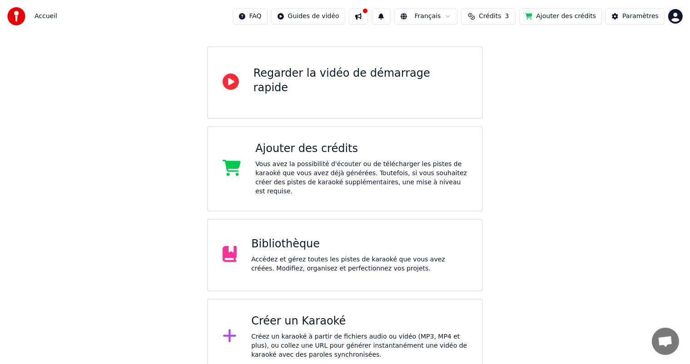
scroll to position [71, 0]
click at [297, 243] on div "Bibliothèque Accédez et gérez toutes les pistes de karaoké que vous avez créées…" at bounding box center [359, 254] width 216 height 36
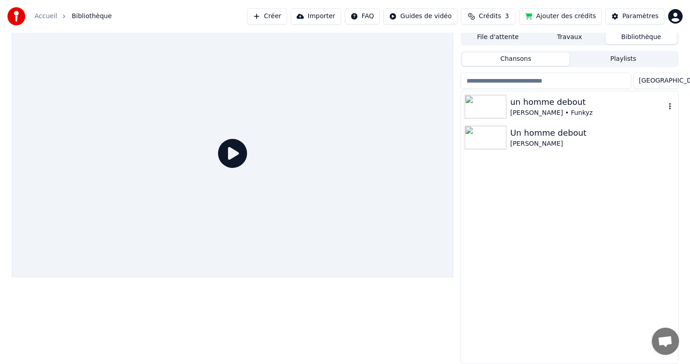
click at [527, 107] on div "un homme debout" at bounding box center [587, 102] width 155 height 13
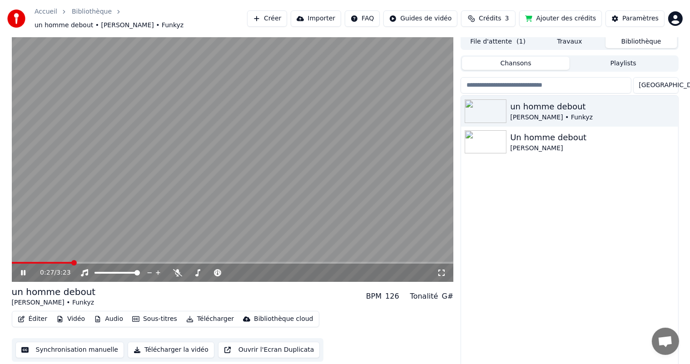
click at [492, 36] on button "File d'attente ( 1 )" at bounding box center [498, 41] width 72 height 13
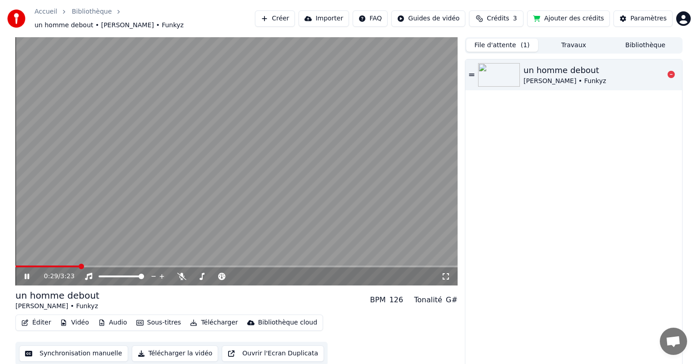
click at [536, 77] on div "[PERSON_NAME] • Funkyz" at bounding box center [564, 81] width 83 height 9
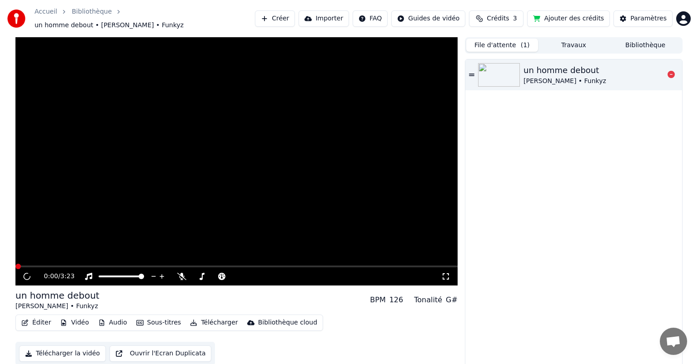
click at [536, 77] on div "[PERSON_NAME] • Funkyz" at bounding box center [564, 81] width 83 height 9
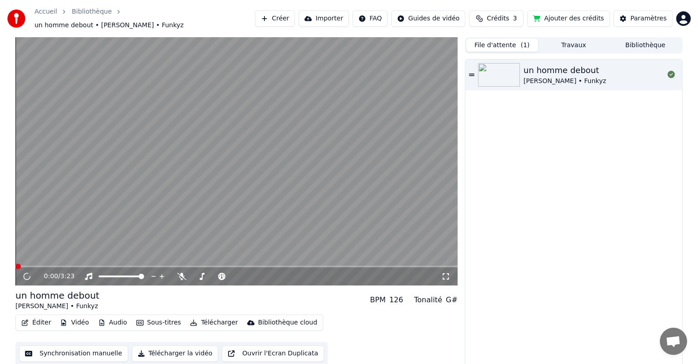
click at [153, 317] on button "Sous-titres" at bounding box center [159, 323] width 52 height 13
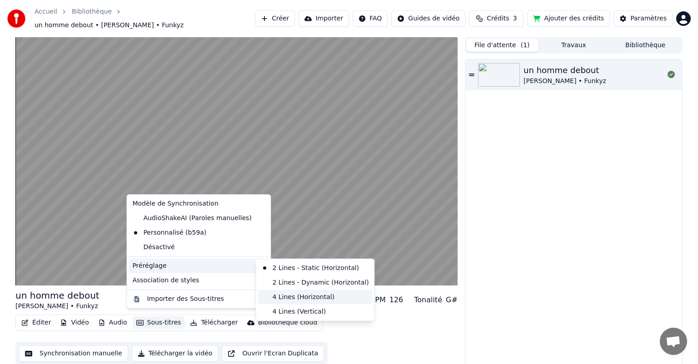
click at [282, 296] on div "4 Lines (Horizontal)" at bounding box center [315, 297] width 114 height 15
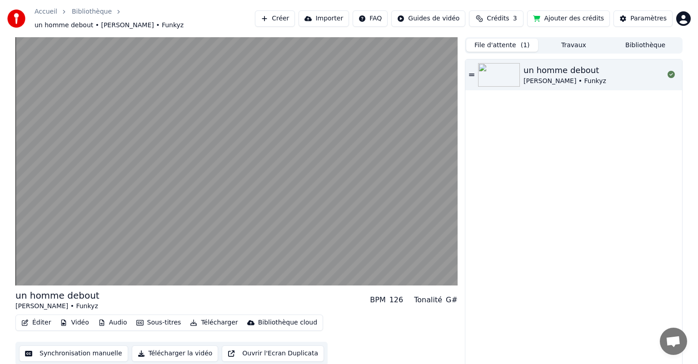
click at [98, 351] on button "Synchronisation manuelle" at bounding box center [73, 354] width 109 height 16
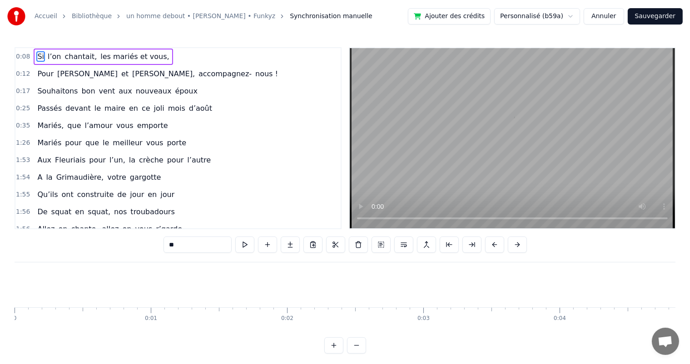
scroll to position [0, 1172]
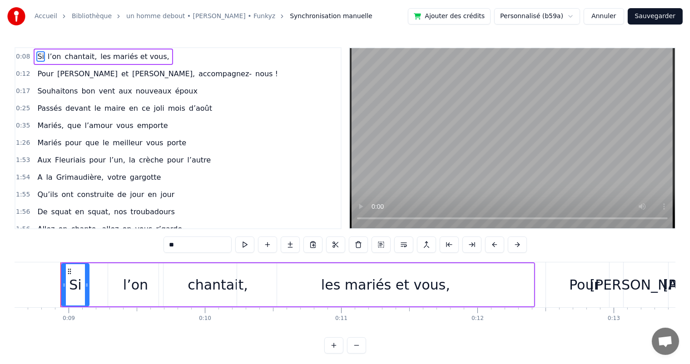
click at [27, 105] on div "0:25 Passés devant le maire en ce joli mois d’août" at bounding box center [177, 108] width 325 height 17
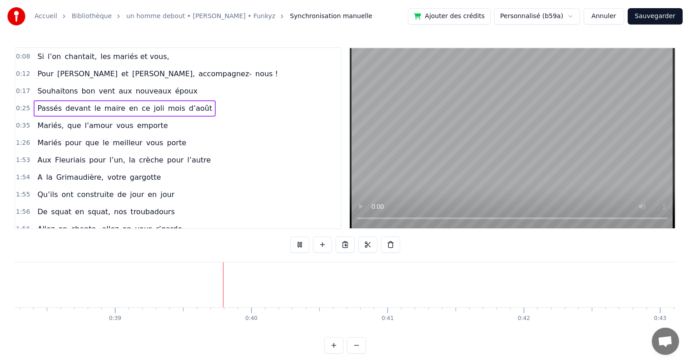
scroll to position [0, 5294]
